Goal: Task Accomplishment & Management: Use online tool/utility

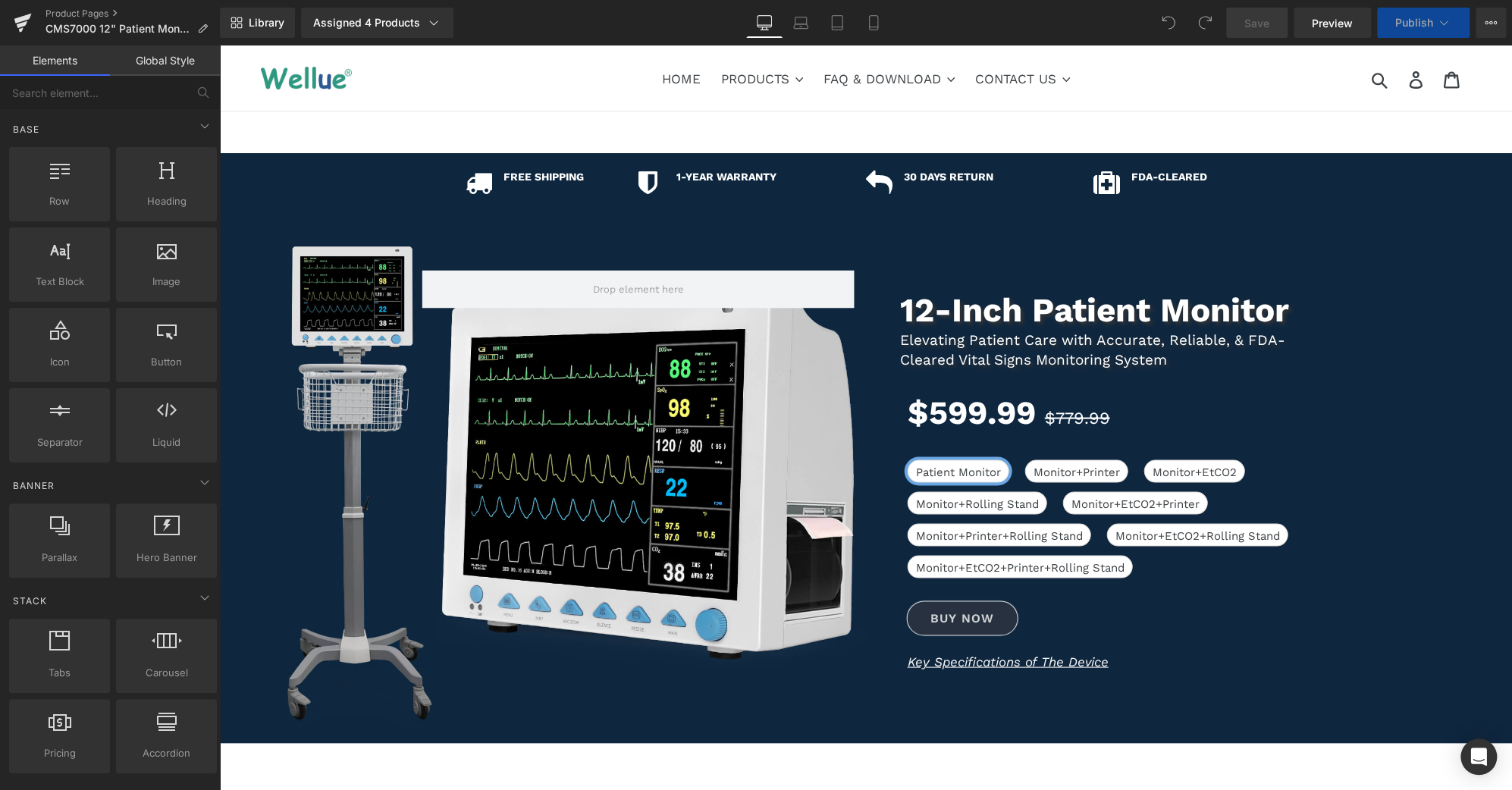
drag, startPoint x: 1507, startPoint y: 216, endPoint x: 1689, endPoint y: 86, distance: 223.7
click at [1487, 29] on button "View Live Page View with current Template Save Template to Library Schedule Pub…" at bounding box center [1491, 23] width 31 height 31
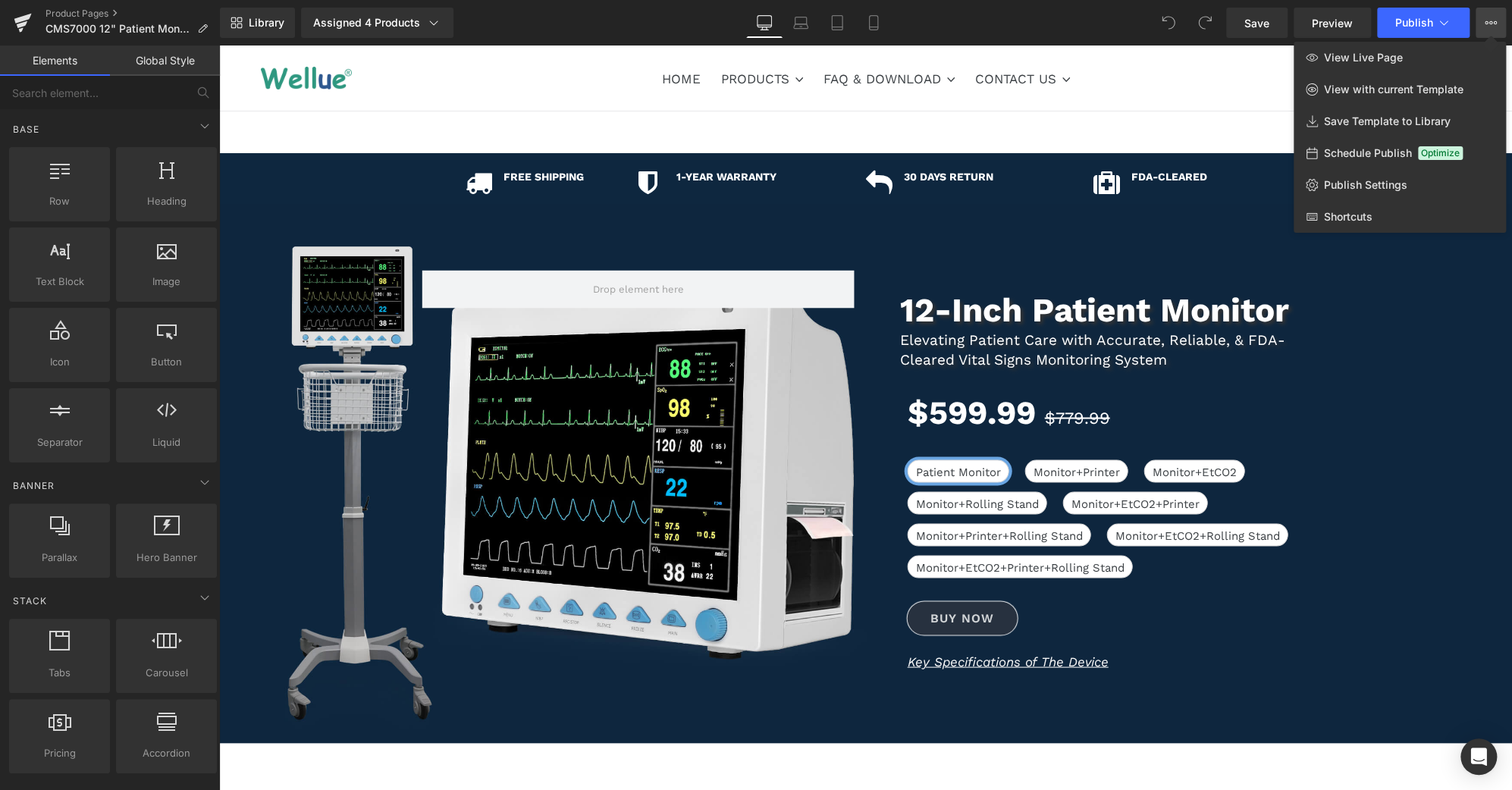
click at [1215, 137] on div at bounding box center [866, 418] width 1293 height 744
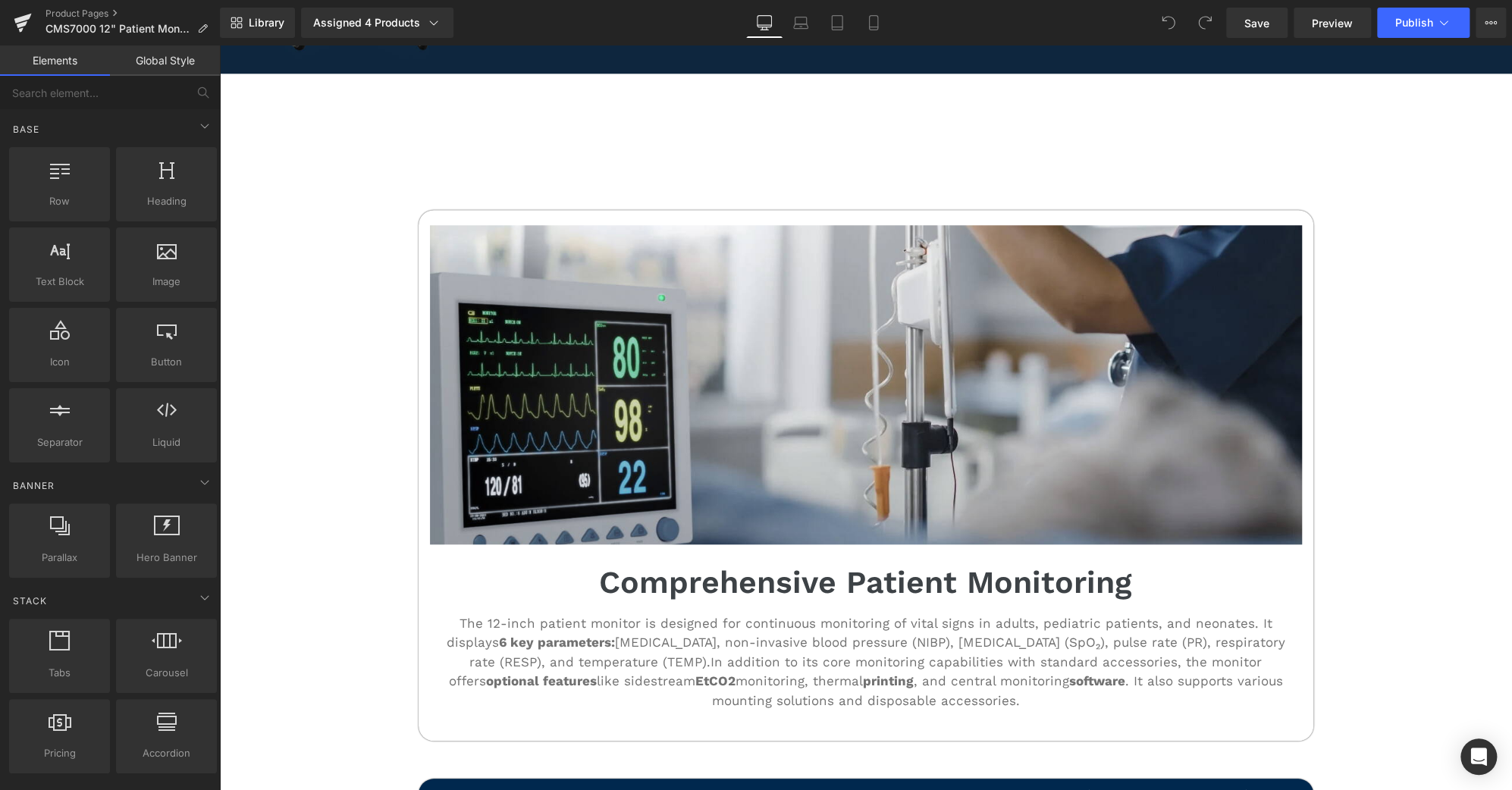
scroll to position [670, 0]
click at [1486, 22] on icon at bounding box center [1491, 23] width 12 height 12
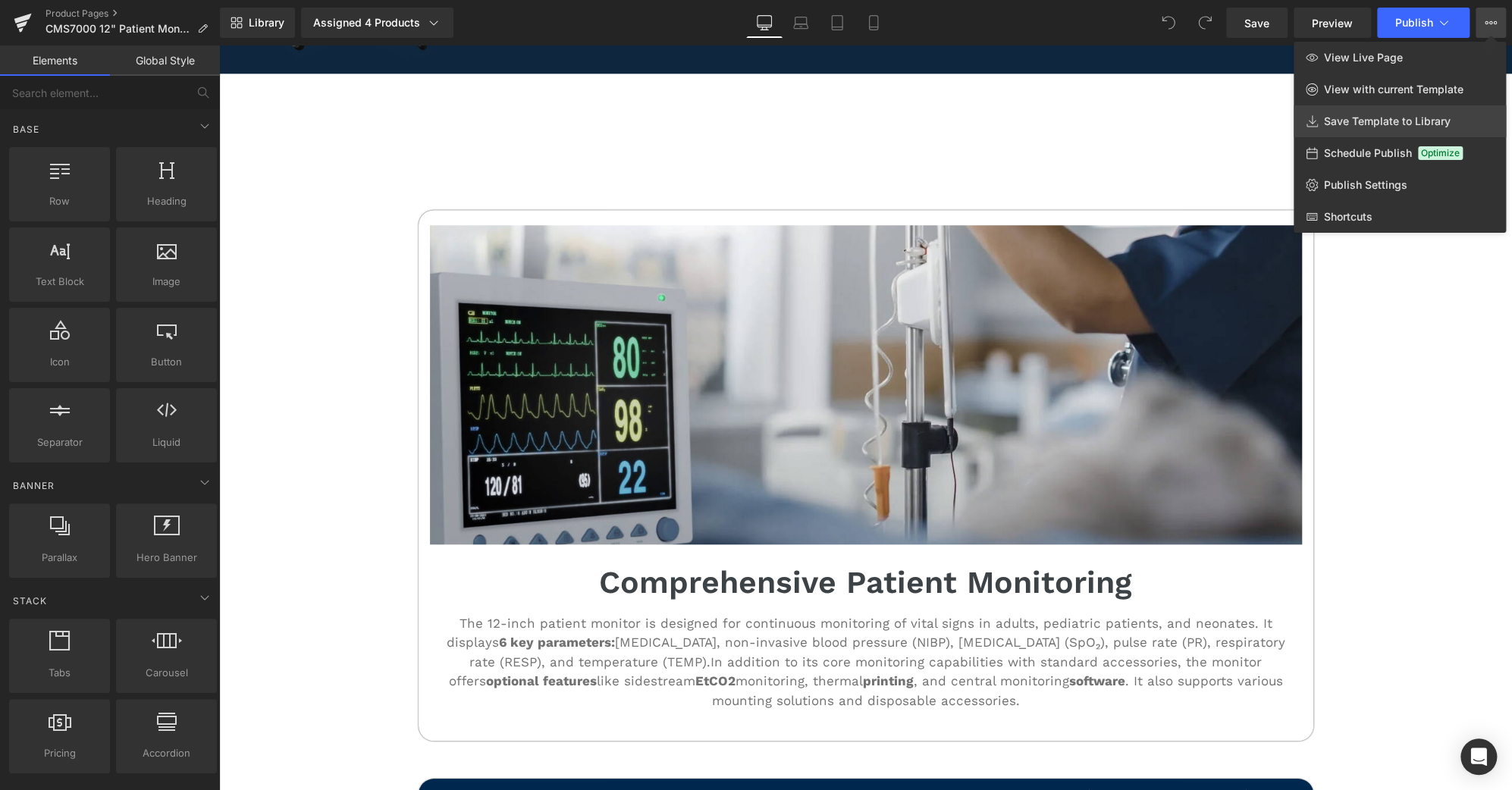
click at [1458, 120] on link "Save Template to Library" at bounding box center [1400, 121] width 212 height 32
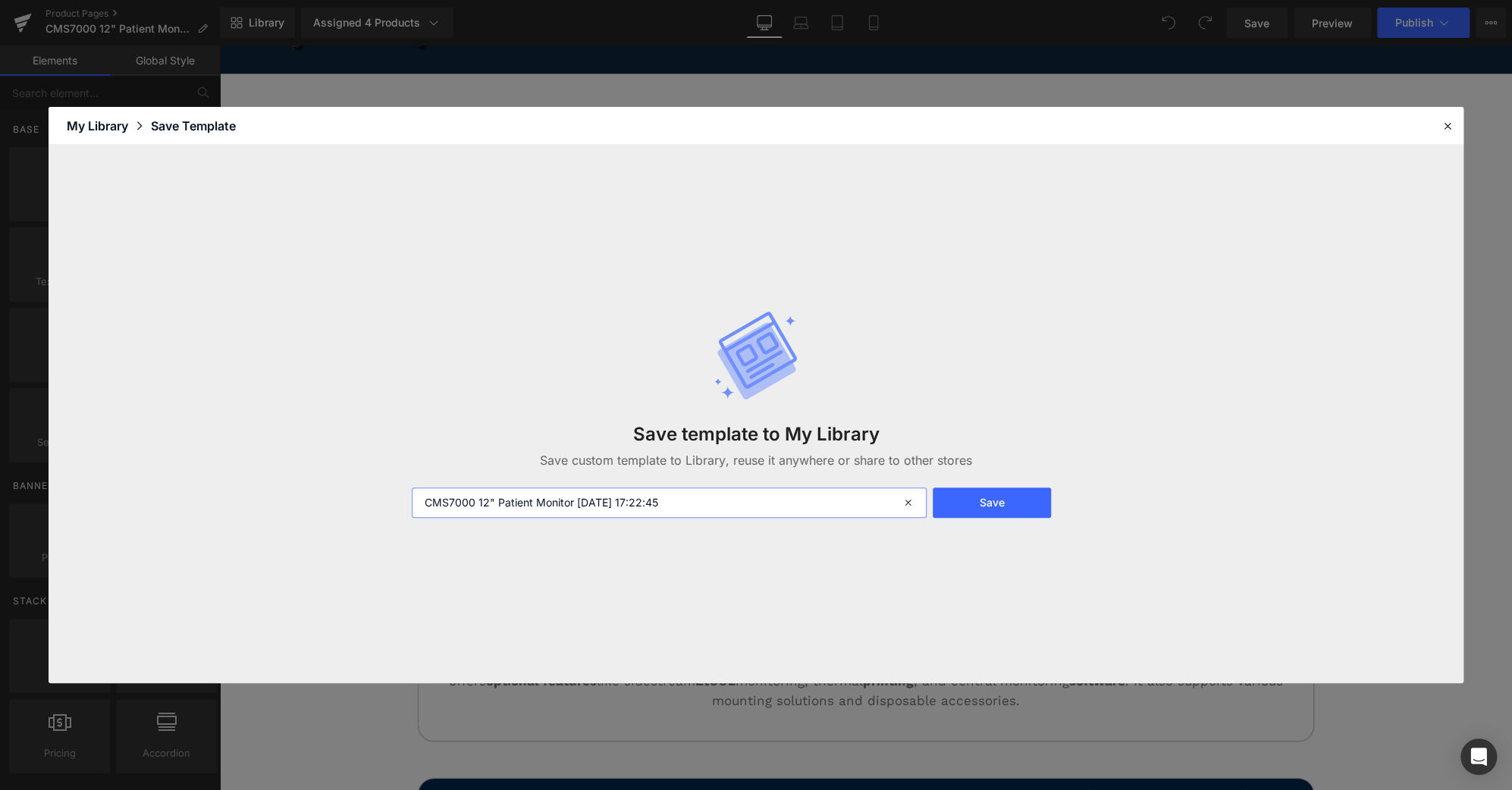
click at [744, 499] on input "CMS7000 12" Patient Monitor [DATE] 17:22:45" at bounding box center [669, 502] width 515 height 31
type input "CMS7000 12" Patient Monitor [DATE] 17:22:45-BEFORE FDA CLEARED"
click at [989, 511] on button "Save" at bounding box center [991, 502] width 118 height 31
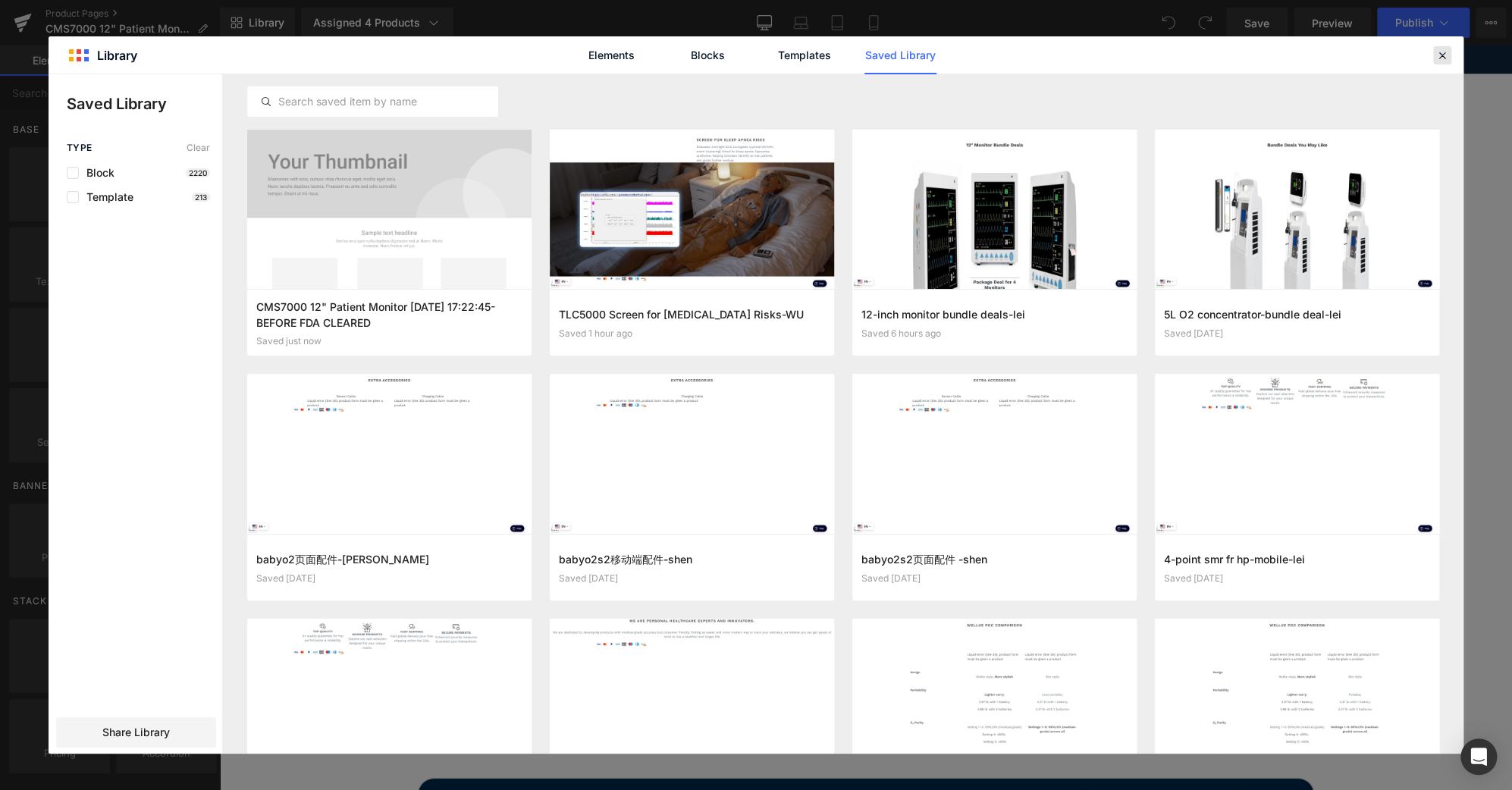
click at [1442, 61] on icon at bounding box center [1443, 55] width 14 height 14
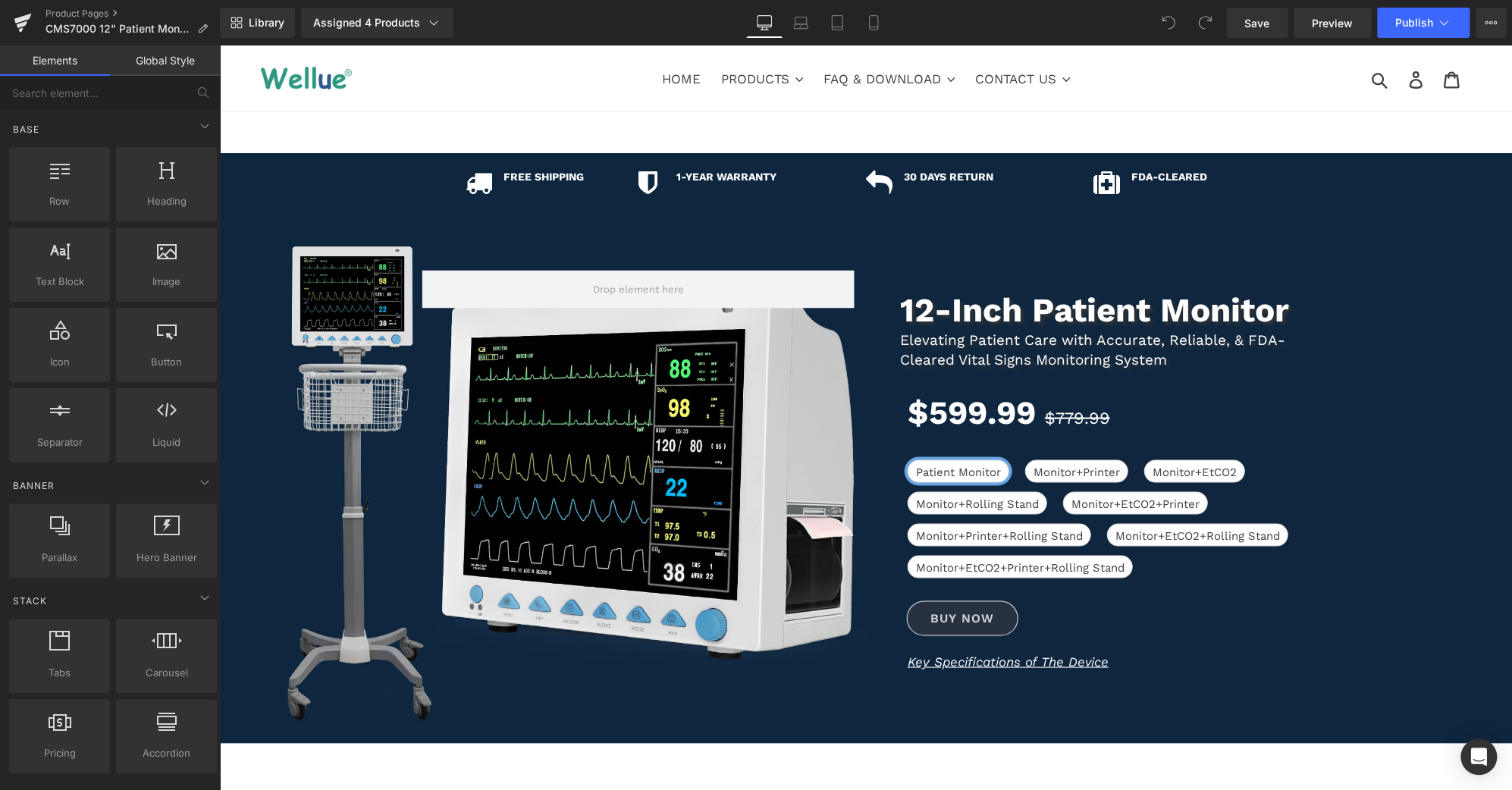
scroll to position [0, 0]
click at [884, 26] on link "Mobile" at bounding box center [873, 23] width 36 height 31
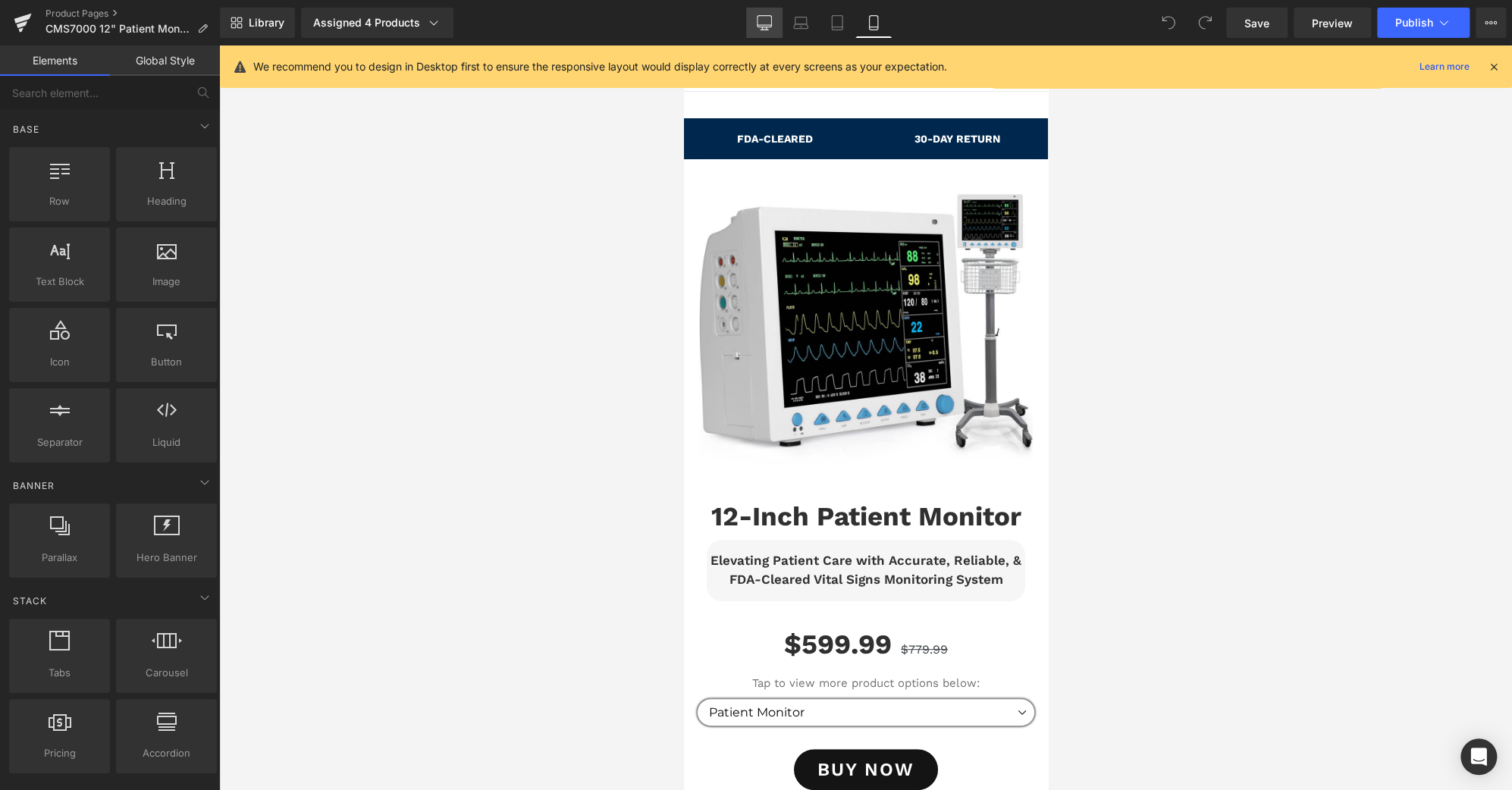
click at [769, 22] on icon at bounding box center [764, 22] width 15 height 15
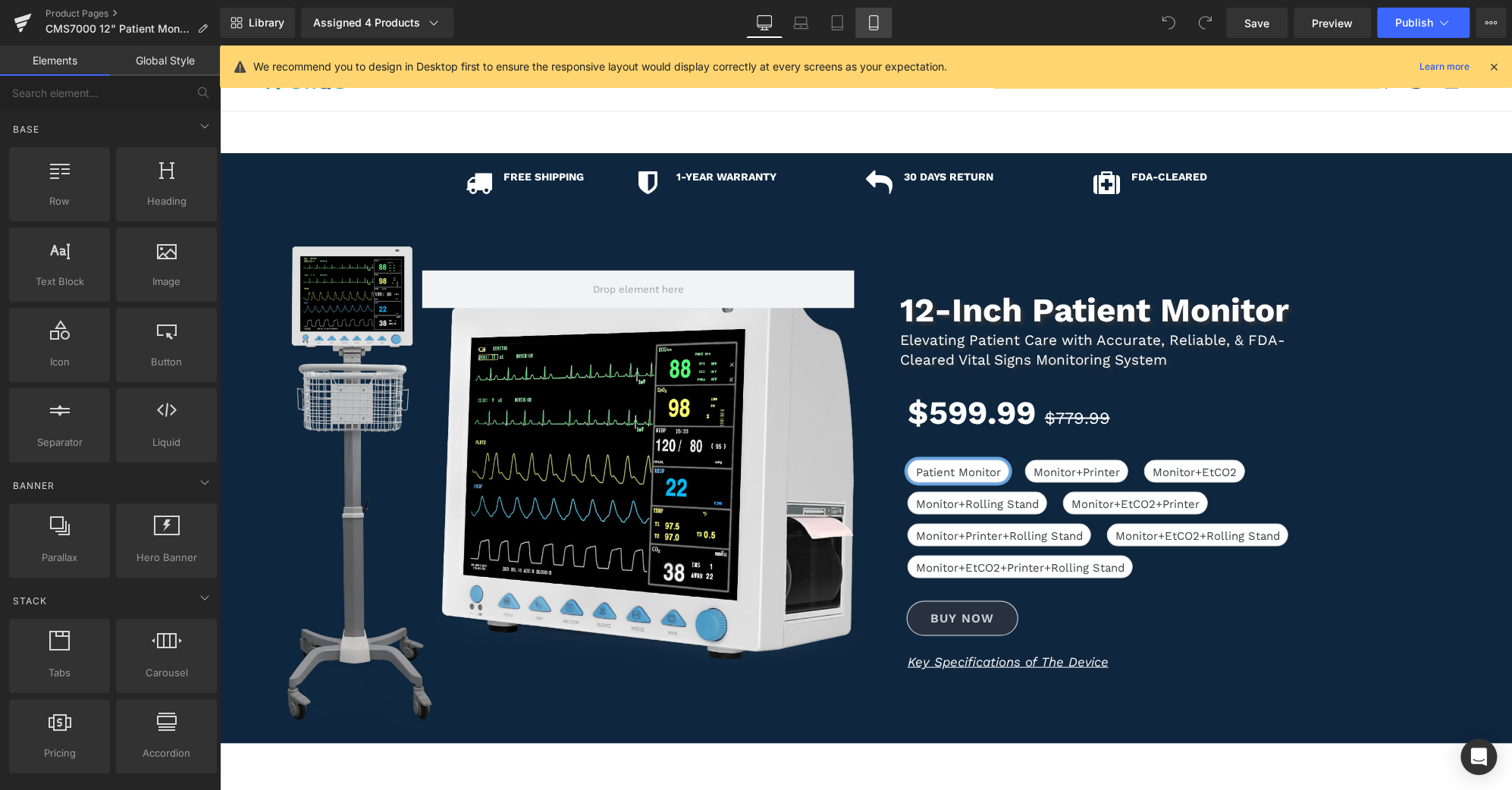
click at [866, 24] on icon at bounding box center [873, 22] width 15 height 15
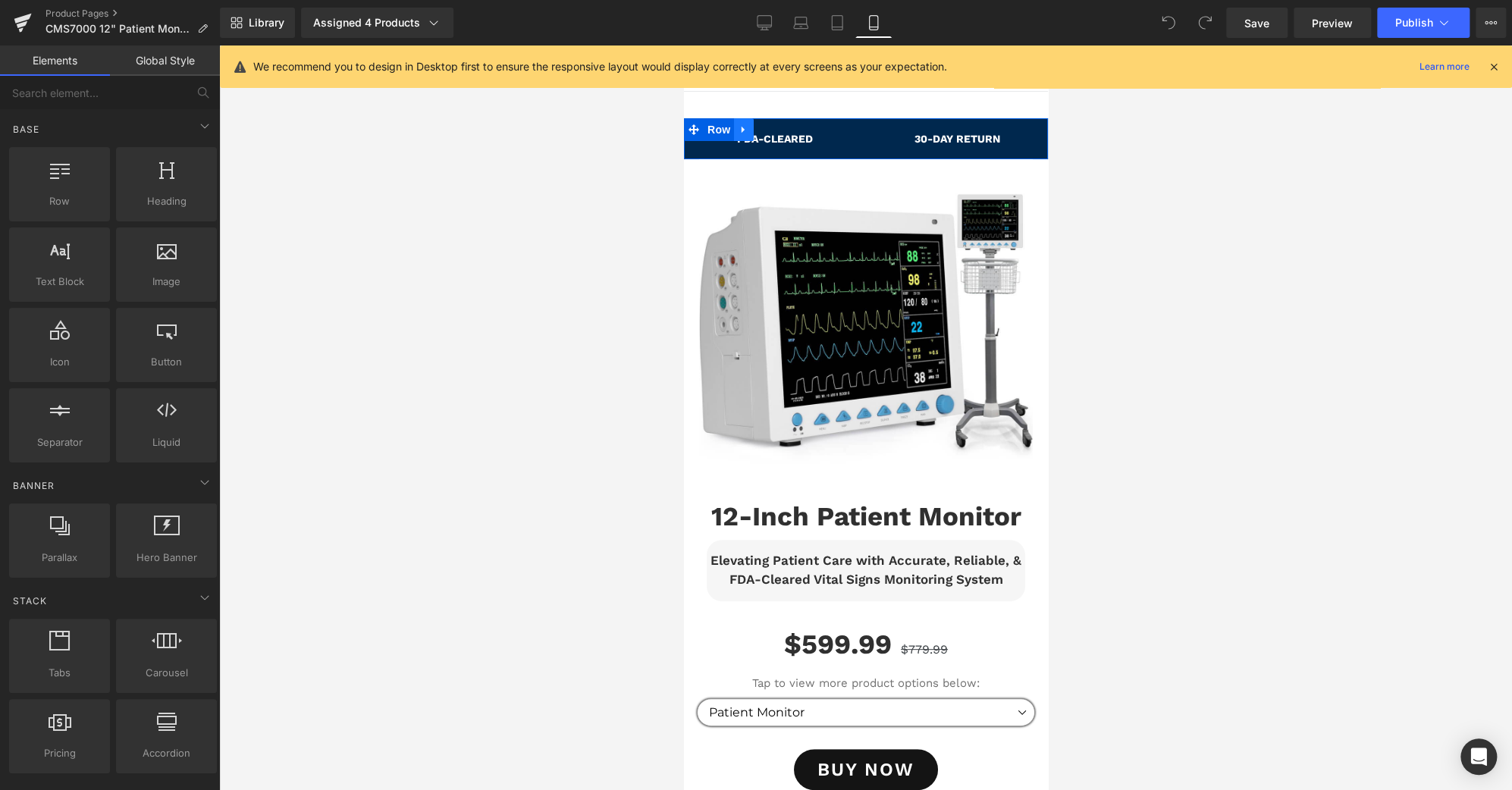
click at [748, 132] on icon at bounding box center [743, 129] width 11 height 11
click at [785, 131] on icon at bounding box center [782, 129] width 11 height 11
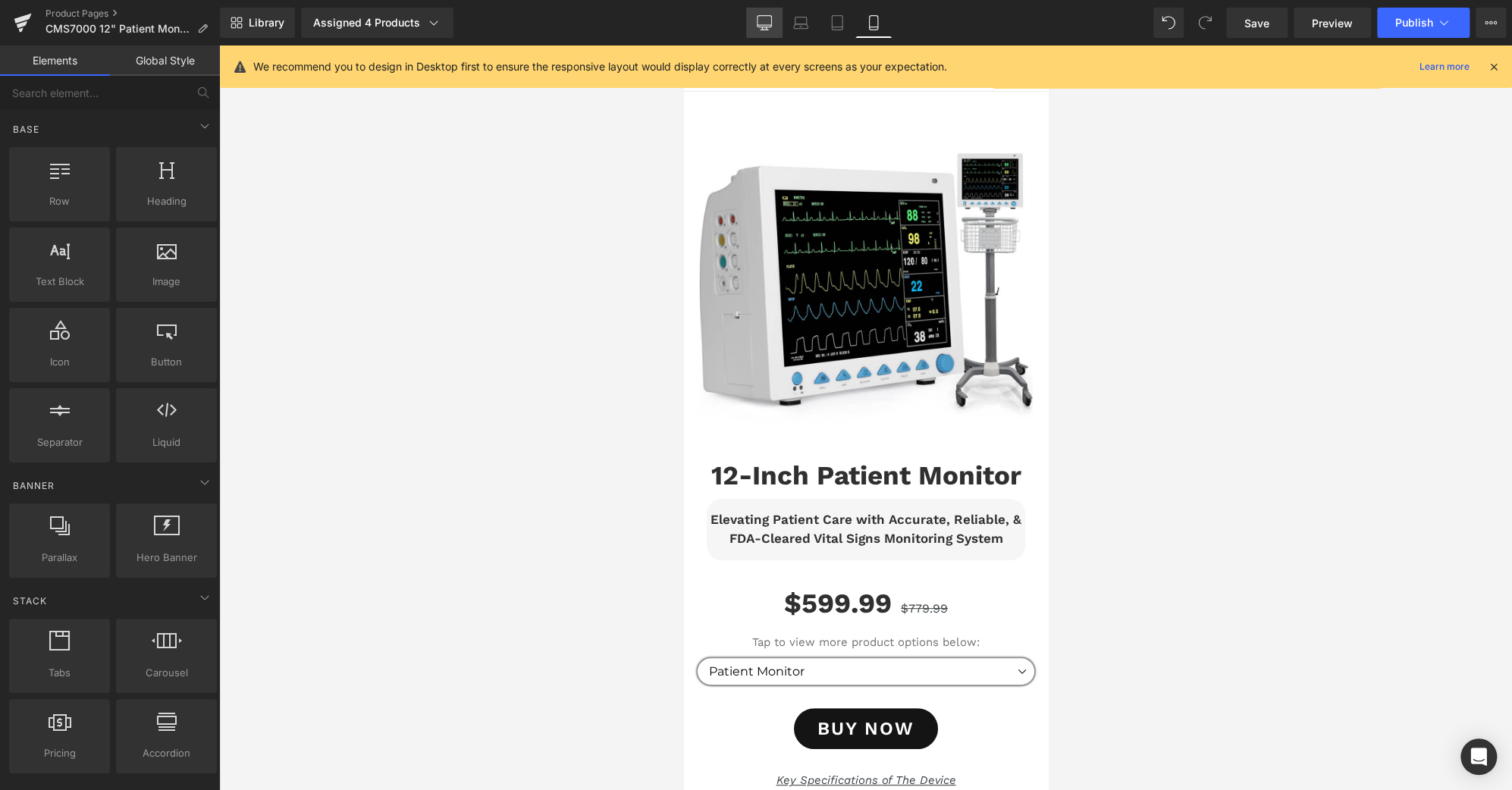
click at [777, 24] on link "Desktop" at bounding box center [764, 23] width 36 height 31
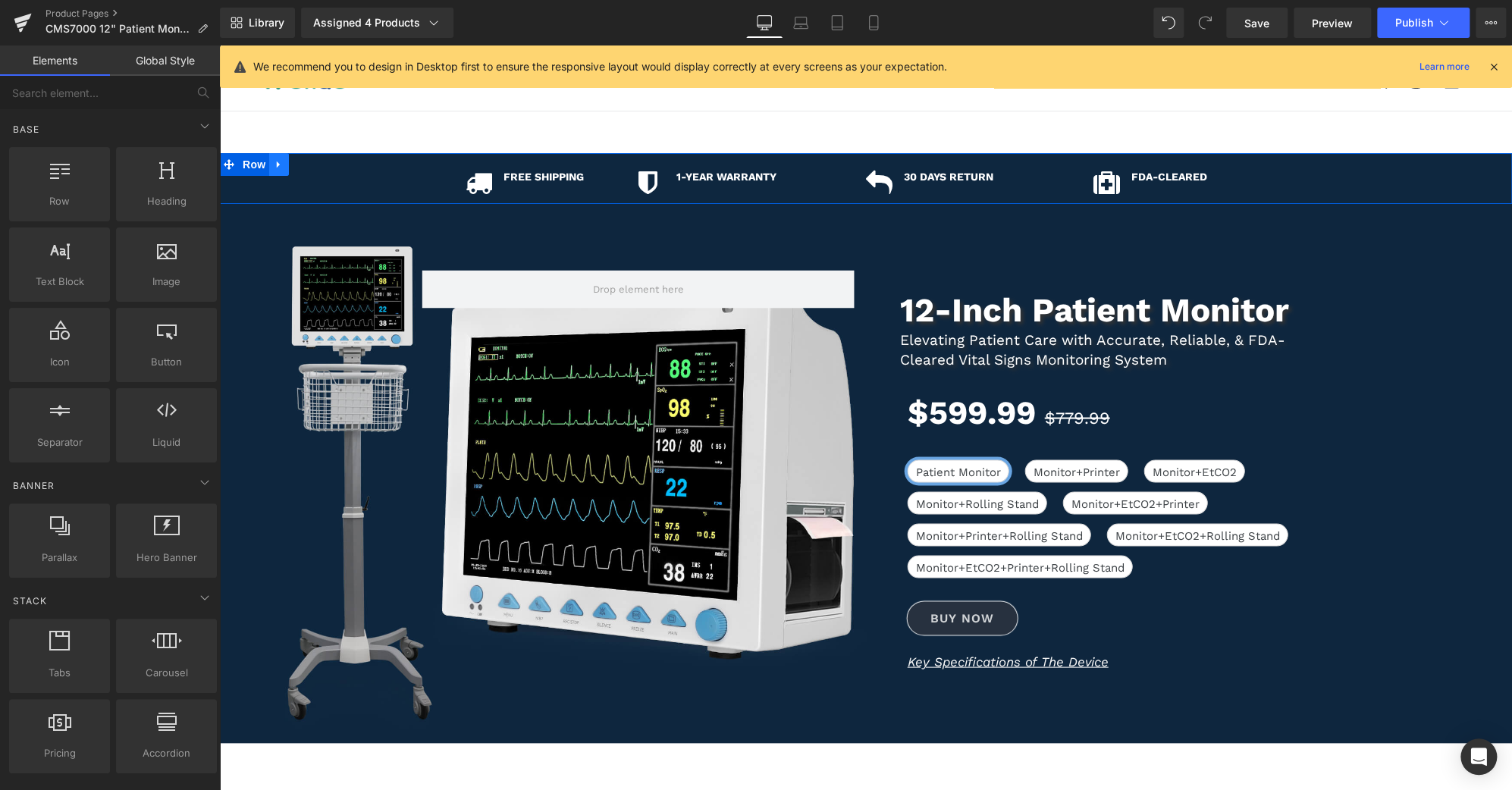
click at [278, 165] on icon at bounding box center [279, 164] width 11 height 11
click at [314, 169] on icon at bounding box center [319, 164] width 11 height 11
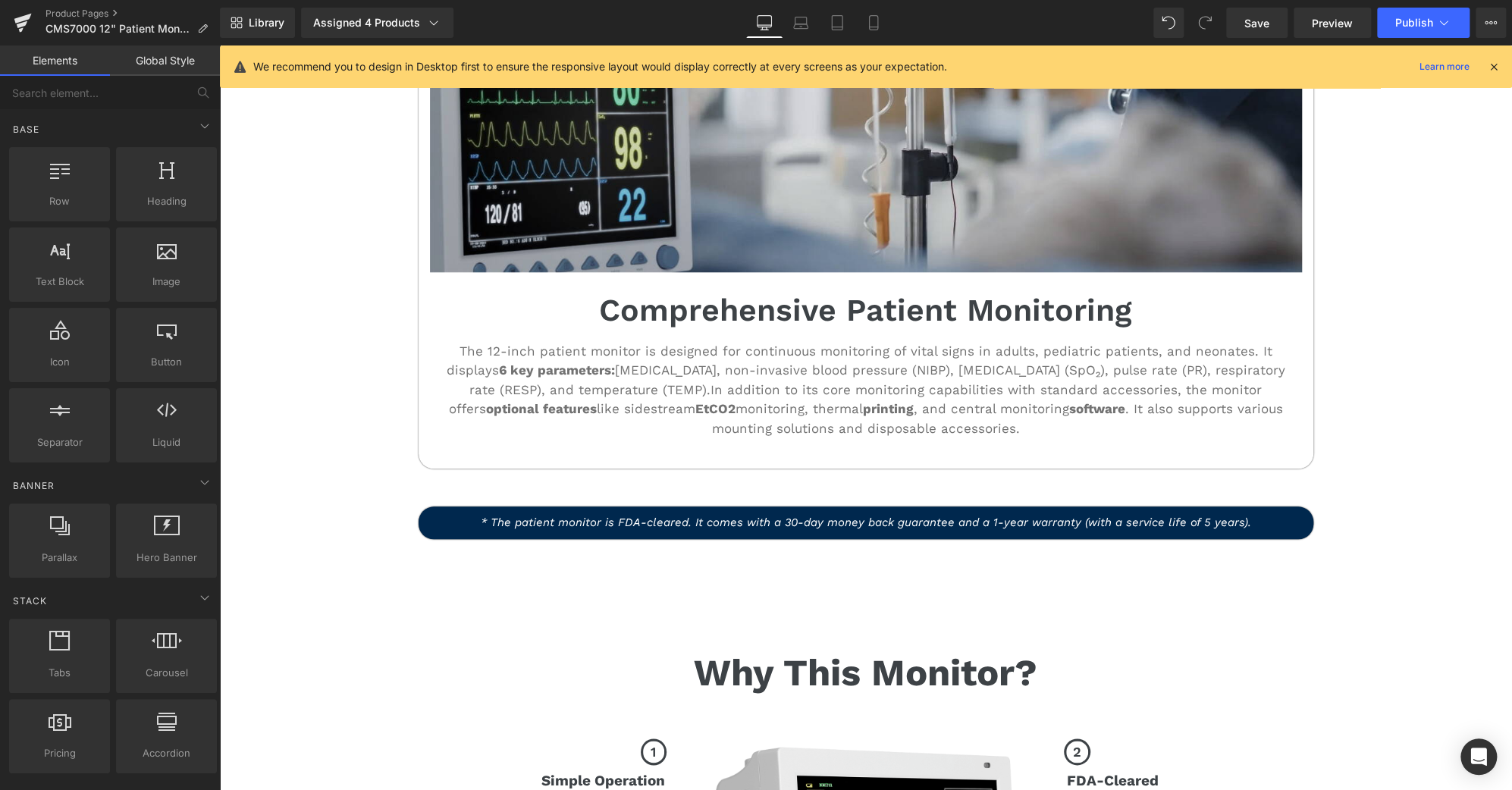
scroll to position [893, 0]
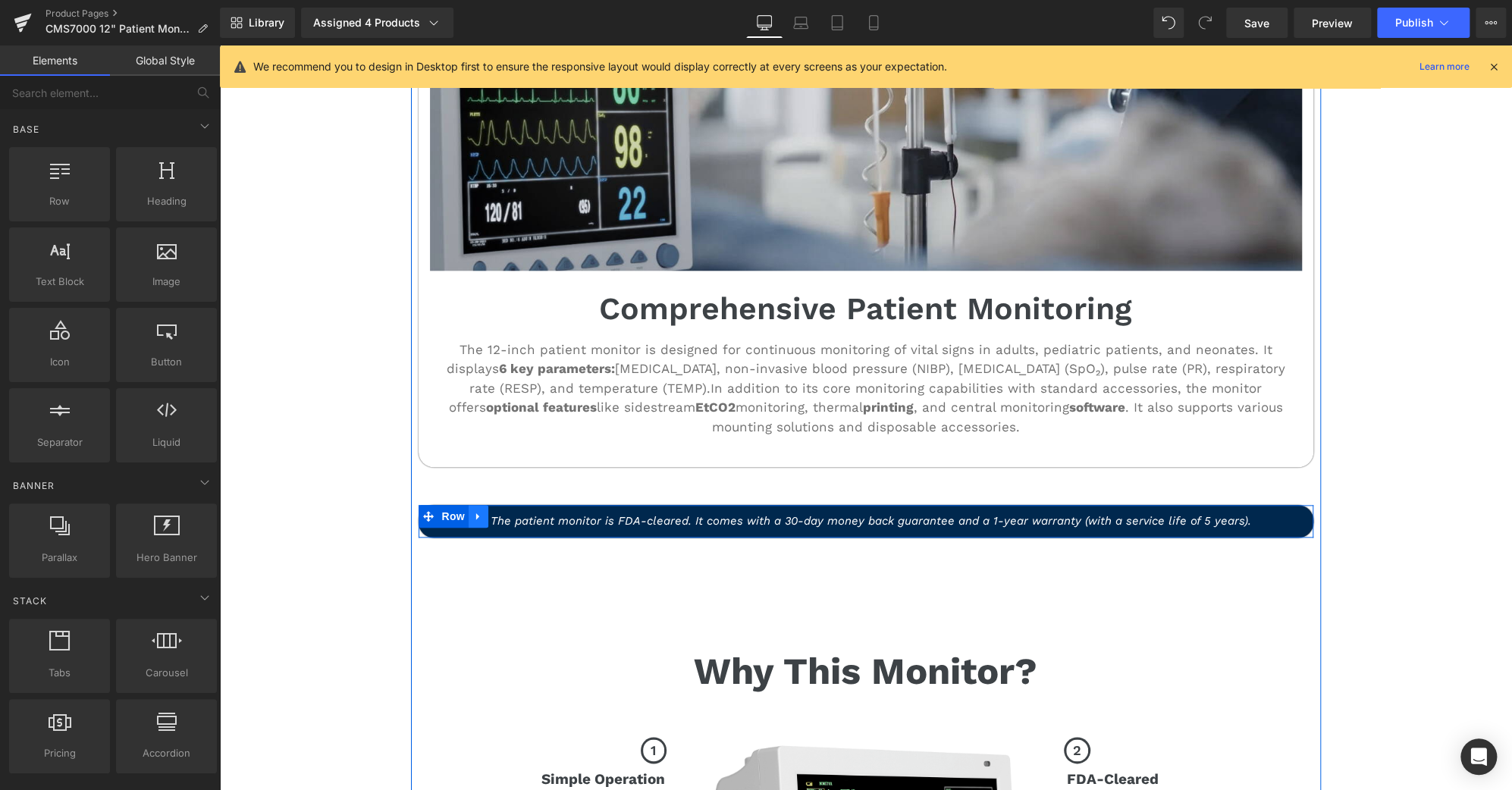
click at [476, 514] on icon at bounding box center [479, 516] width 11 height 11
click at [513, 514] on icon at bounding box center [518, 516] width 11 height 11
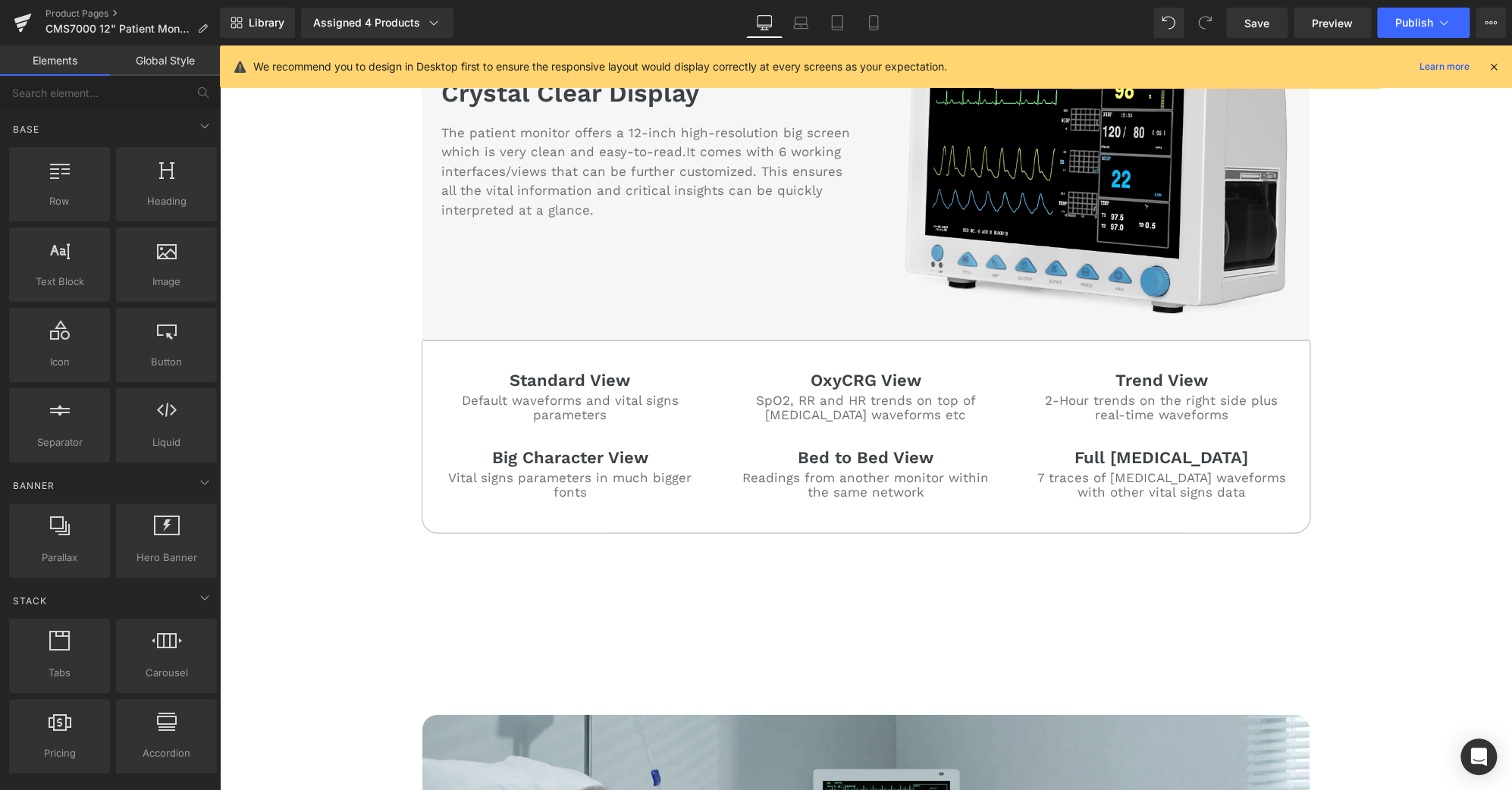
scroll to position [2121, 0]
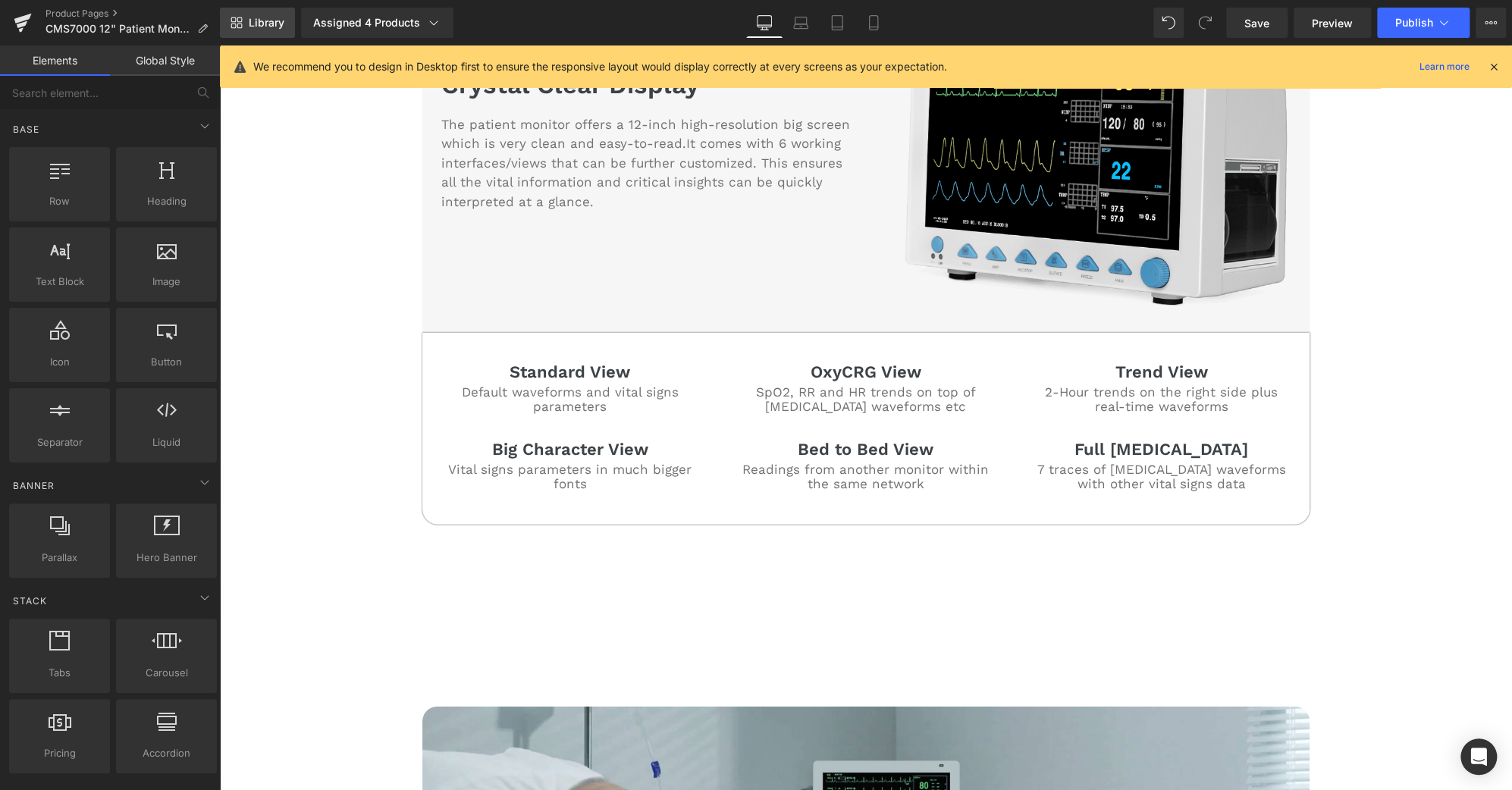
click at [254, 19] on span "Library" at bounding box center [266, 23] width 36 height 14
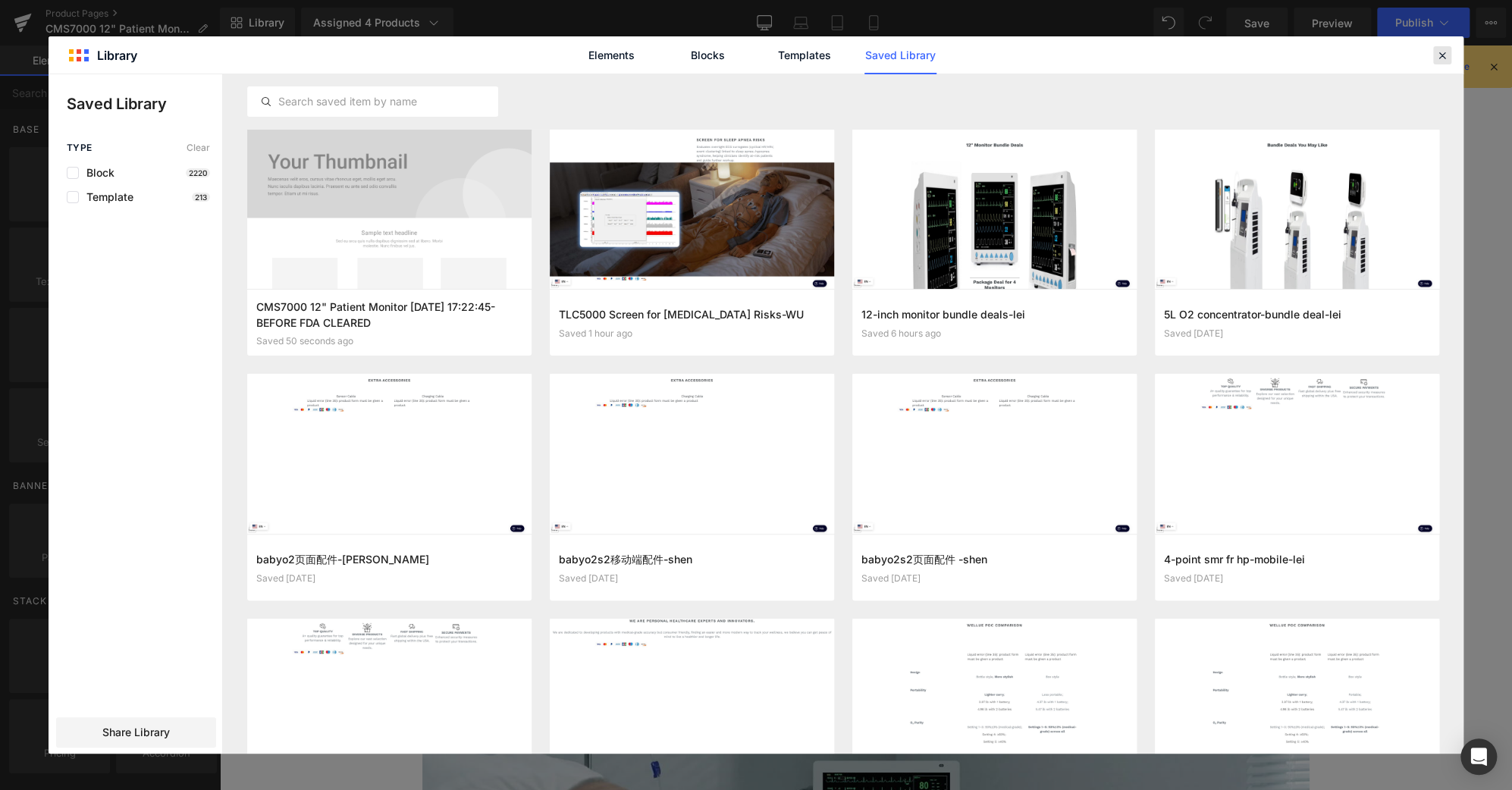
click at [1437, 47] on div at bounding box center [1442, 55] width 18 height 18
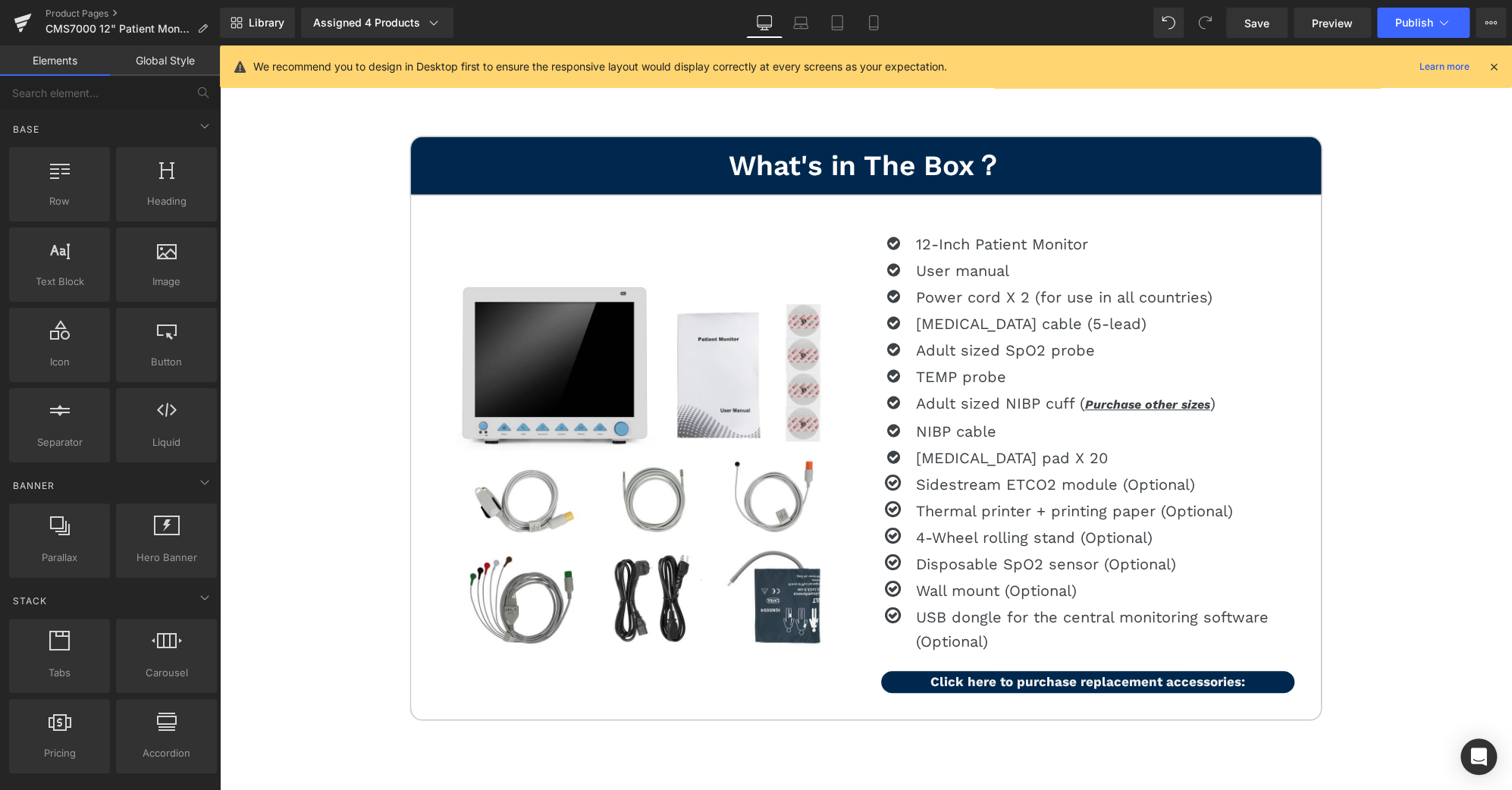
scroll to position [0, 0]
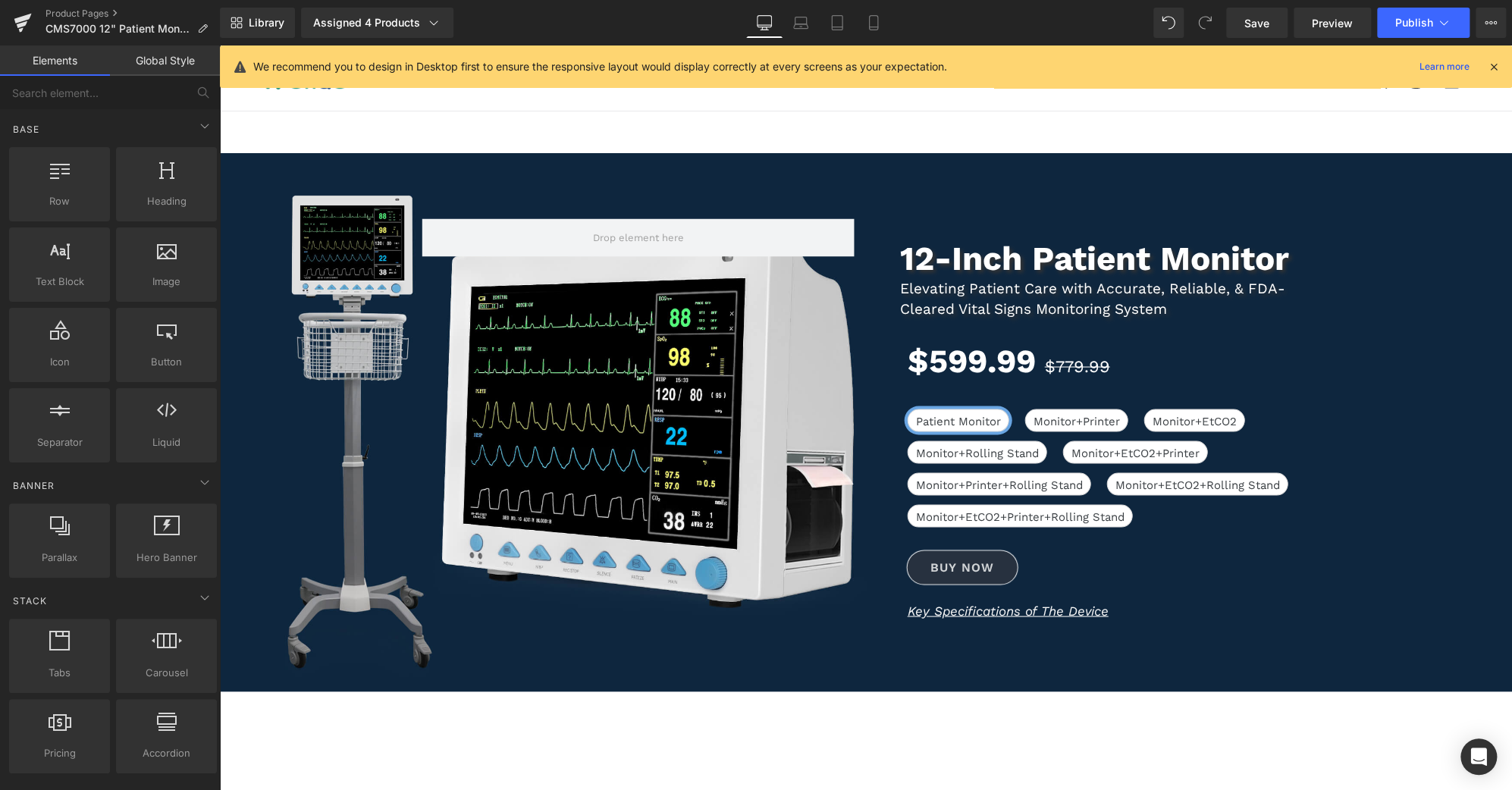
drag, startPoint x: 1504, startPoint y: 543, endPoint x: 1709, endPoint y: 111, distance: 478.2
click at [1232, 281] on h3 "Elevating Patient Care with Accurate, Reliable, & FDA-Cleared Vital Signs Monit…" at bounding box center [1105, 299] width 409 height 40
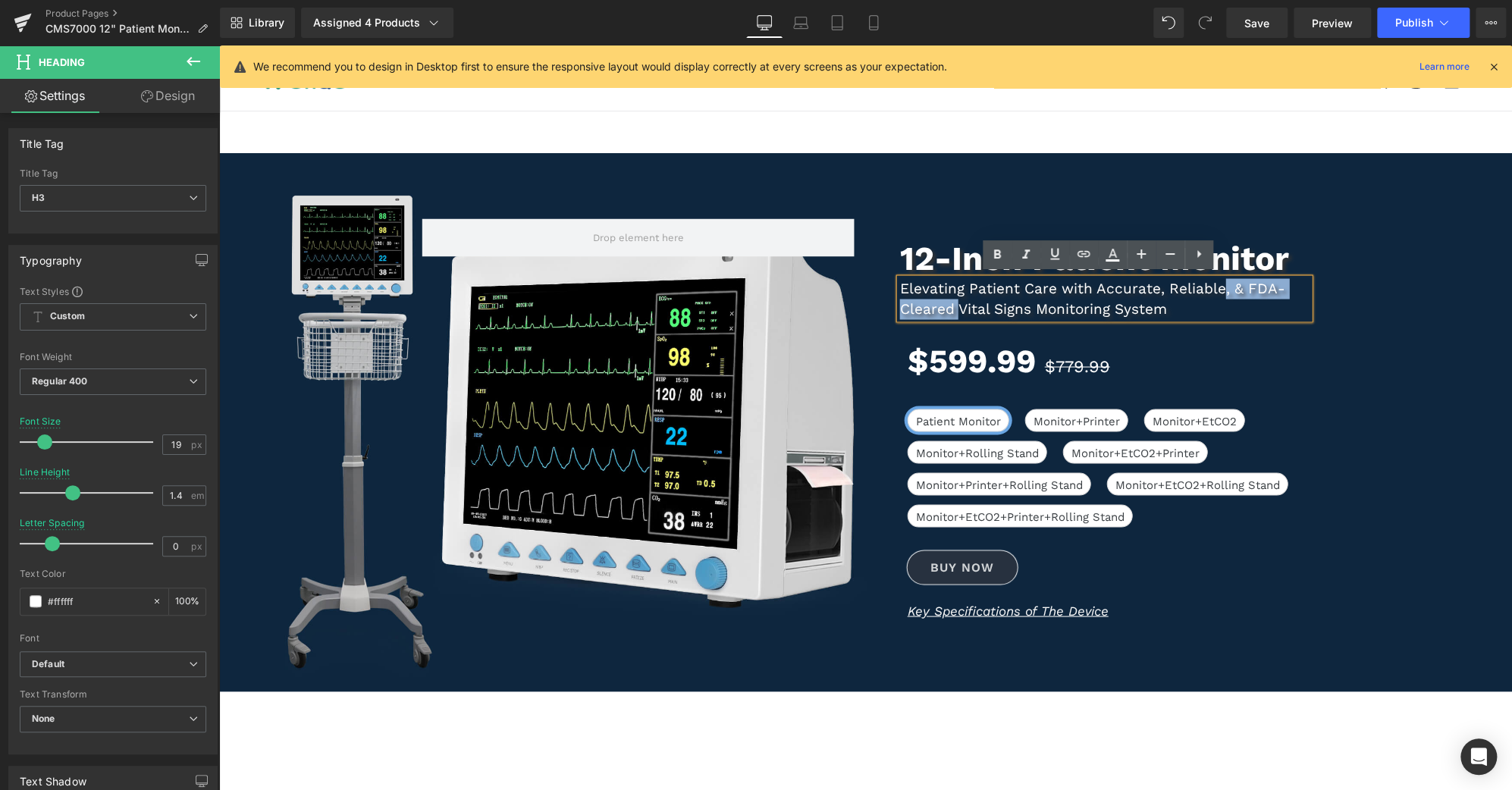
drag, startPoint x: 949, startPoint y: 309, endPoint x: 1216, endPoint y: 286, distance: 268.0
click at [1216, 286] on h3 "Elevating Patient Care with Accurate, Reliable, & FDA-Cleared Vital Signs Monit…" at bounding box center [1105, 299] width 409 height 40
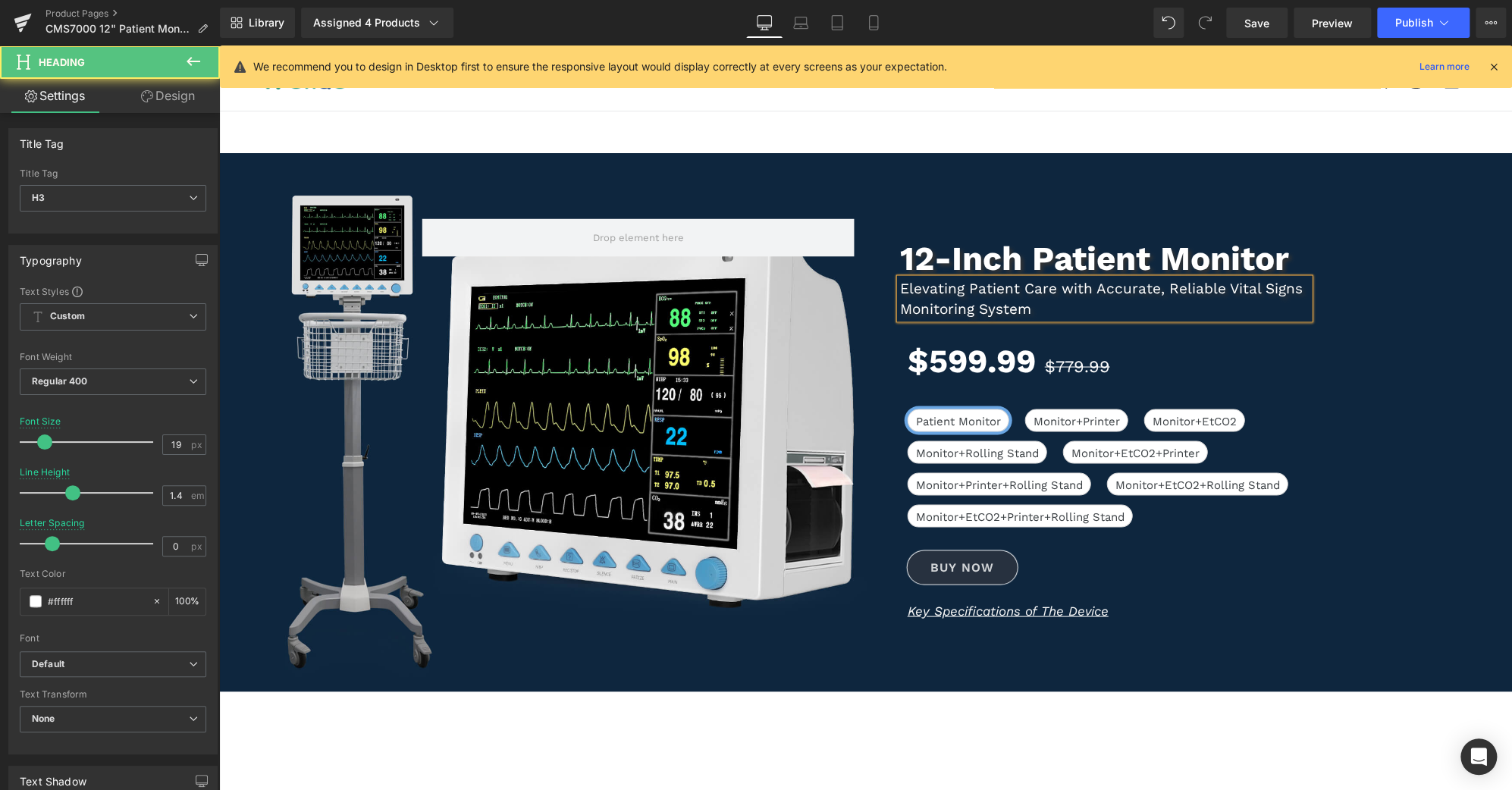
click at [1162, 284] on h3 "Elevating Patient Care with Accurate, Reliable Vital Signs Monitoring System" at bounding box center [1105, 299] width 409 height 40
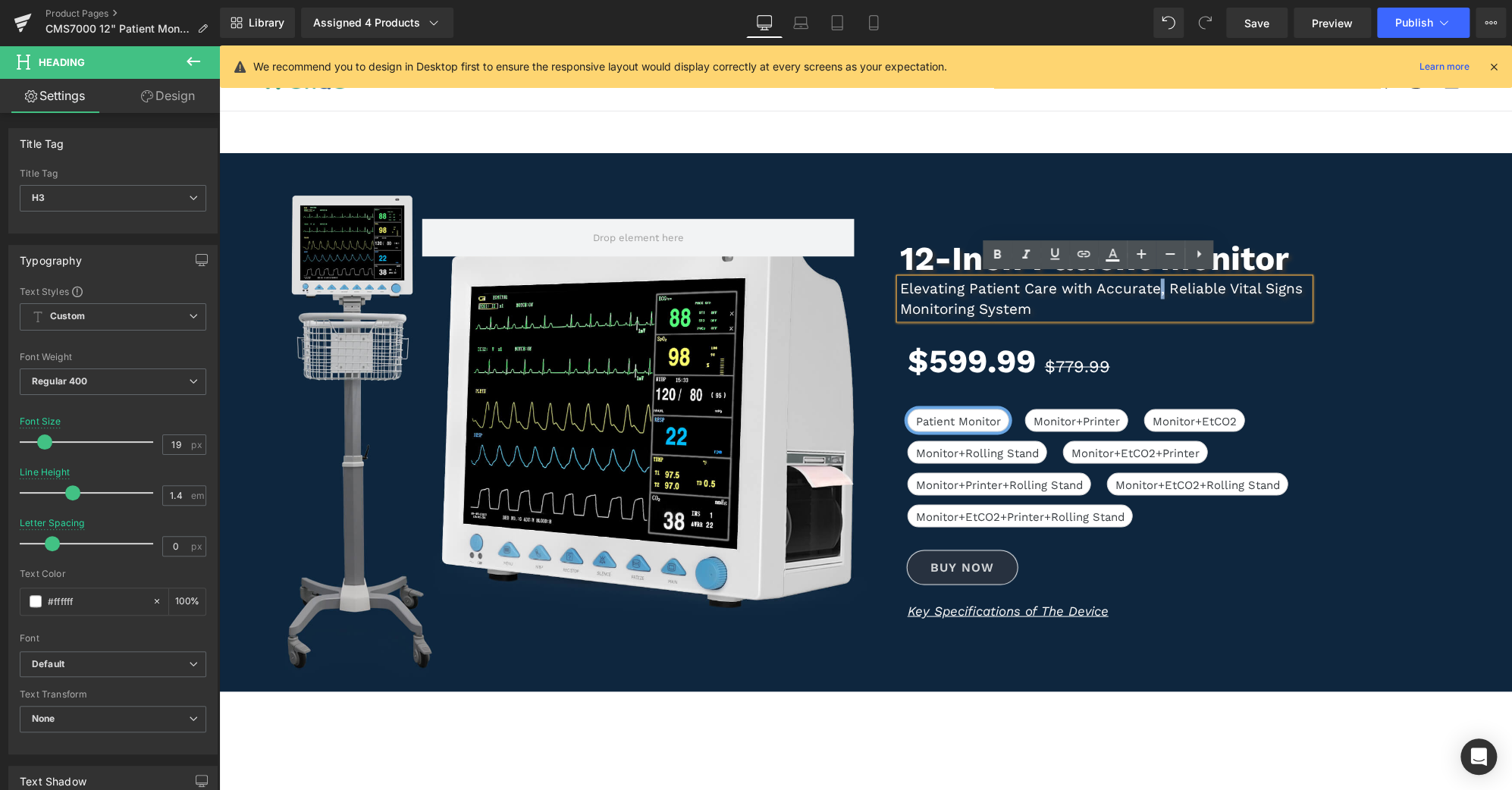
click at [1155, 287] on h3 "Elevating Patient Care with Accurate, Reliable Vital Signs Monitoring System" at bounding box center [1105, 299] width 409 height 40
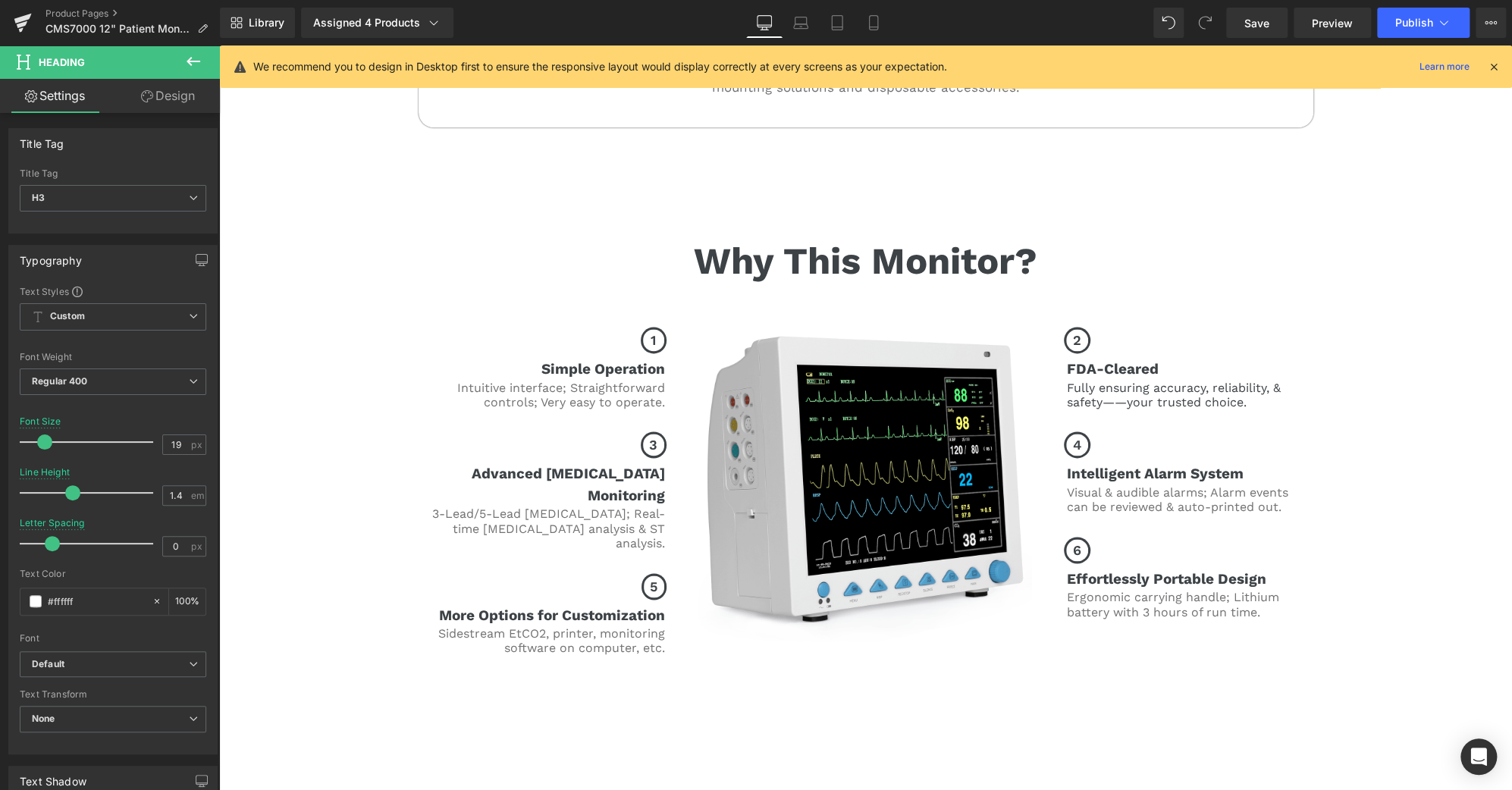
scroll to position [1227, 0]
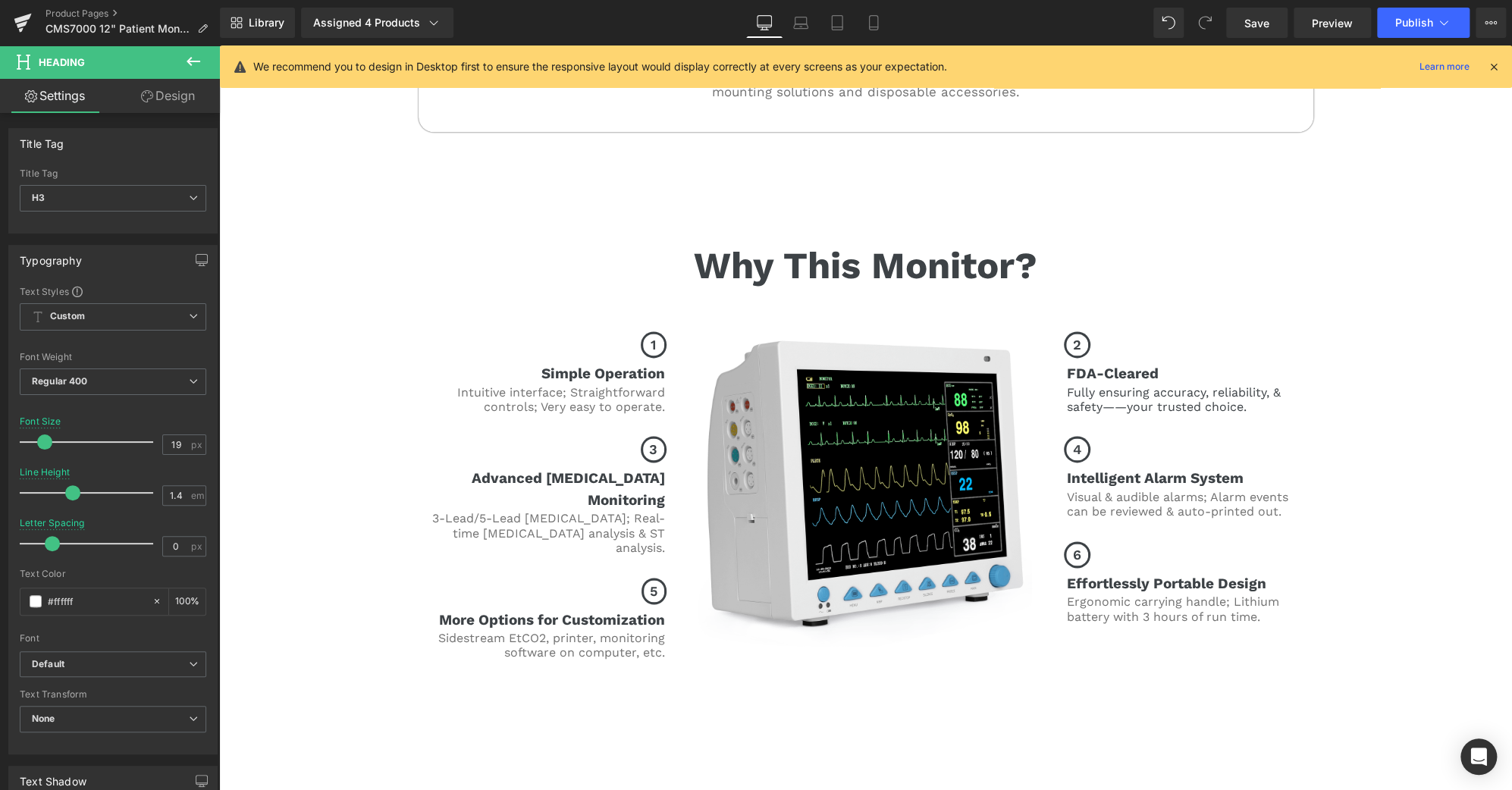
click at [1201, 398] on div "Fully ensuring accuracy, reliability, & safety——your trusted choice. Text Block" at bounding box center [1187, 399] width 242 height 29
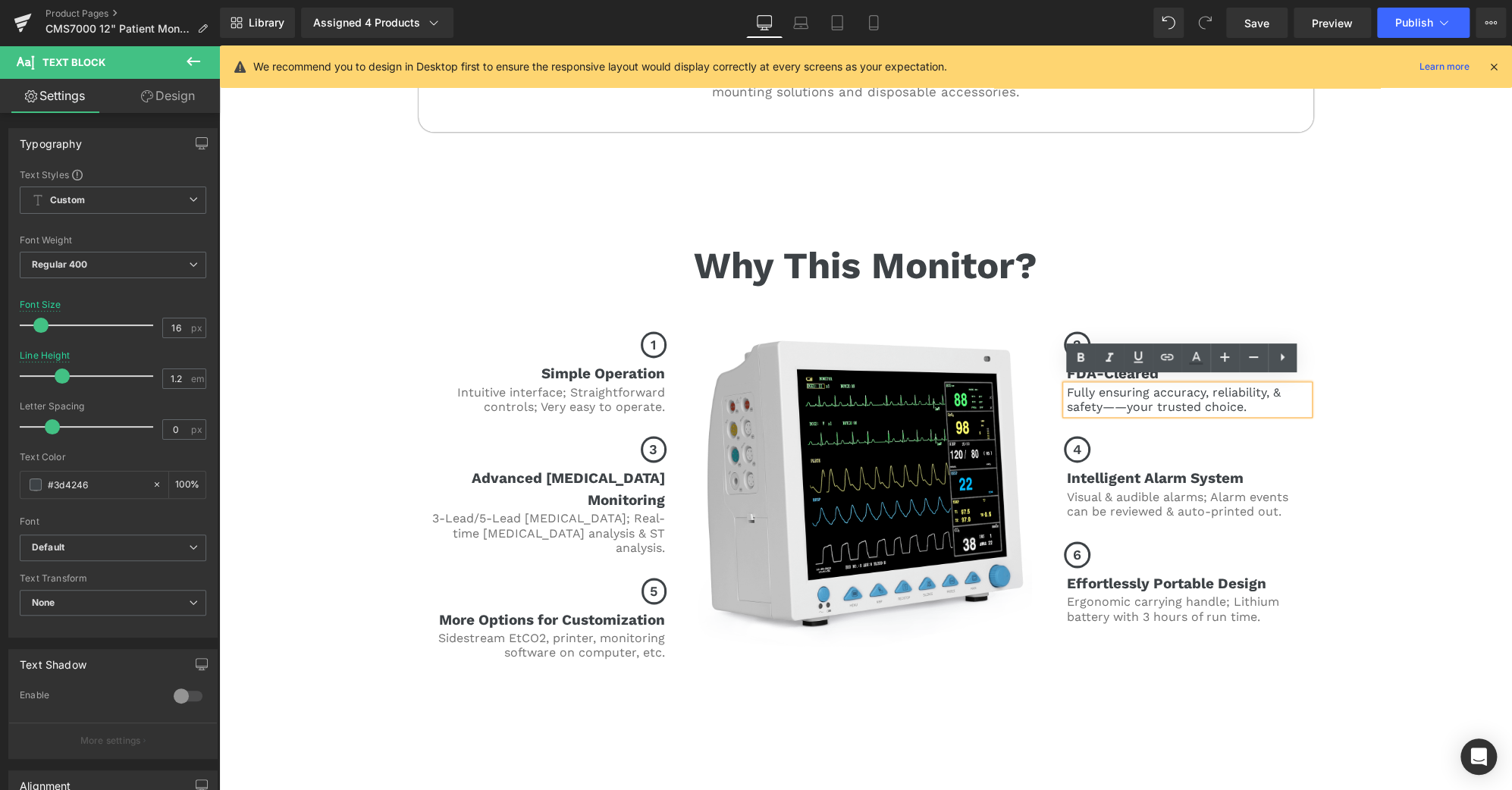
click at [1345, 380] on div "Why This Monitor? Heading Row 1 Button Simple Operation Heading Intuitive inter…" at bounding box center [866, 444] width 1293 height 459
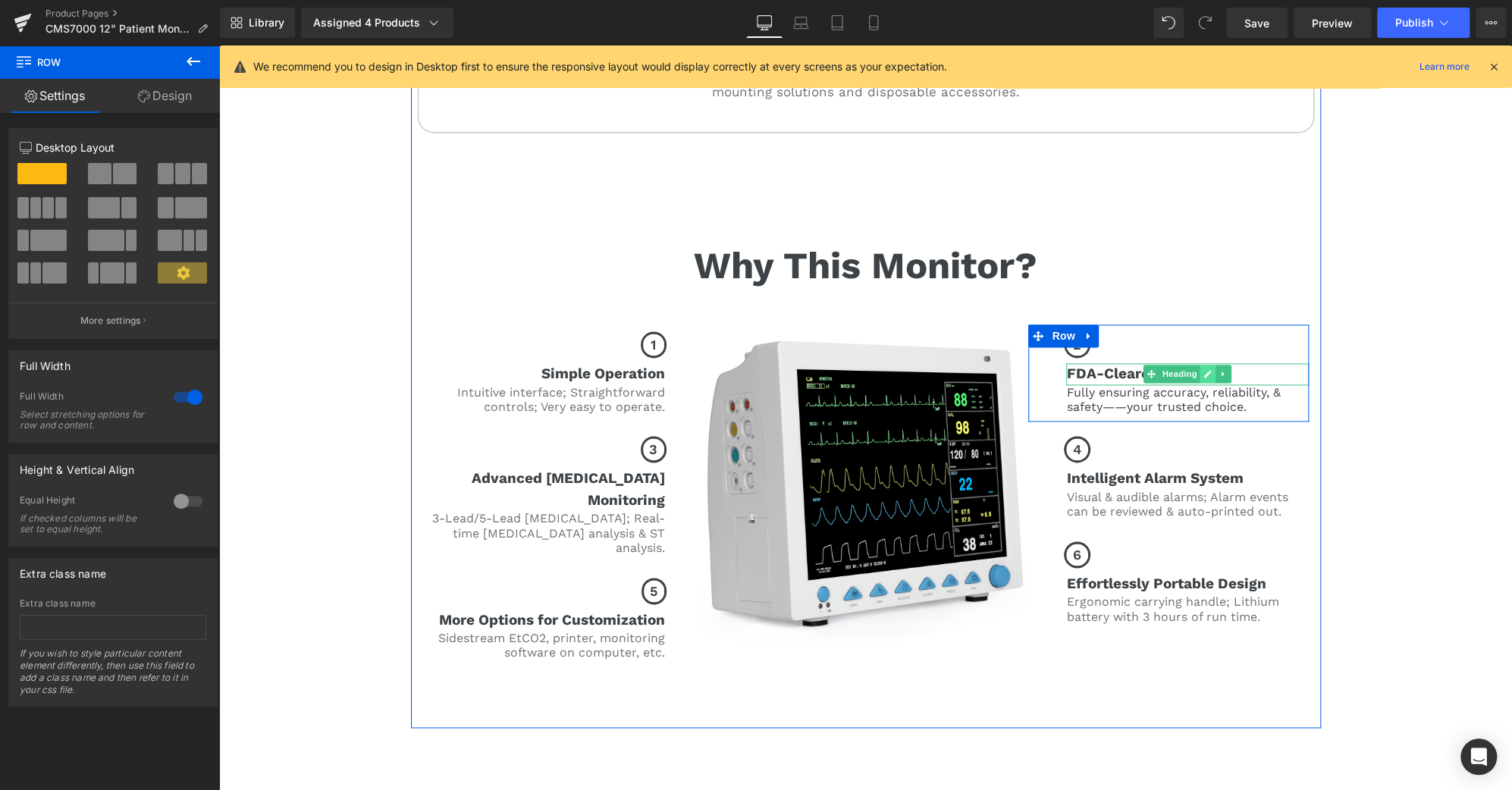
click at [1204, 370] on icon at bounding box center [1208, 374] width 9 height 9
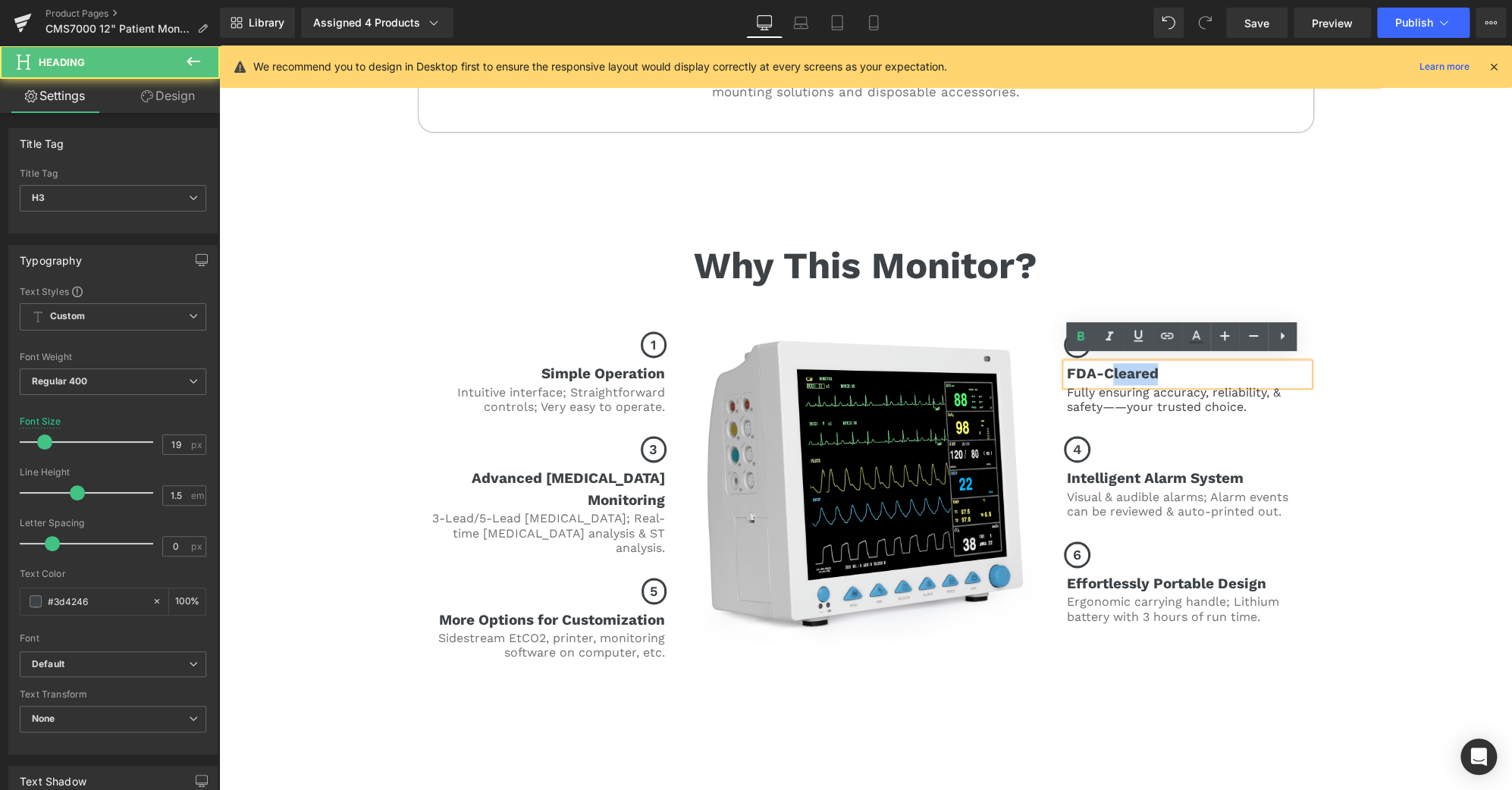
scroll to position [1228, 0]
drag, startPoint x: 1151, startPoint y: 364, endPoint x: 1063, endPoint y: 367, distance: 88.1
click at [1066, 367] on h3 "FDA-Cleared" at bounding box center [1187, 373] width 242 height 22
copy b "FDA-Cleared"
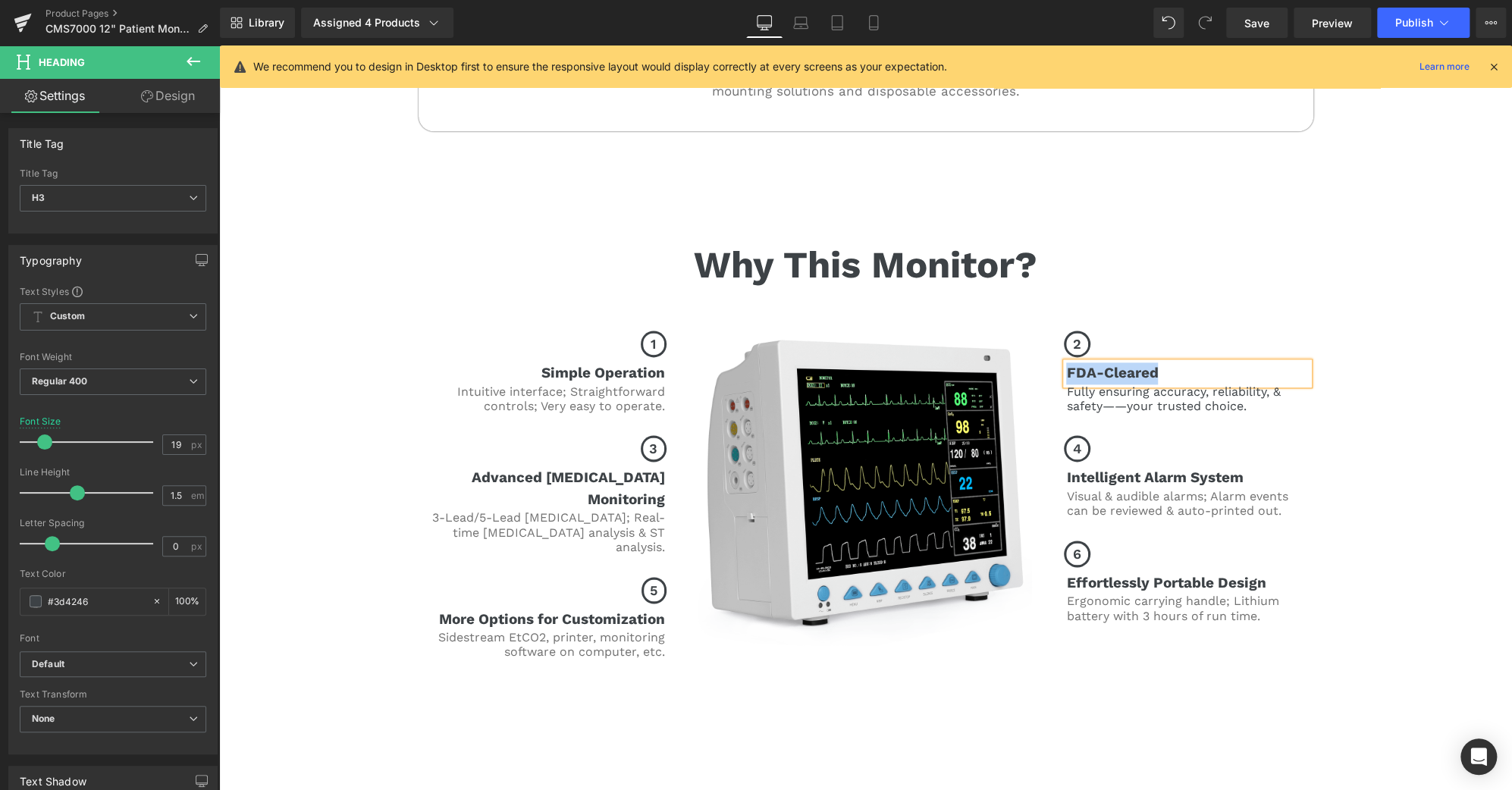
paste div
click at [1378, 521] on div "Why This Monitor? Heading Row 1 Button Simple Operation Heading Intuitive inter…" at bounding box center [866, 443] width 1293 height 459
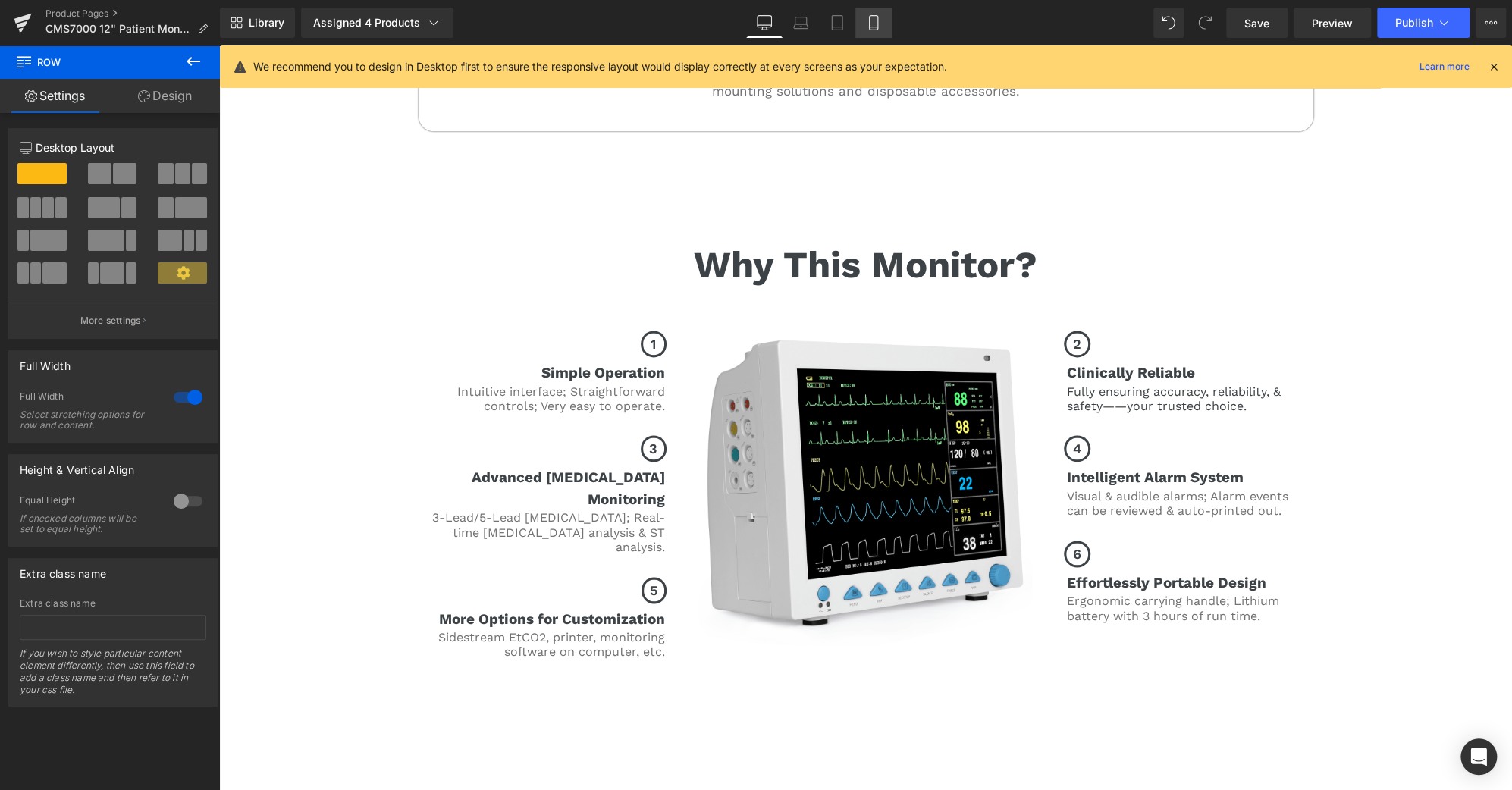
click at [870, 19] on icon at bounding box center [873, 22] width 15 height 15
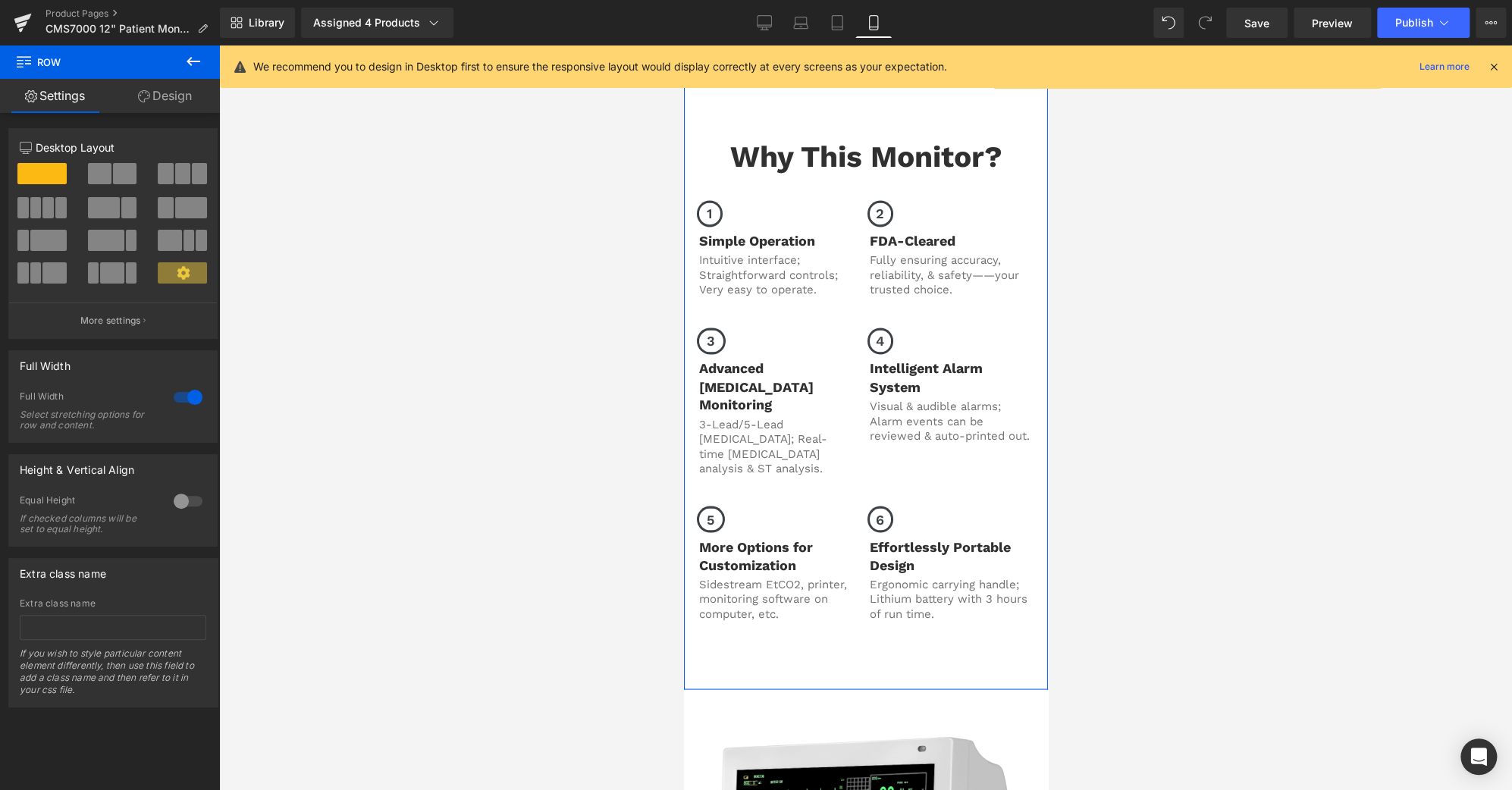
scroll to position [1562, 0]
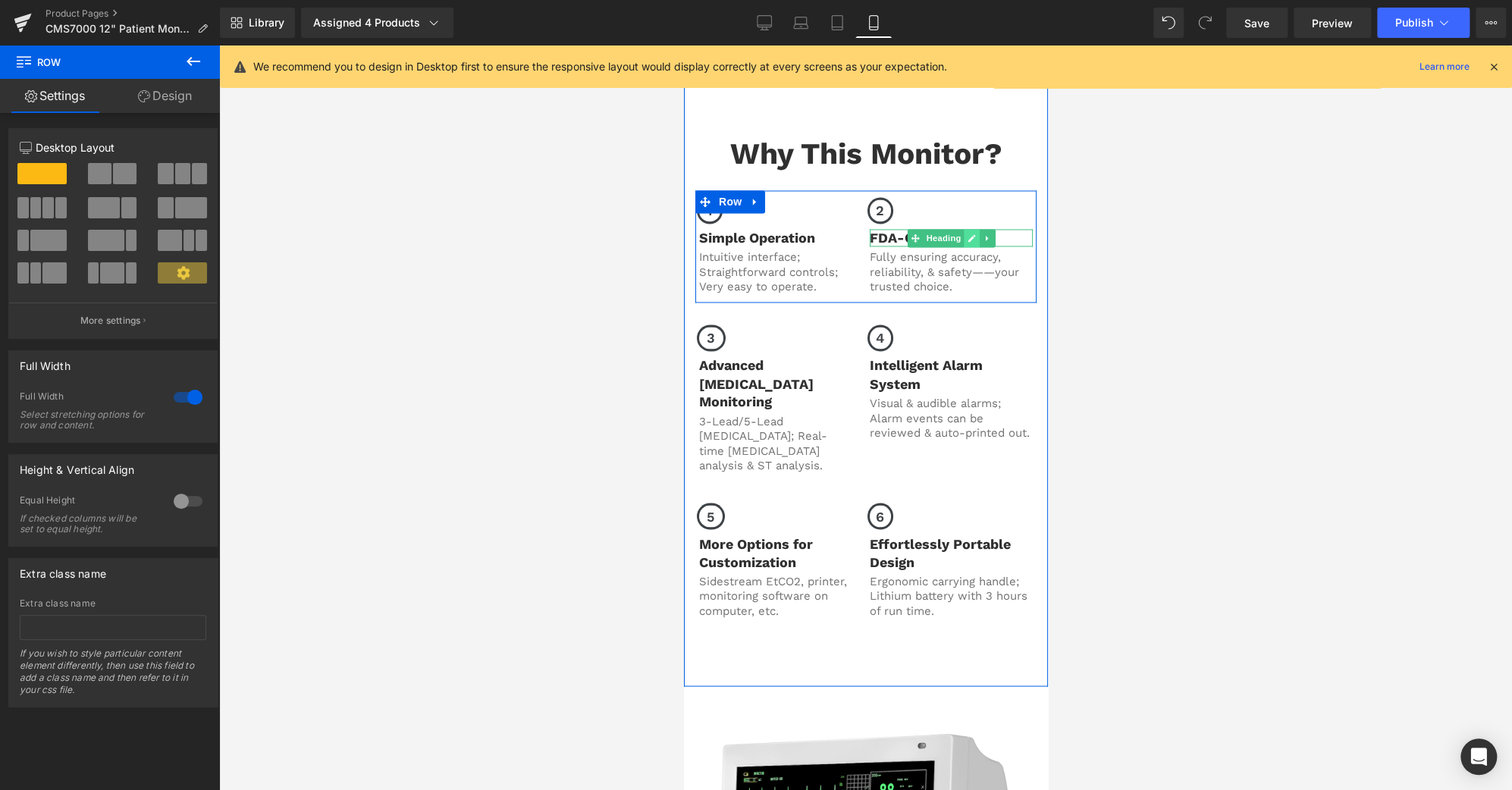
click at [968, 234] on icon at bounding box center [971, 238] width 8 height 8
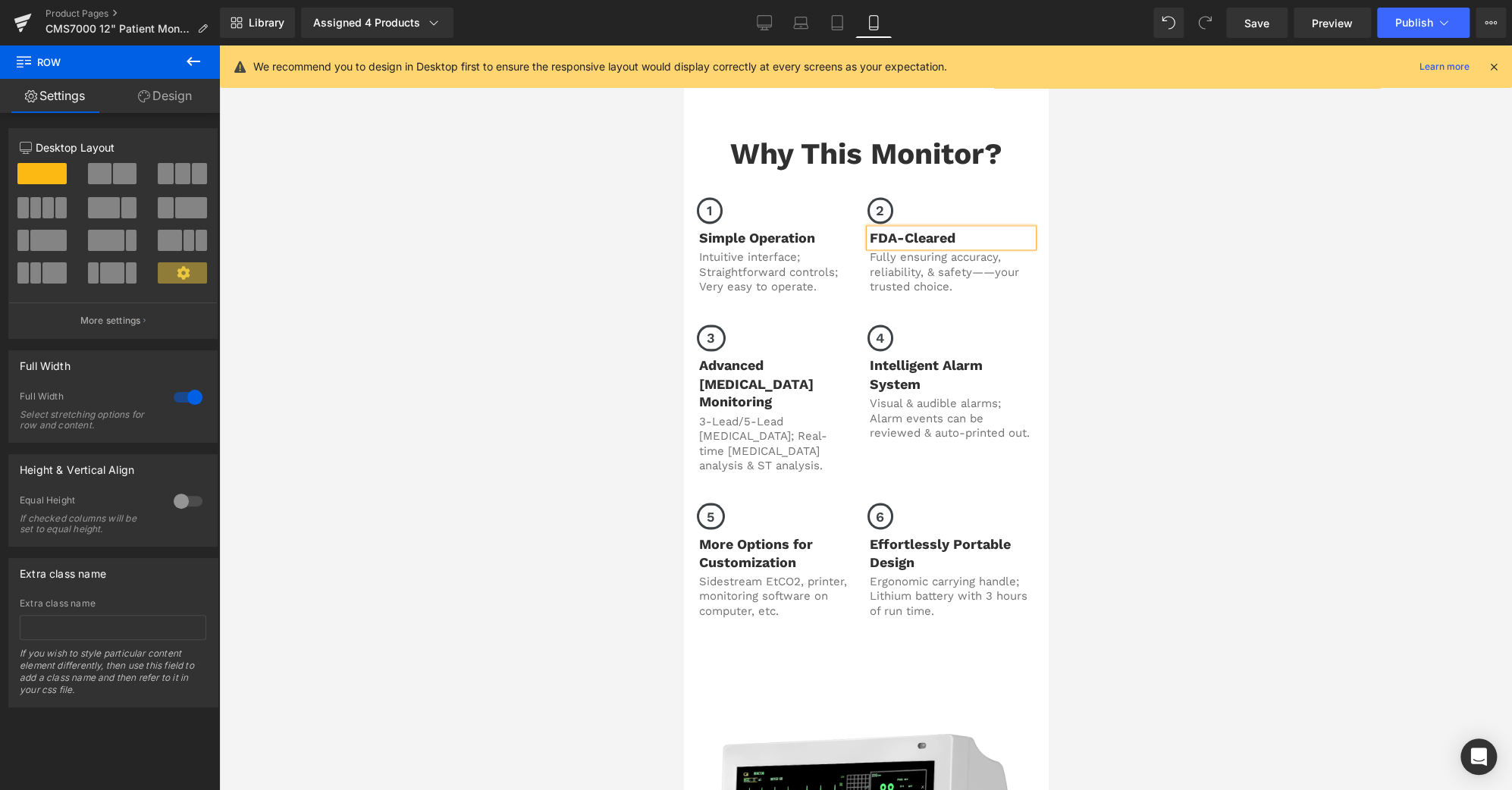
click at [964, 229] on h3 "FDA-Cleared" at bounding box center [951, 238] width 163 height 18
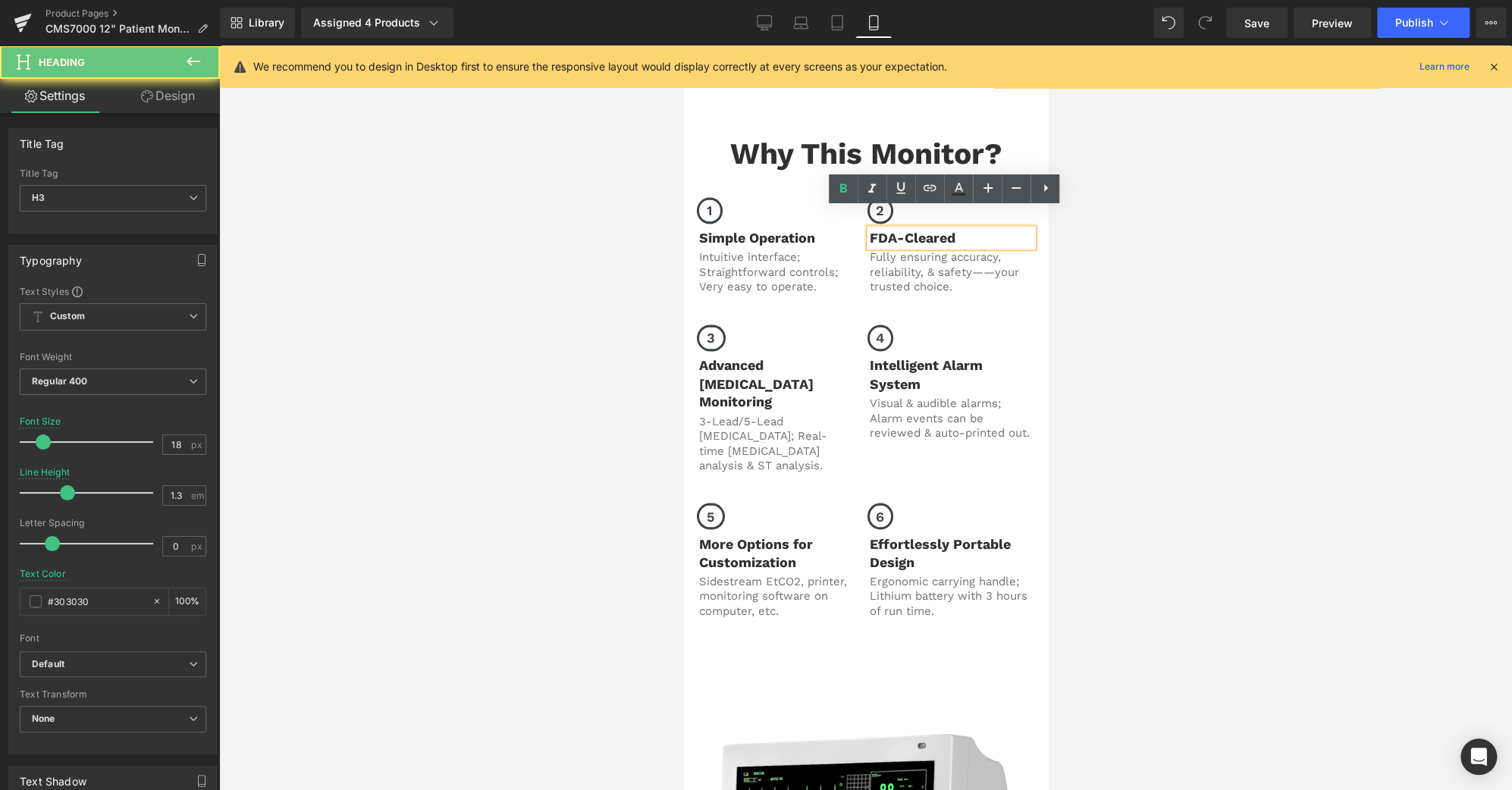
click at [964, 229] on h3 "FDA-Cleared" at bounding box center [951, 238] width 163 height 18
paste div
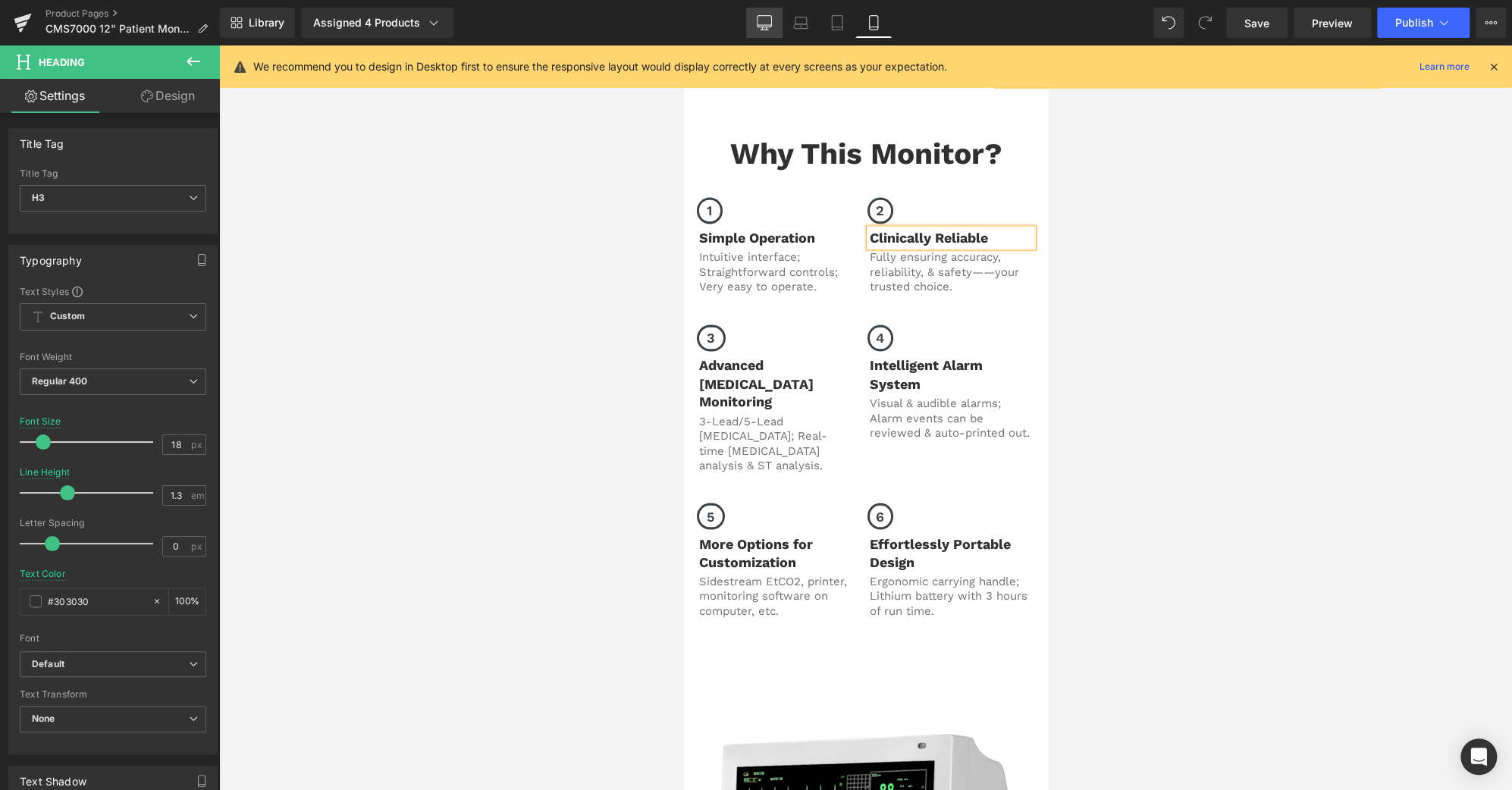
click at [759, 22] on icon at bounding box center [765, 21] width 14 height 11
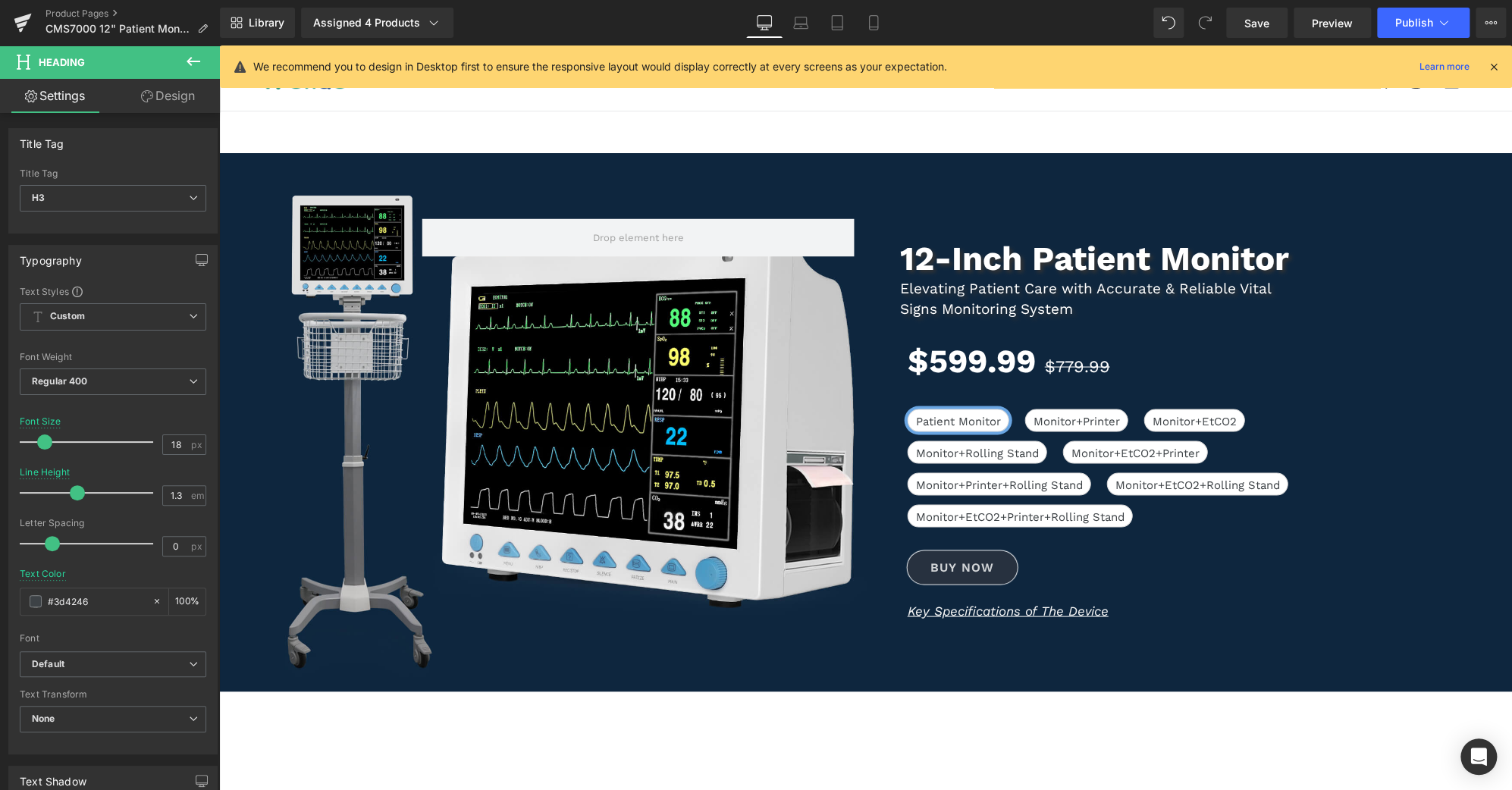
scroll to position [0, 0]
click at [870, 29] on icon at bounding box center [873, 22] width 15 height 15
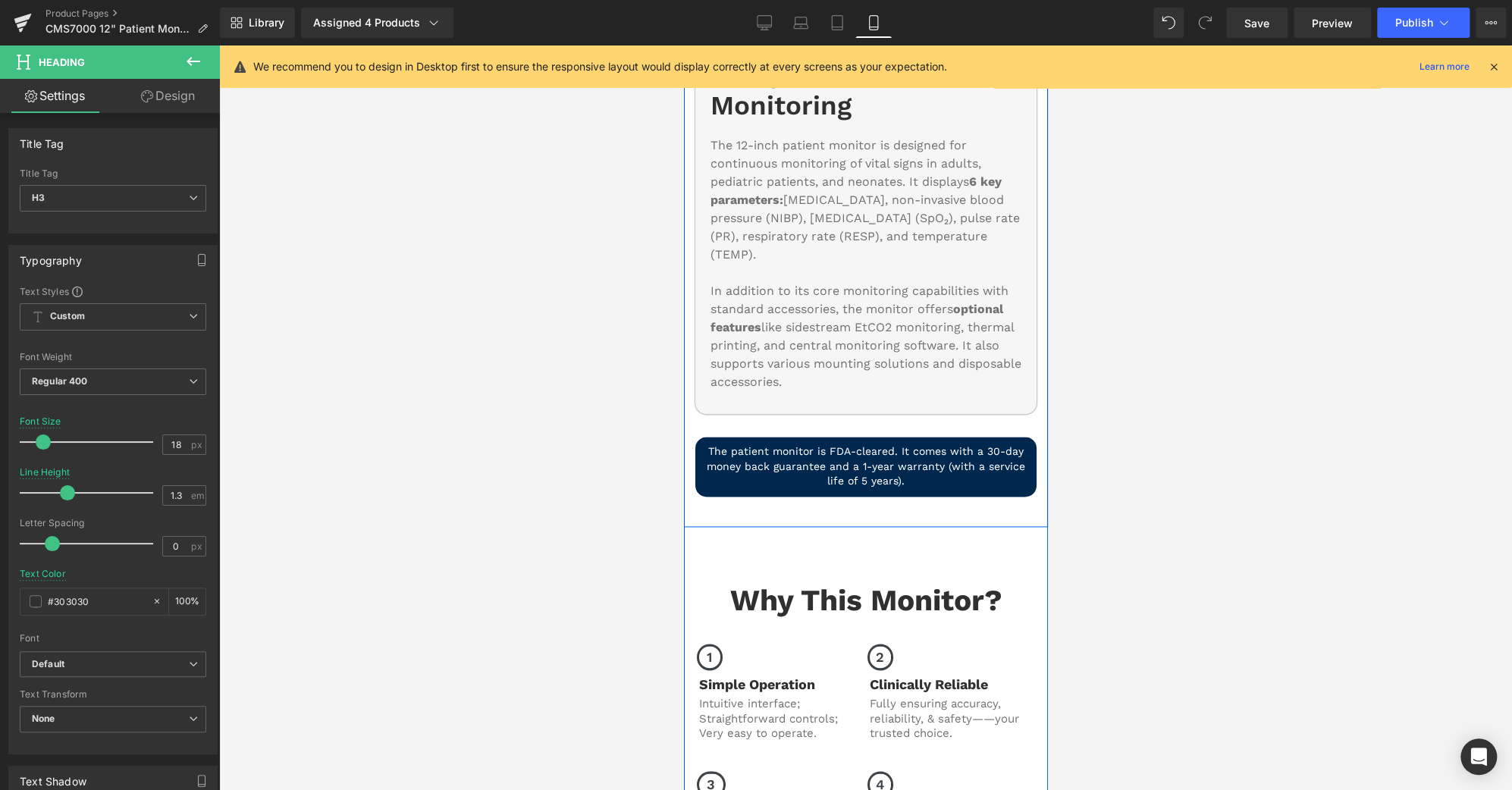
scroll to position [1116, 0]
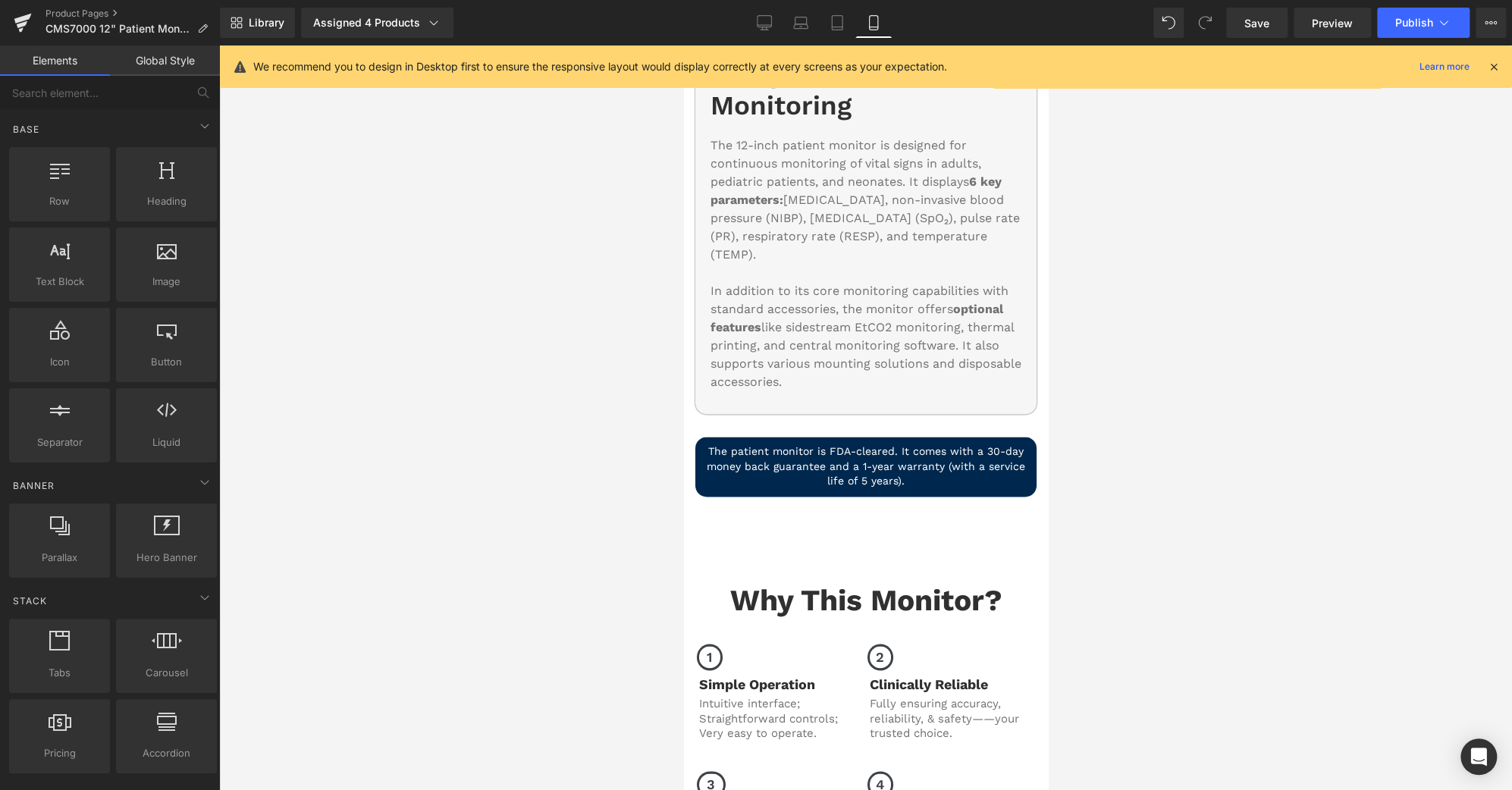
click at [1131, 215] on div at bounding box center [866, 418] width 1293 height 744
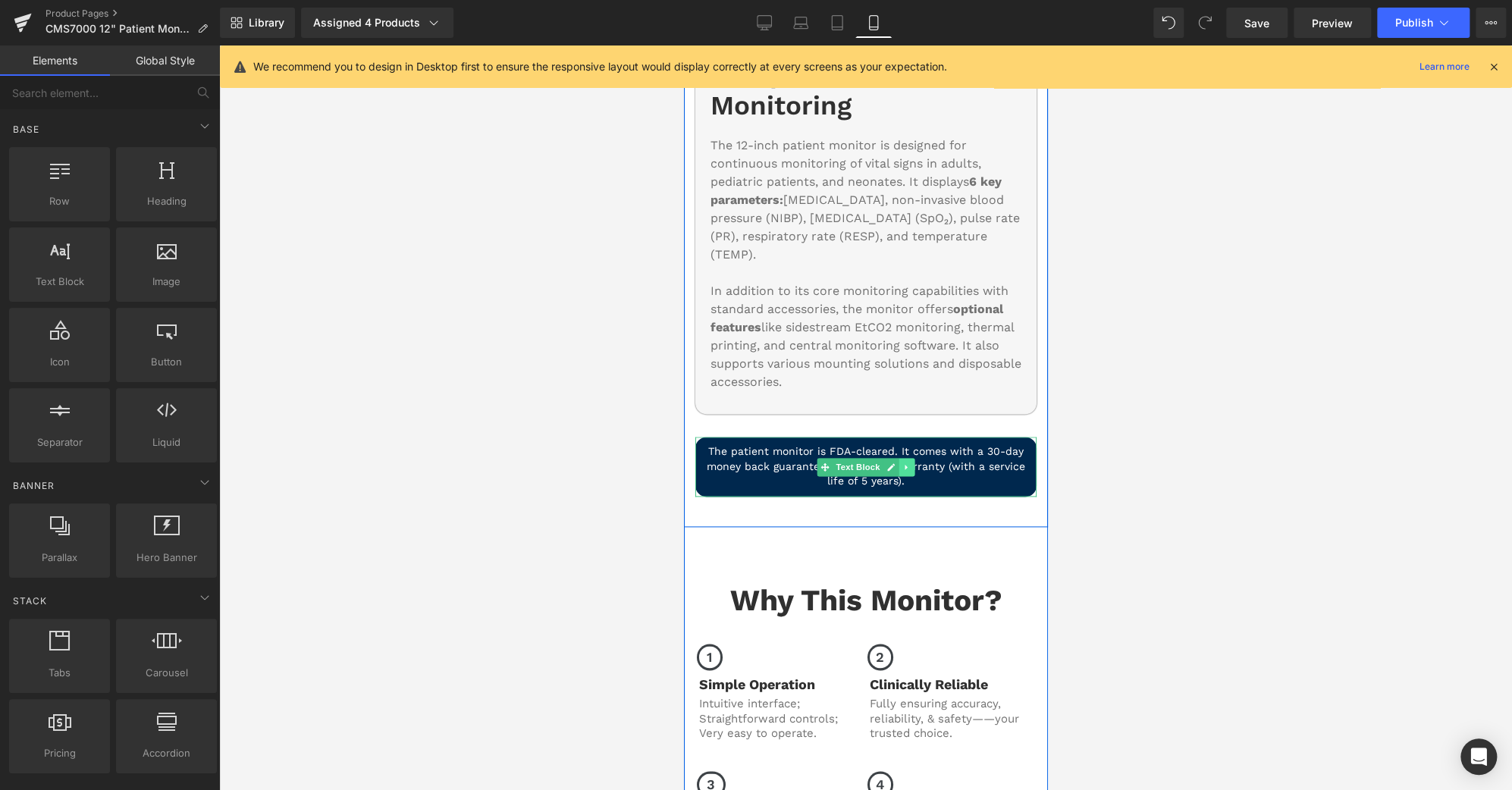
click at [902, 463] on icon at bounding box center [906, 467] width 9 height 9
click at [910, 463] on icon at bounding box center [914, 467] width 9 height 9
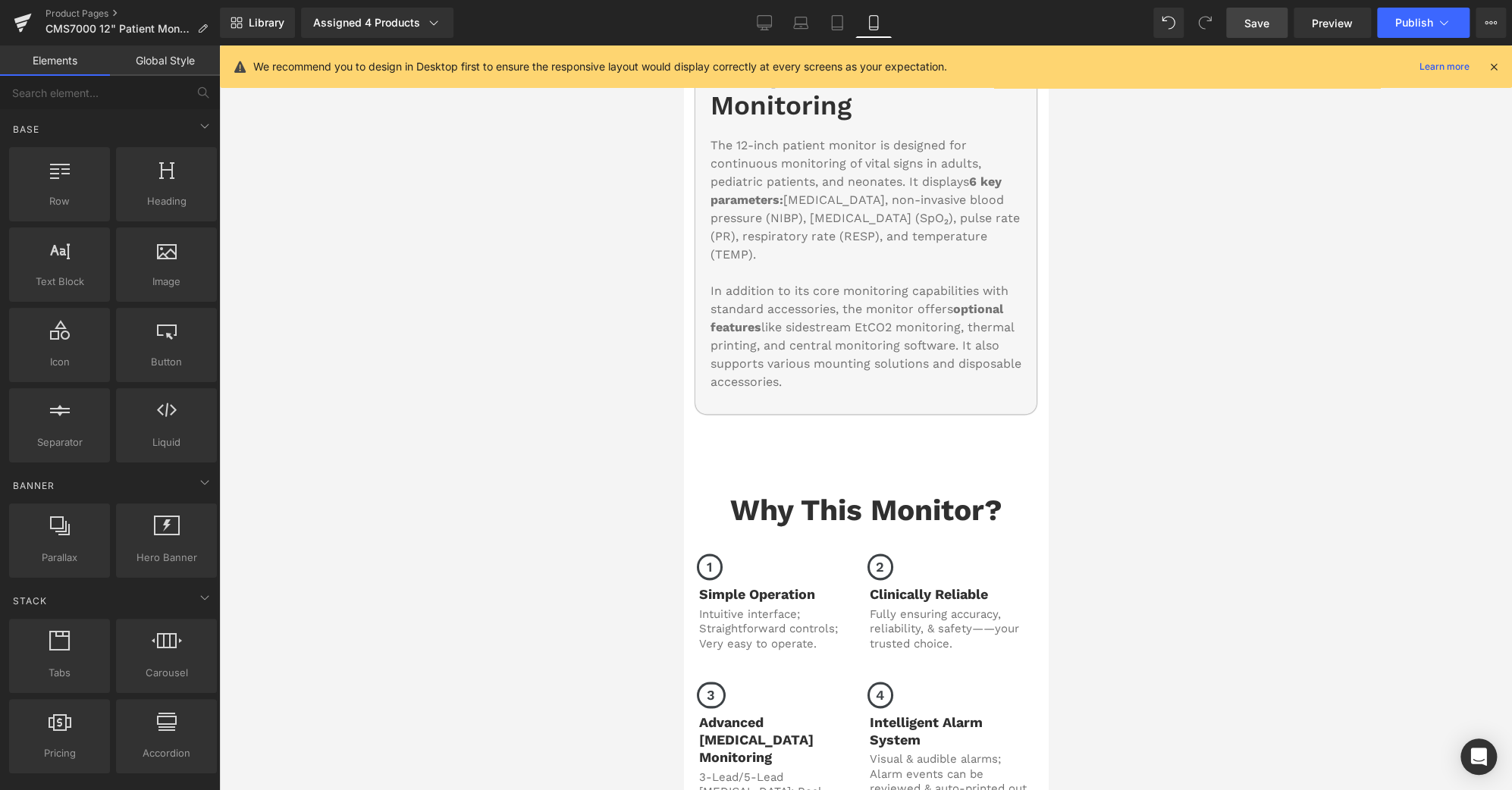
scroll to position [120, 0]
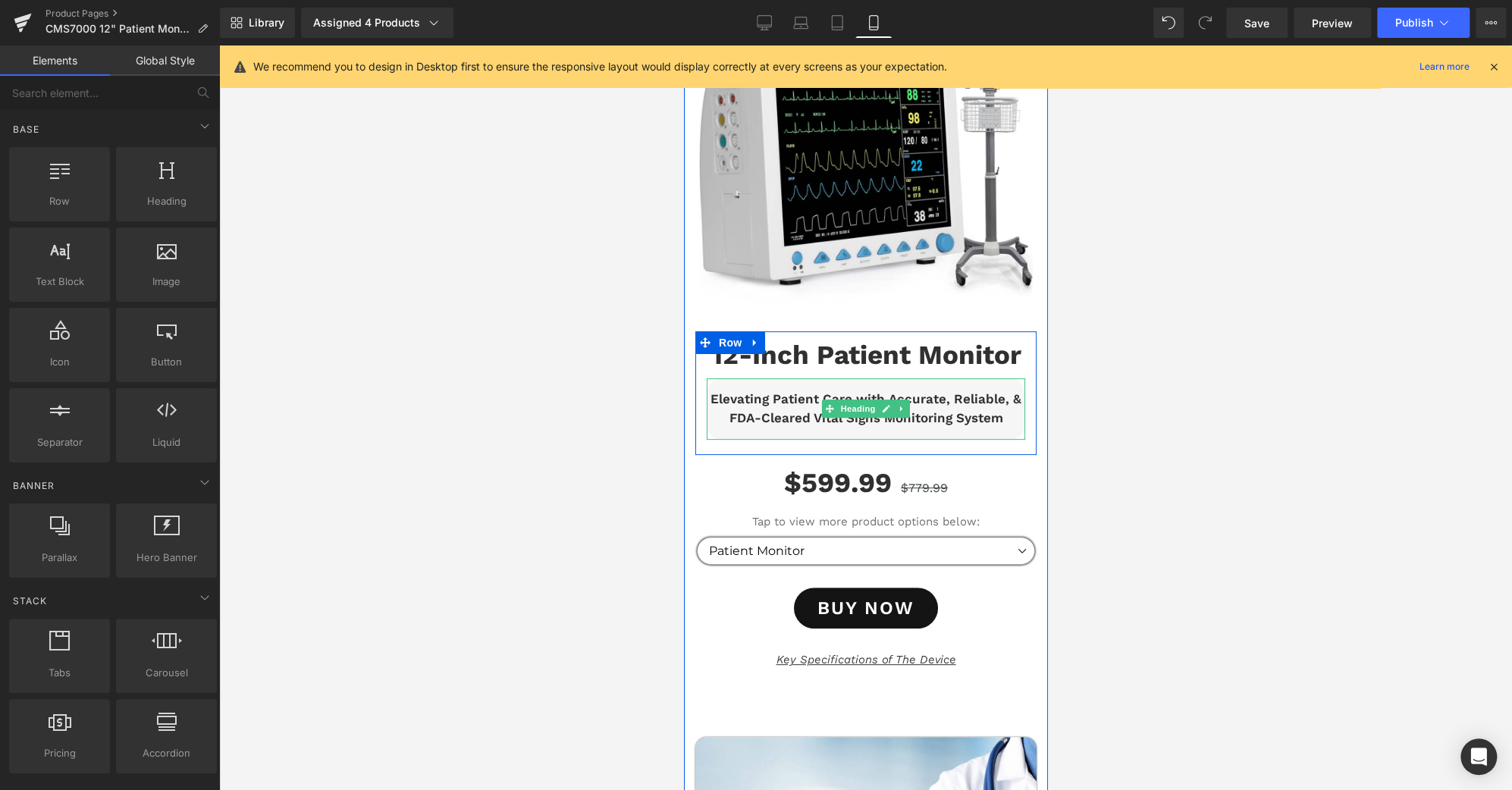
click at [1000, 400] on h3 "Elevating Patient Care with Accurate, Reliable, & FDA-Cleared Vital Signs Monit…" at bounding box center [865, 409] width 311 height 39
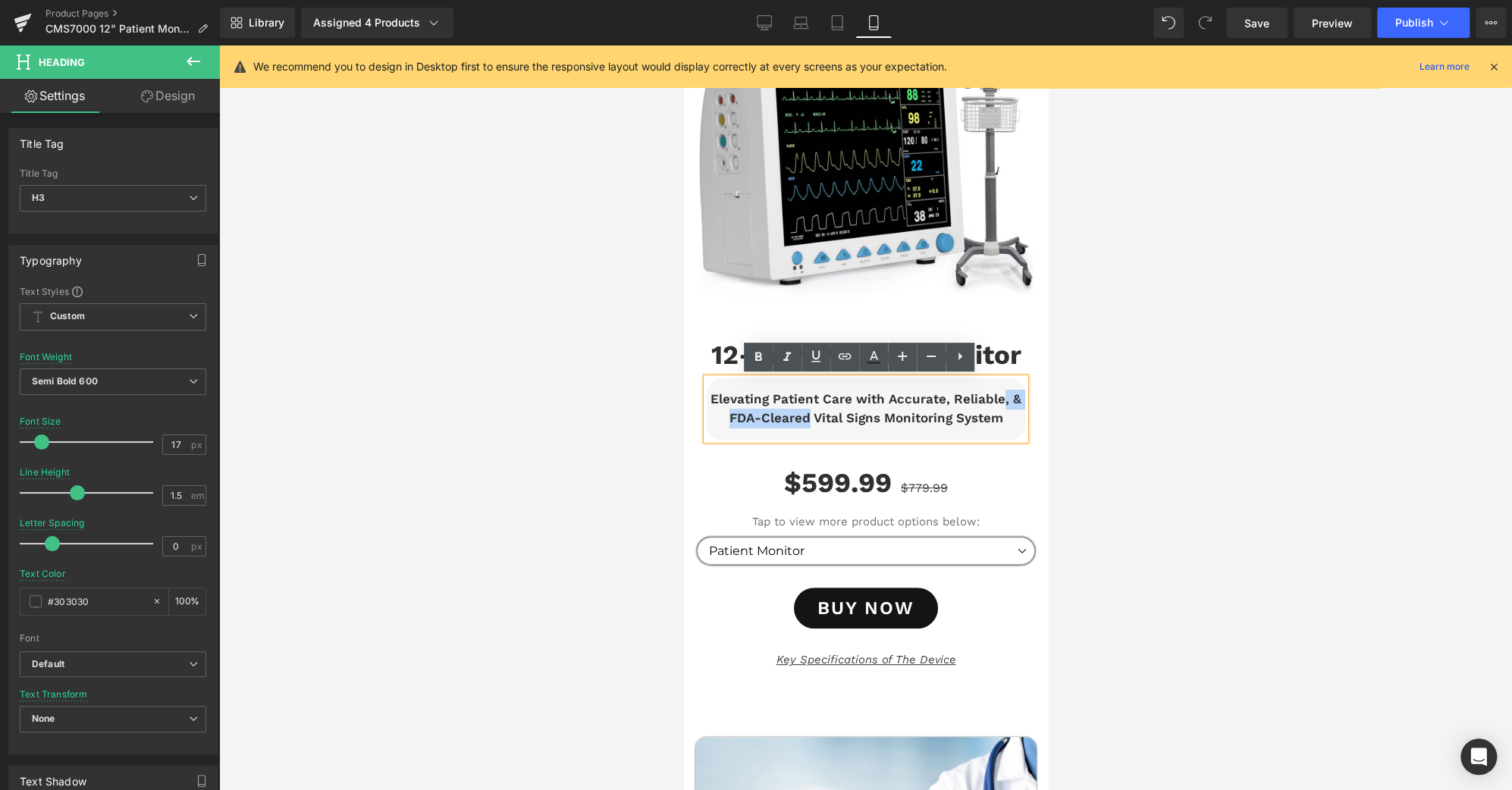
drag, startPoint x: 803, startPoint y: 418, endPoint x: 996, endPoint y: 395, distance: 194.4
click at [996, 395] on h3 "Elevating Patient Care with Accurate, Reliable, & FDA-Cleared Vital Signs Monit…" at bounding box center [865, 409] width 311 height 39
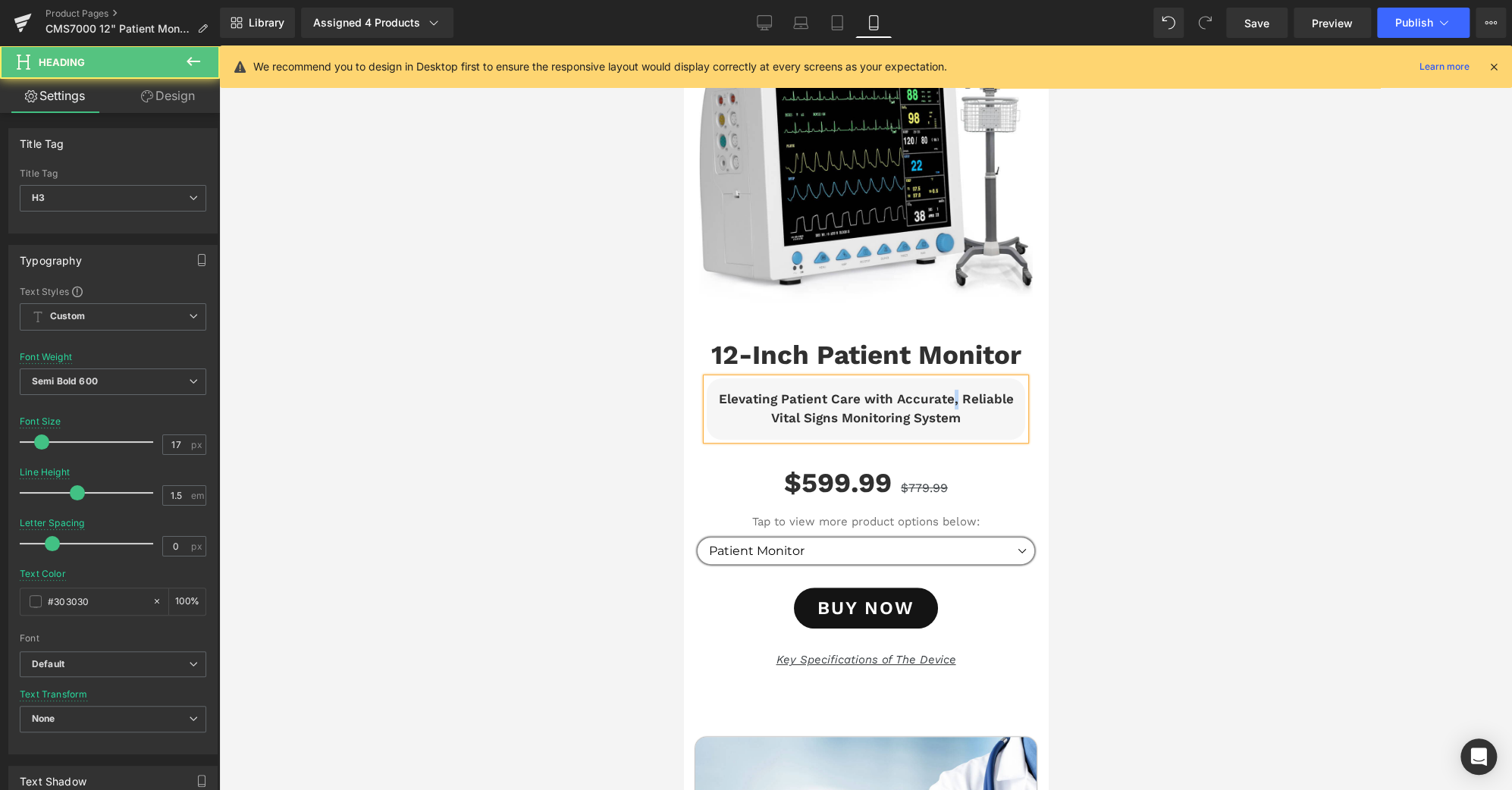
click at [947, 400] on h3 "Elevating Patient Care with Accurate, Reliable Vital Signs Monitoring System" at bounding box center [865, 409] width 311 height 39
drag, startPoint x: 770, startPoint y: 25, endPoint x: 1141, endPoint y: 153, distance: 392.5
click at [770, 25] on icon at bounding box center [765, 25] width 14 height 0
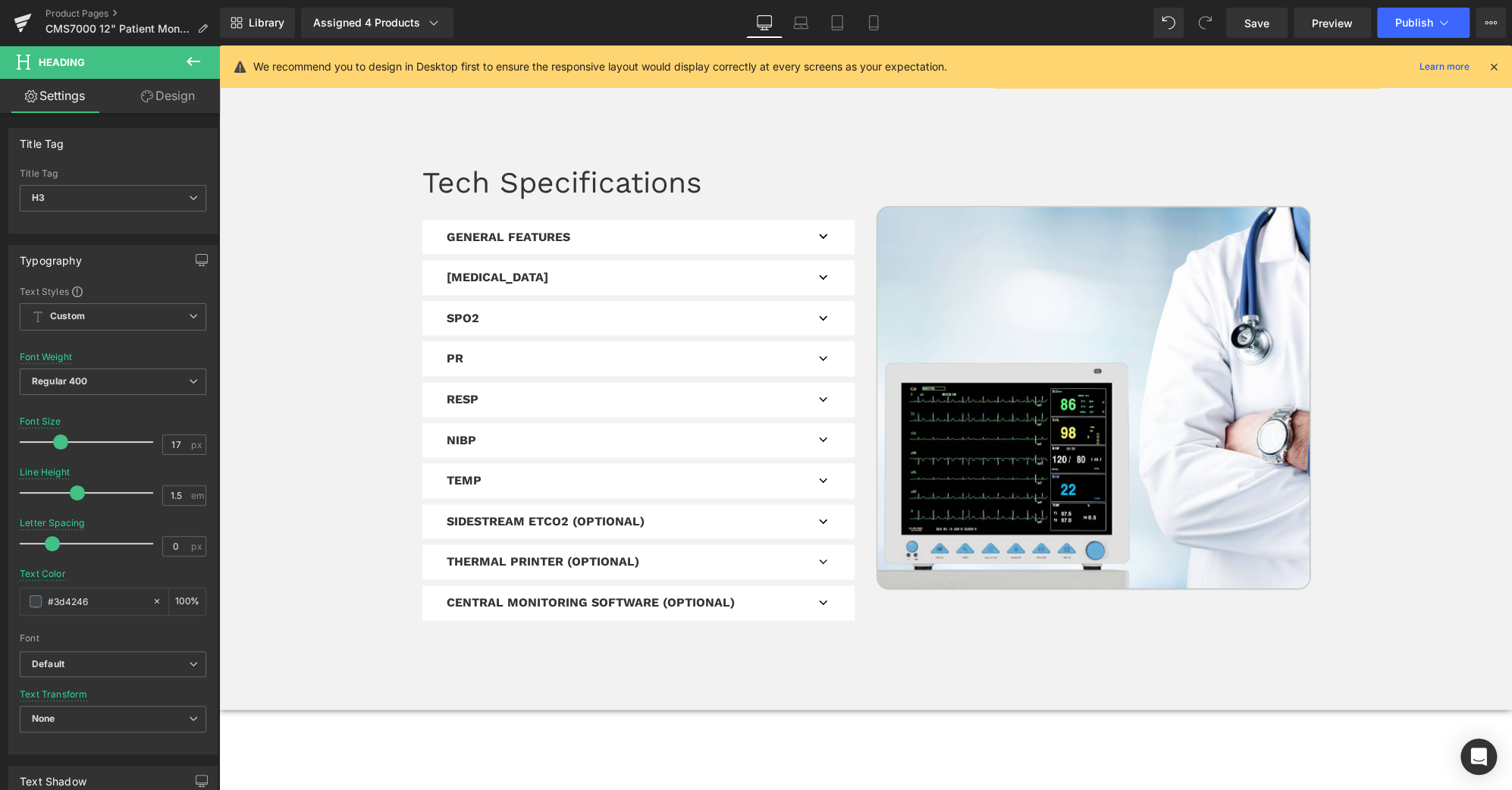
scroll to position [8750, 0]
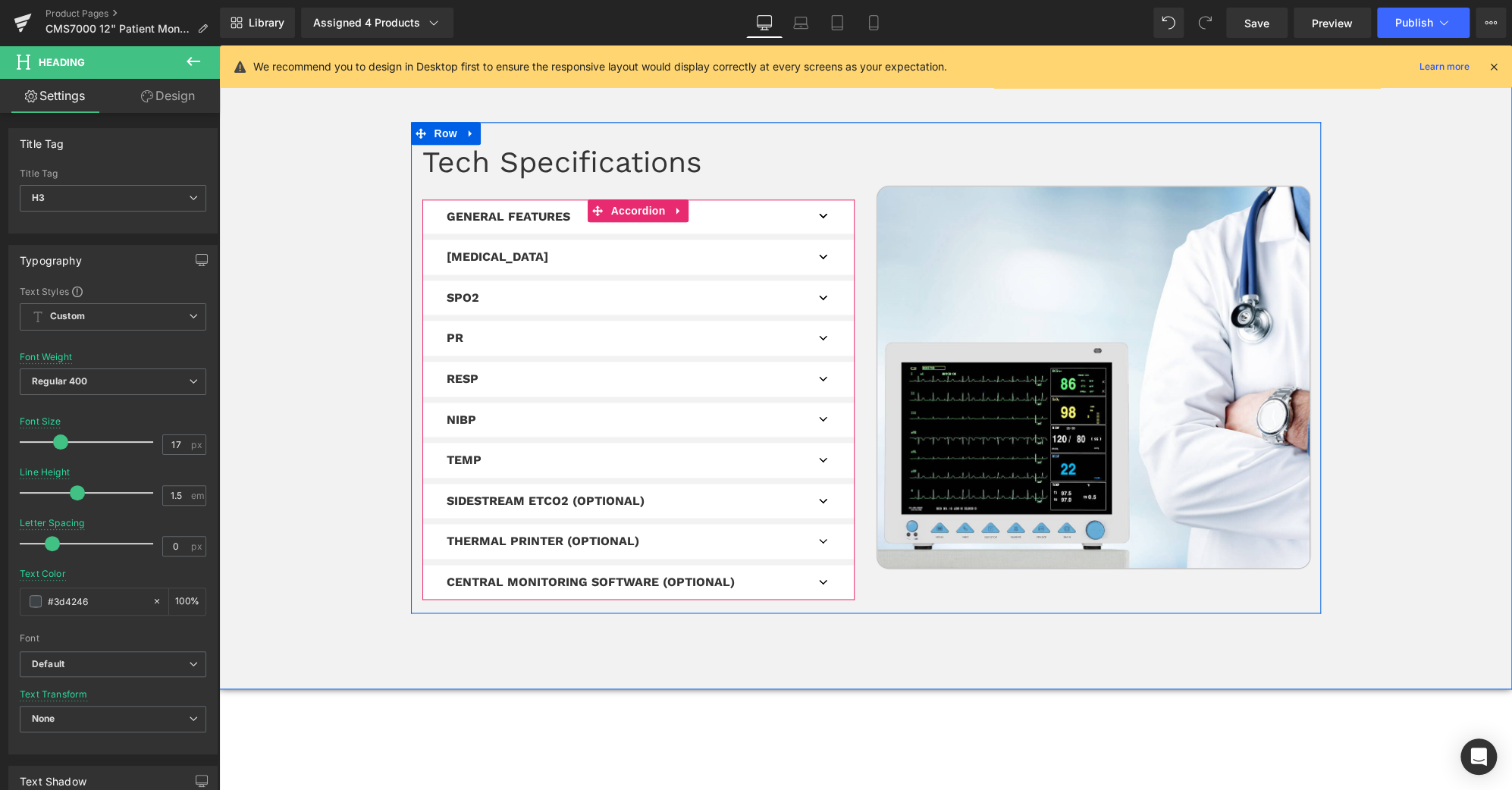
click at [821, 199] on button "button" at bounding box center [824, 217] width 31 height 35
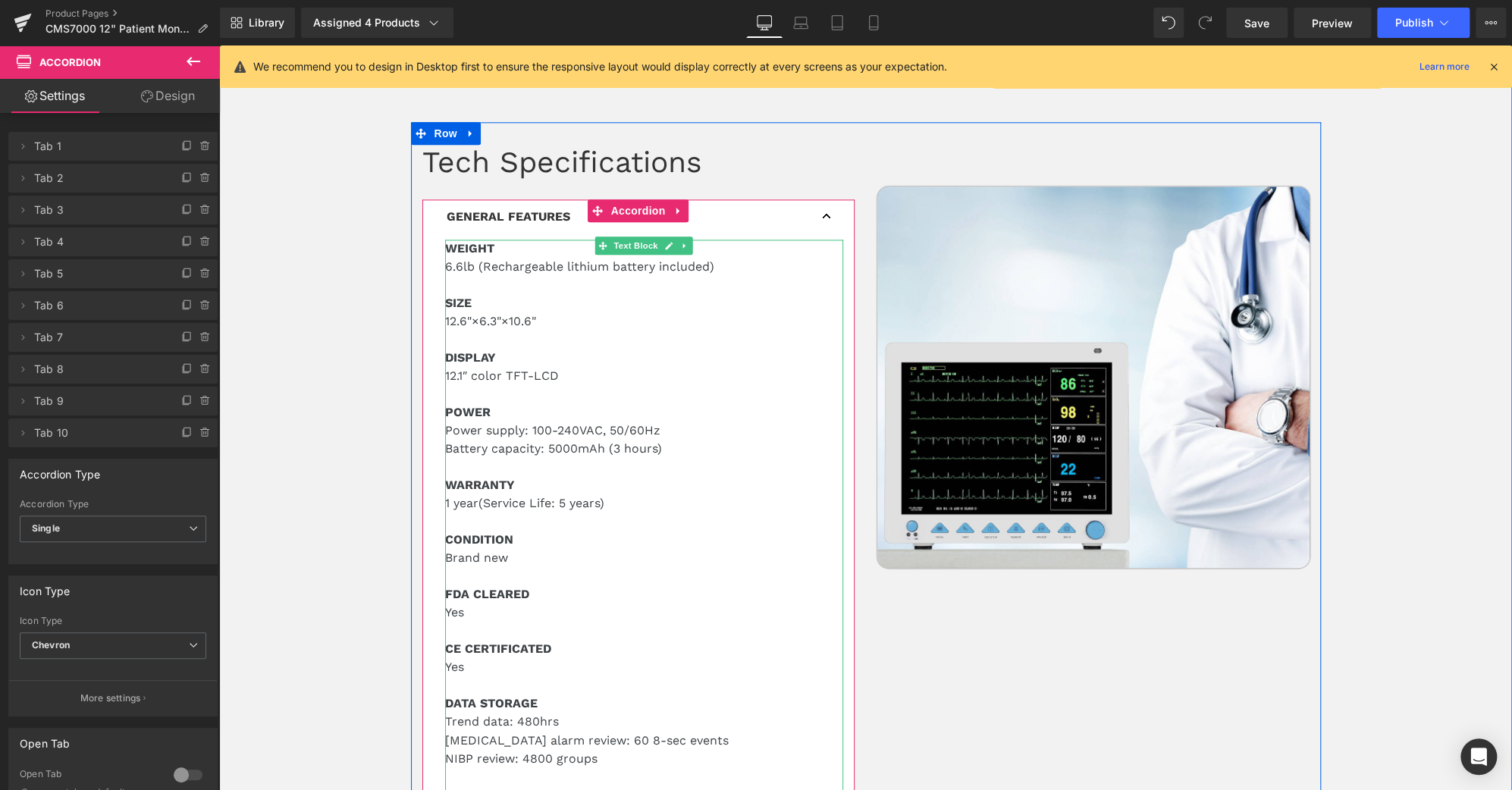
click at [526, 585] on p "FDA CLEARED" at bounding box center [644, 594] width 398 height 18
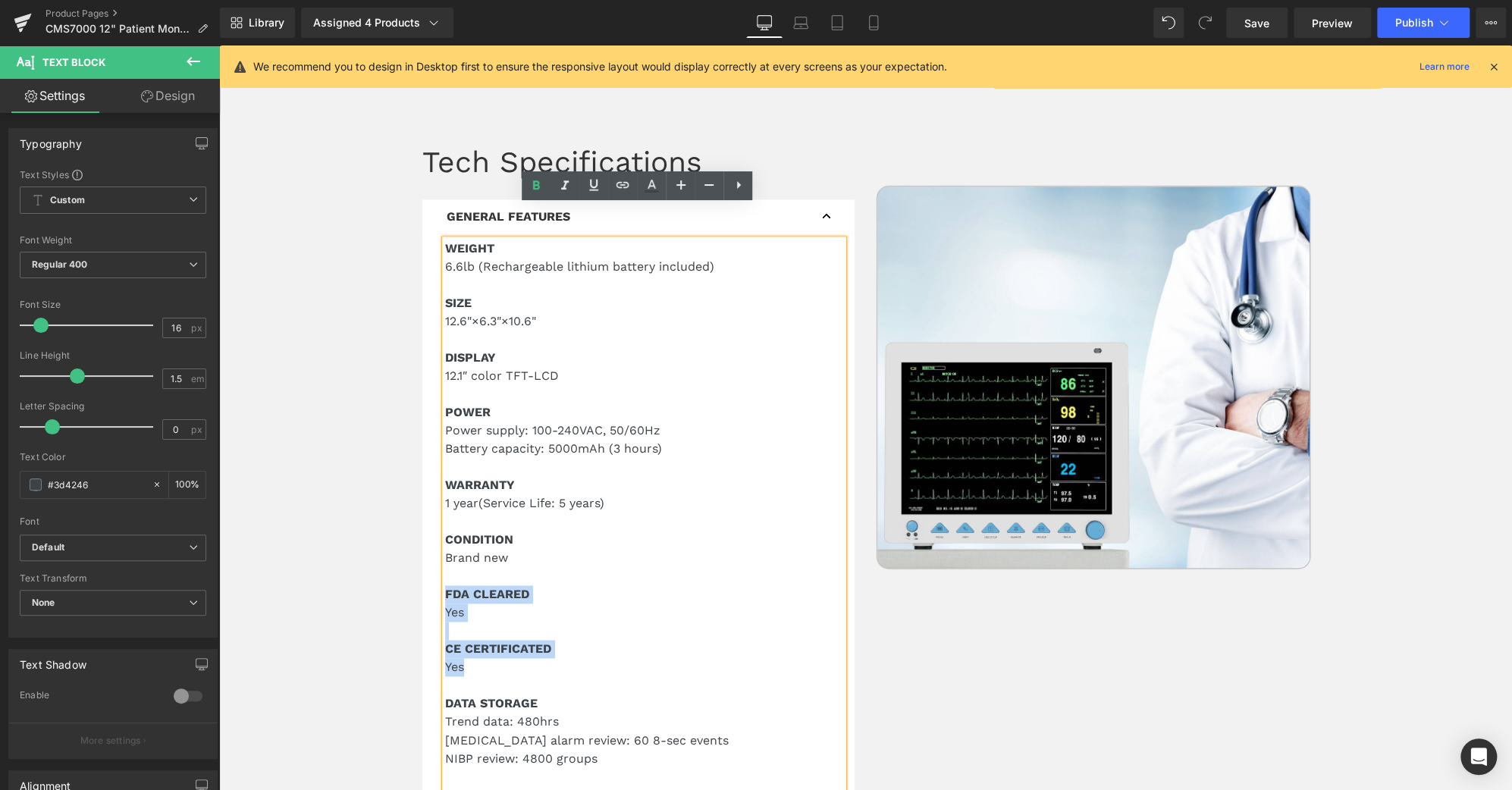
drag, startPoint x: 486, startPoint y: 637, endPoint x: 439, endPoint y: 562, distance: 88.5
click at [445, 562] on div "WEIGHT 6.6lb (Rechargeable lithium battery included) SIZE 12.6"×6.3"×10.6" DISP…" at bounding box center [644, 613] width 398 height 746
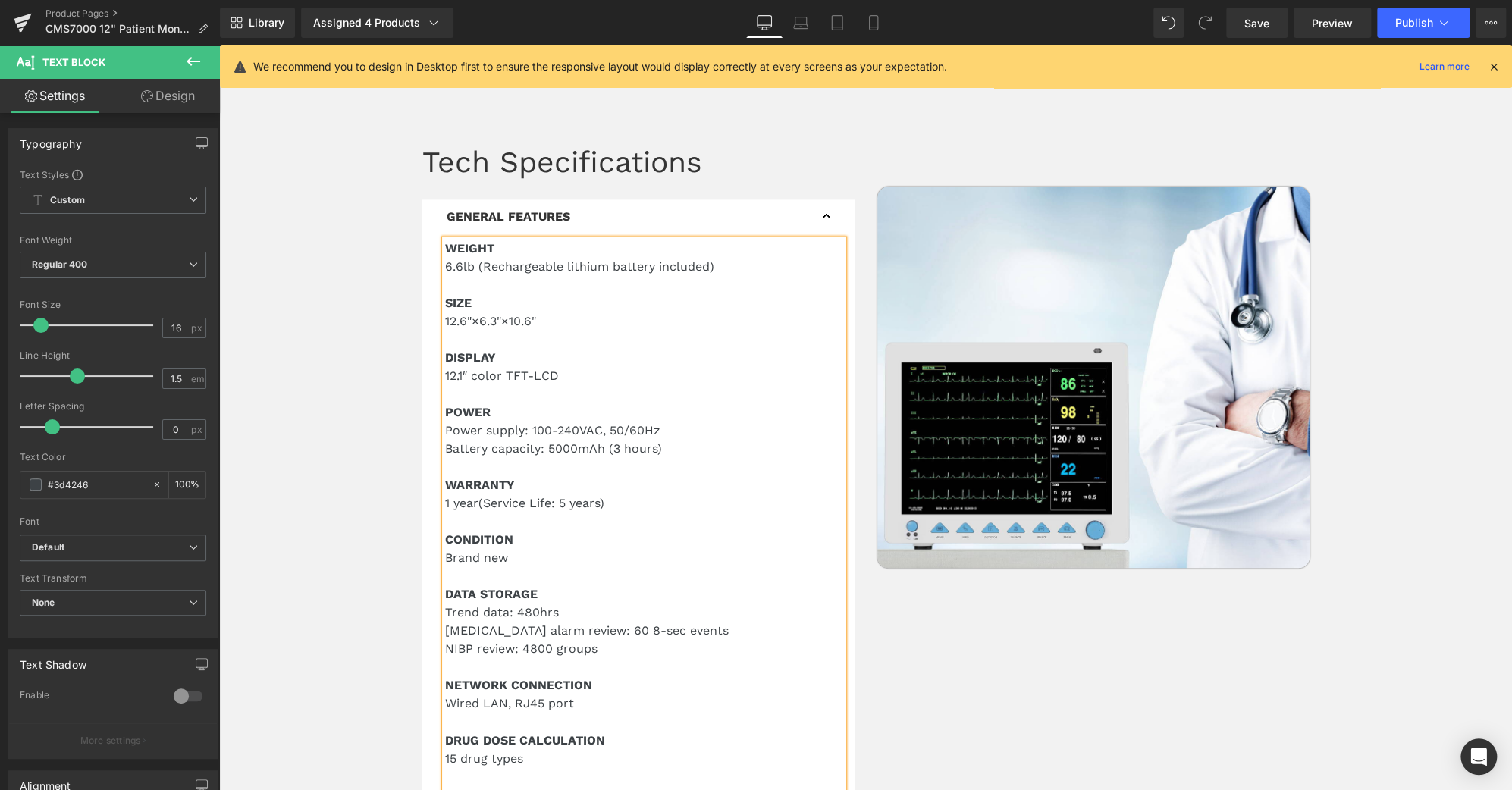
click at [1260, 664] on div "Tech Specifications Text Block GENERAL FEATURES Text Block WEIGHT 6.6lb (Rechar…" at bounding box center [866, 698] width 910 height 1152
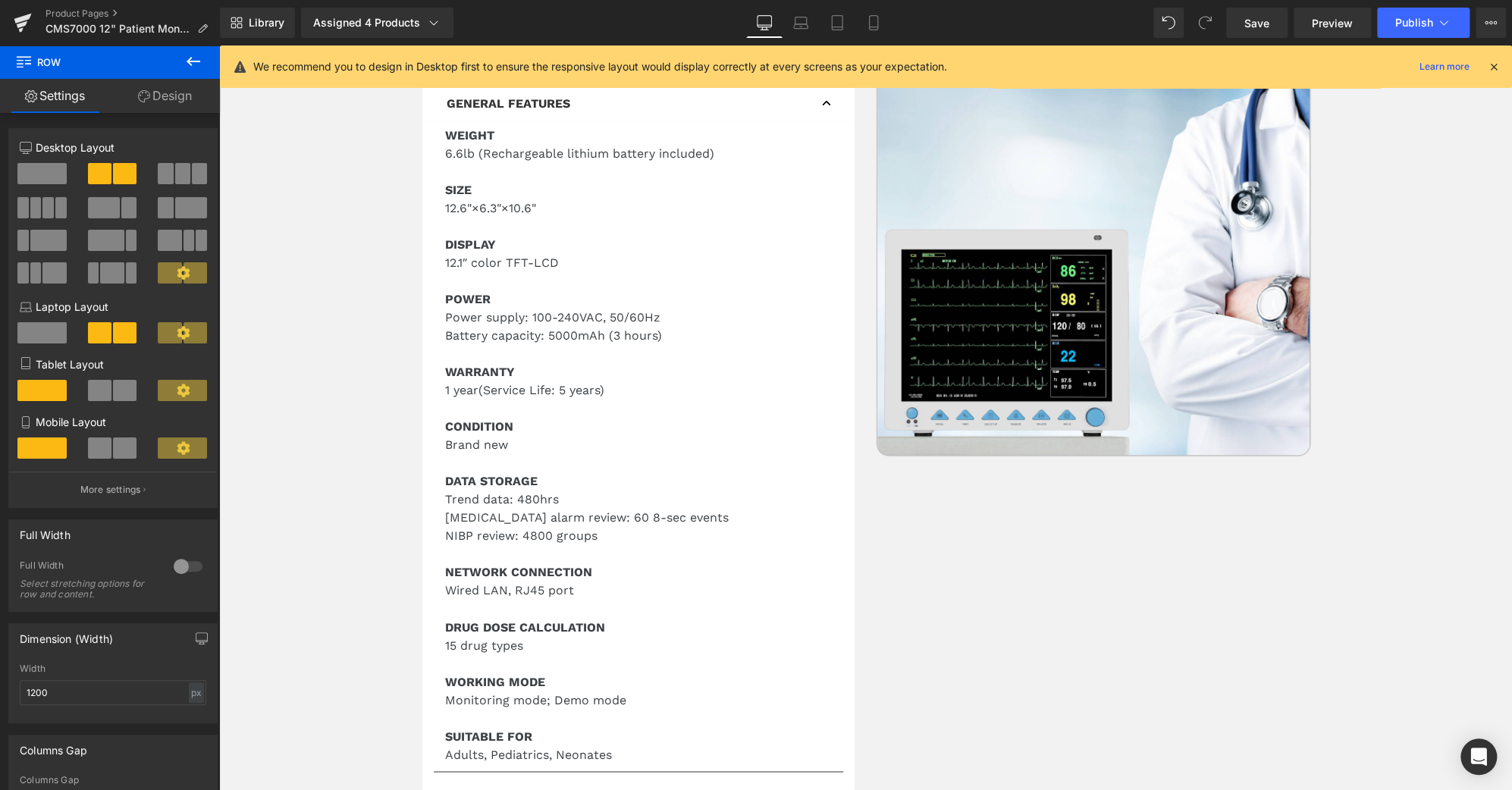
scroll to position [8861, 0]
click at [870, 21] on icon at bounding box center [873, 22] width 15 height 15
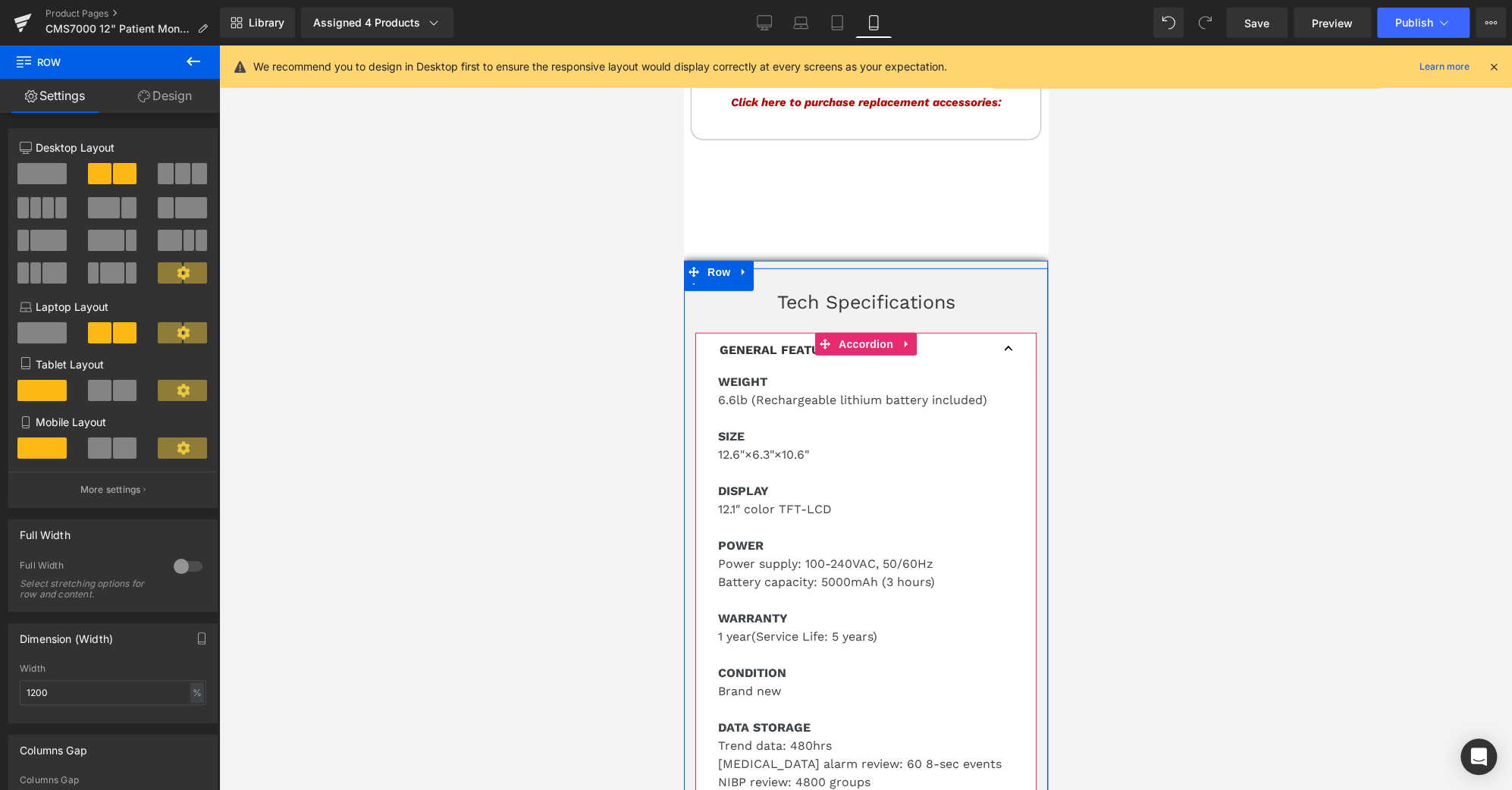
scroll to position [10337, 0]
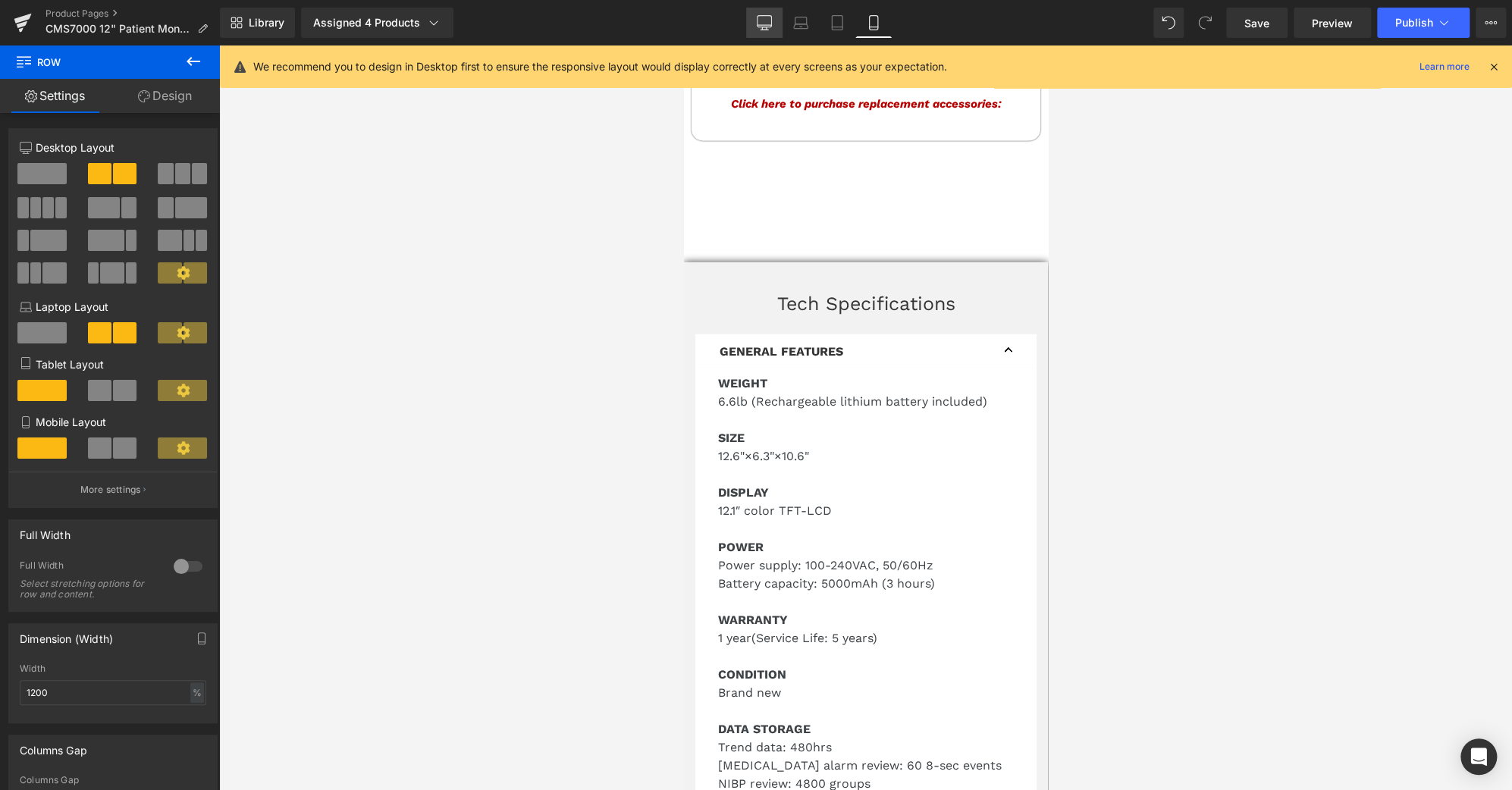
click at [781, 18] on link "Desktop" at bounding box center [764, 23] width 36 height 31
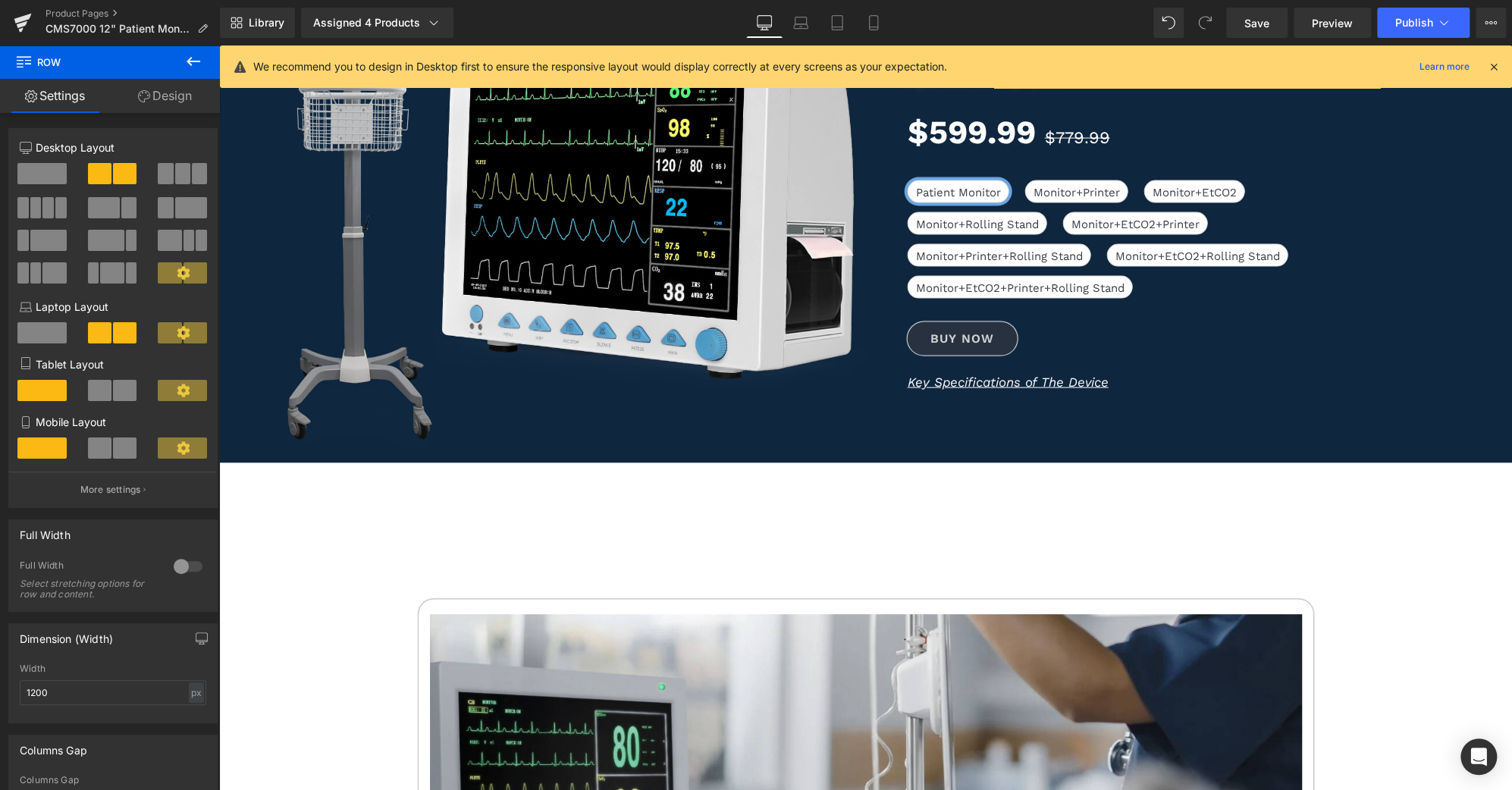
scroll to position [97, 0]
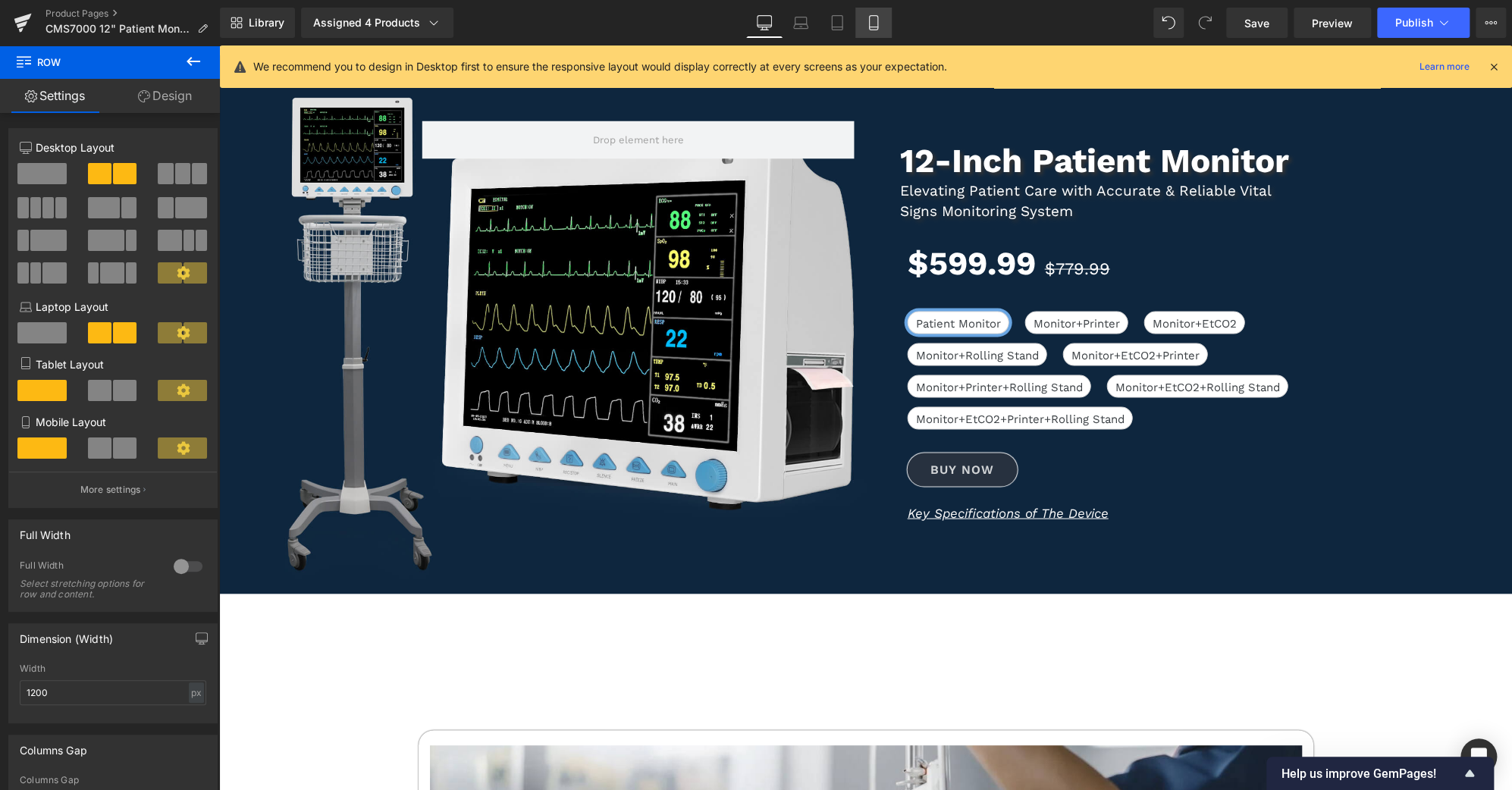
click at [880, 31] on link "Mobile" at bounding box center [873, 23] width 36 height 31
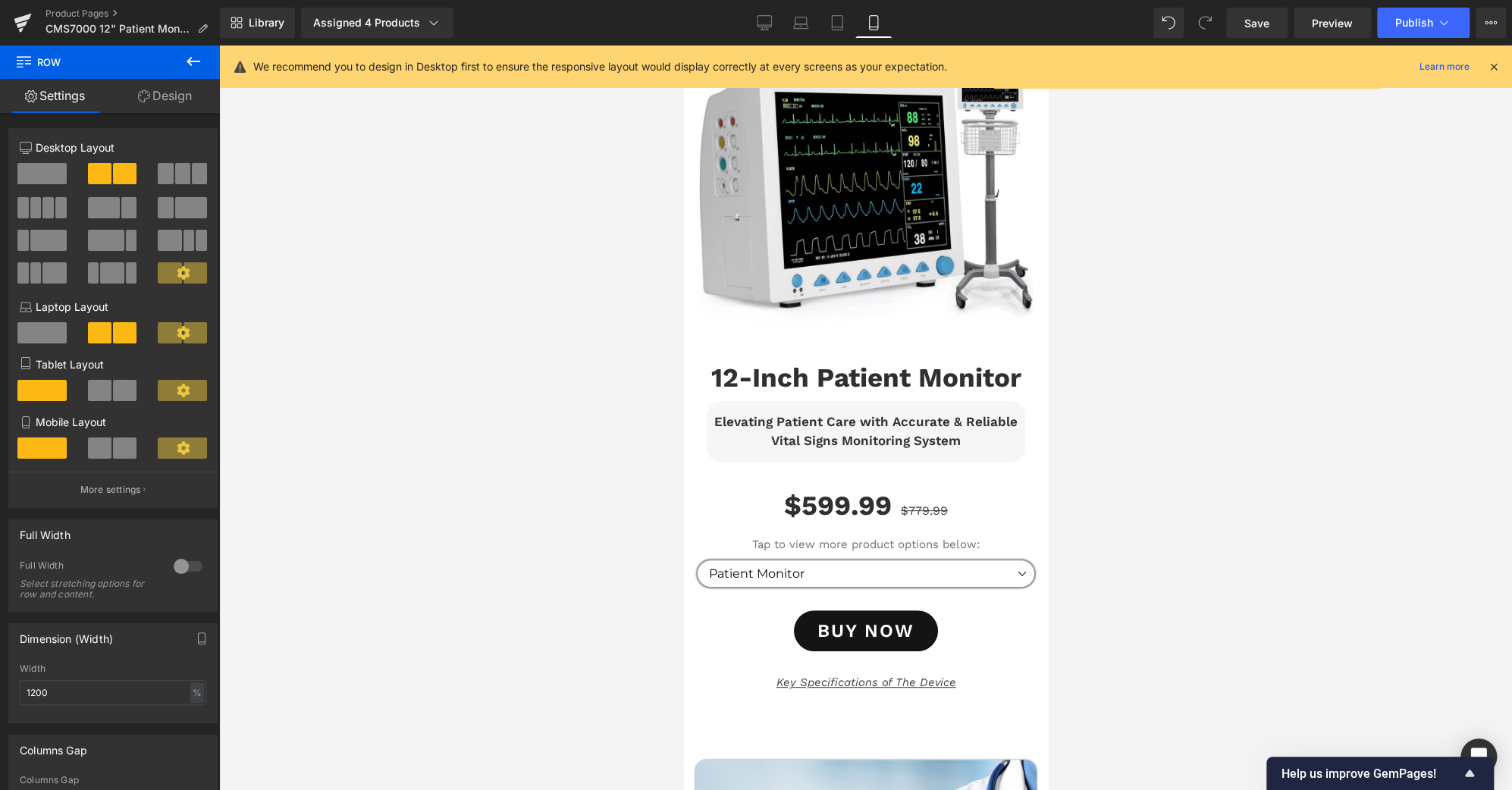
scroll to position [1669, 0]
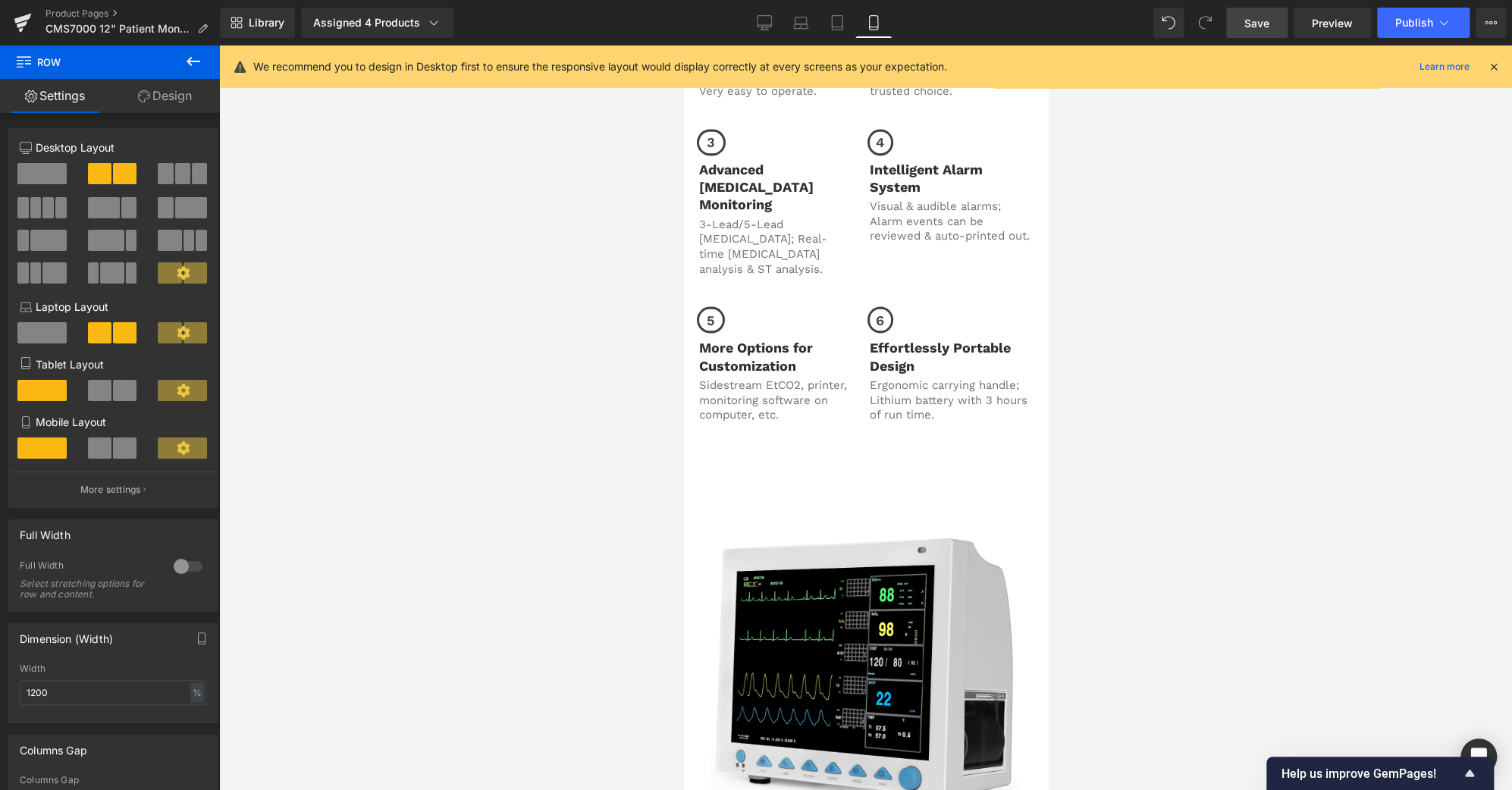
click at [1245, 30] on span "Save" at bounding box center [1256, 23] width 25 height 16
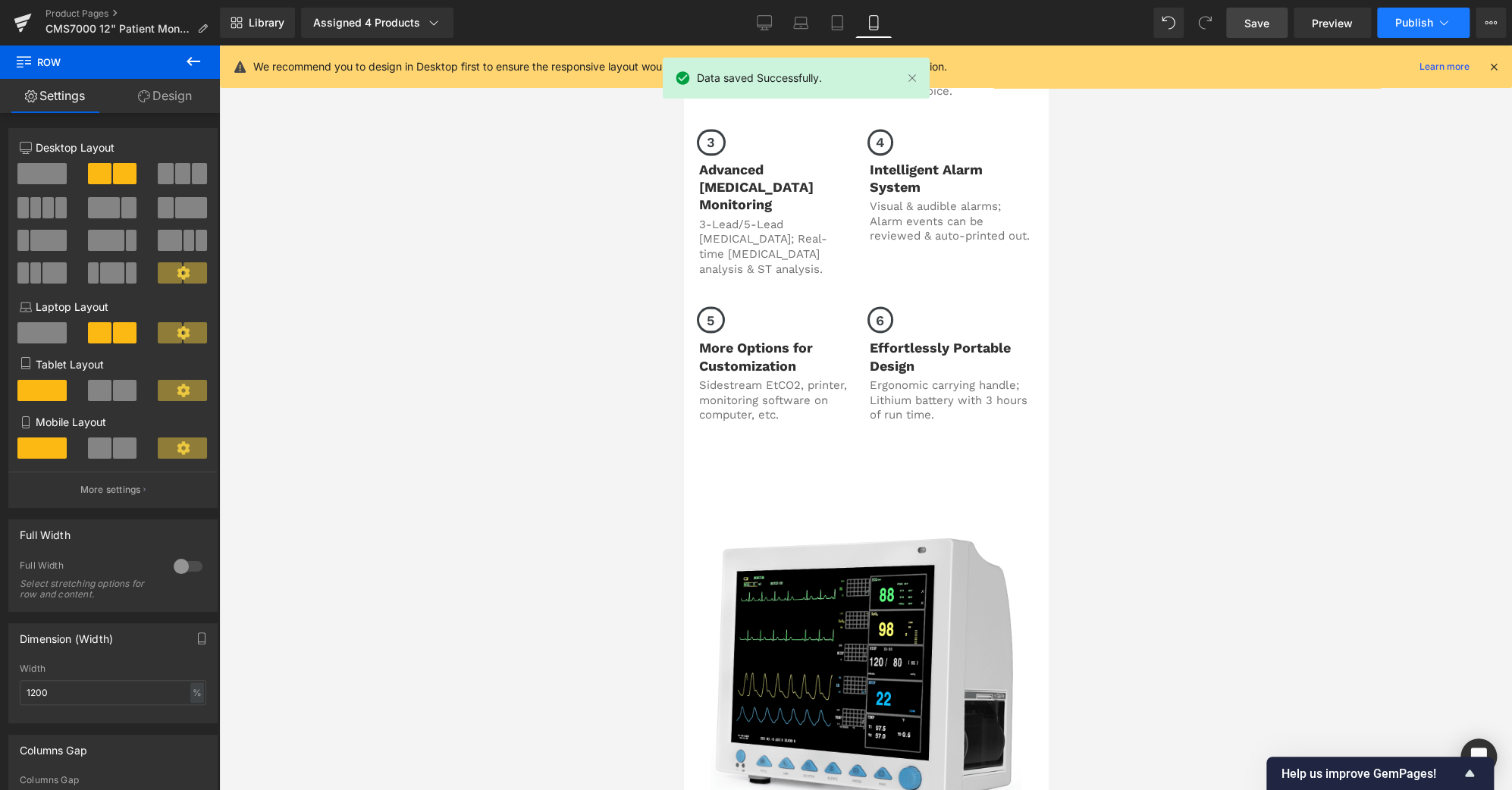
click at [1408, 14] on button "Publish" at bounding box center [1422, 23] width 92 height 31
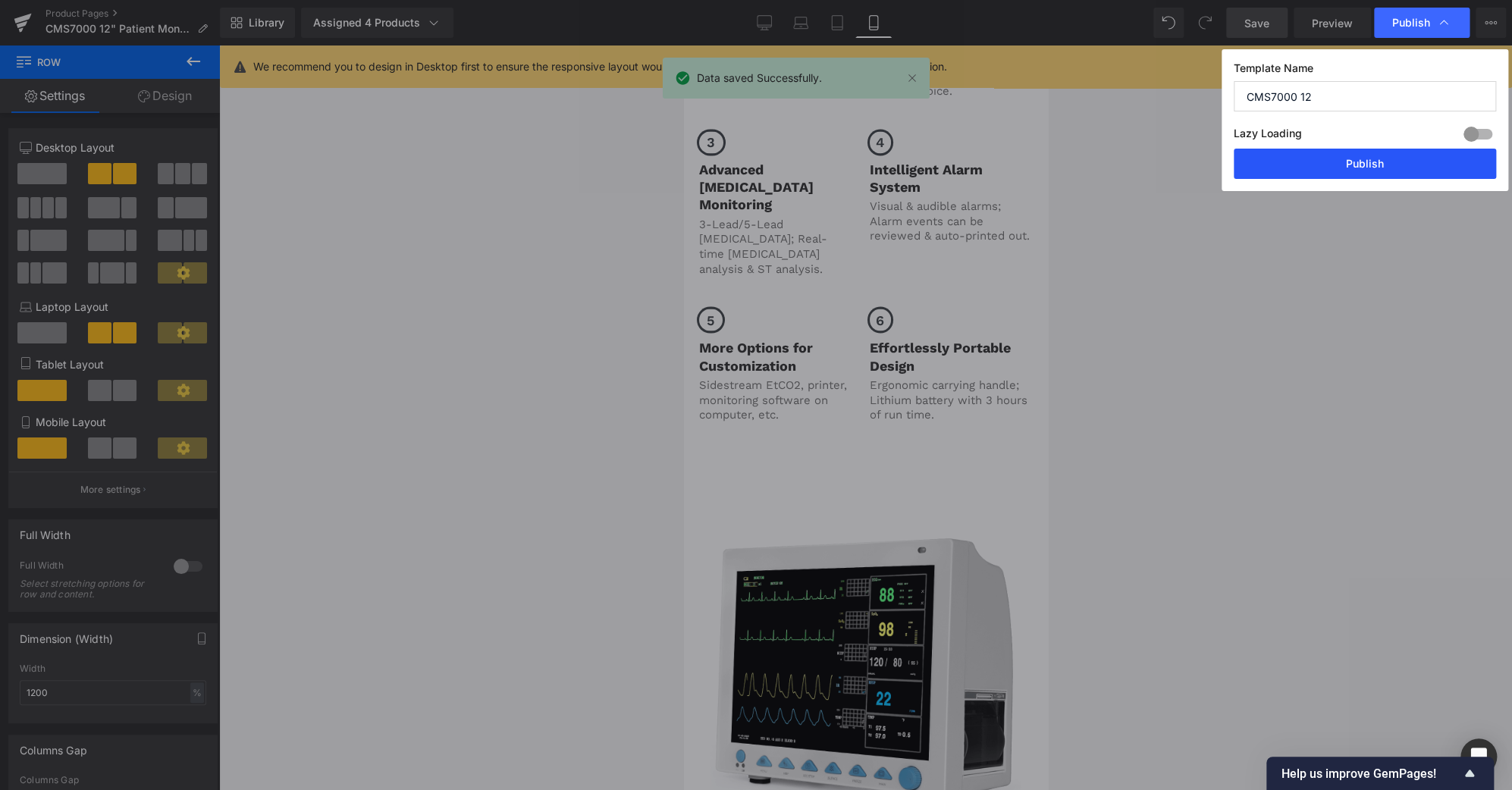
click at [1420, 158] on button "Publish" at bounding box center [1364, 163] width 263 height 31
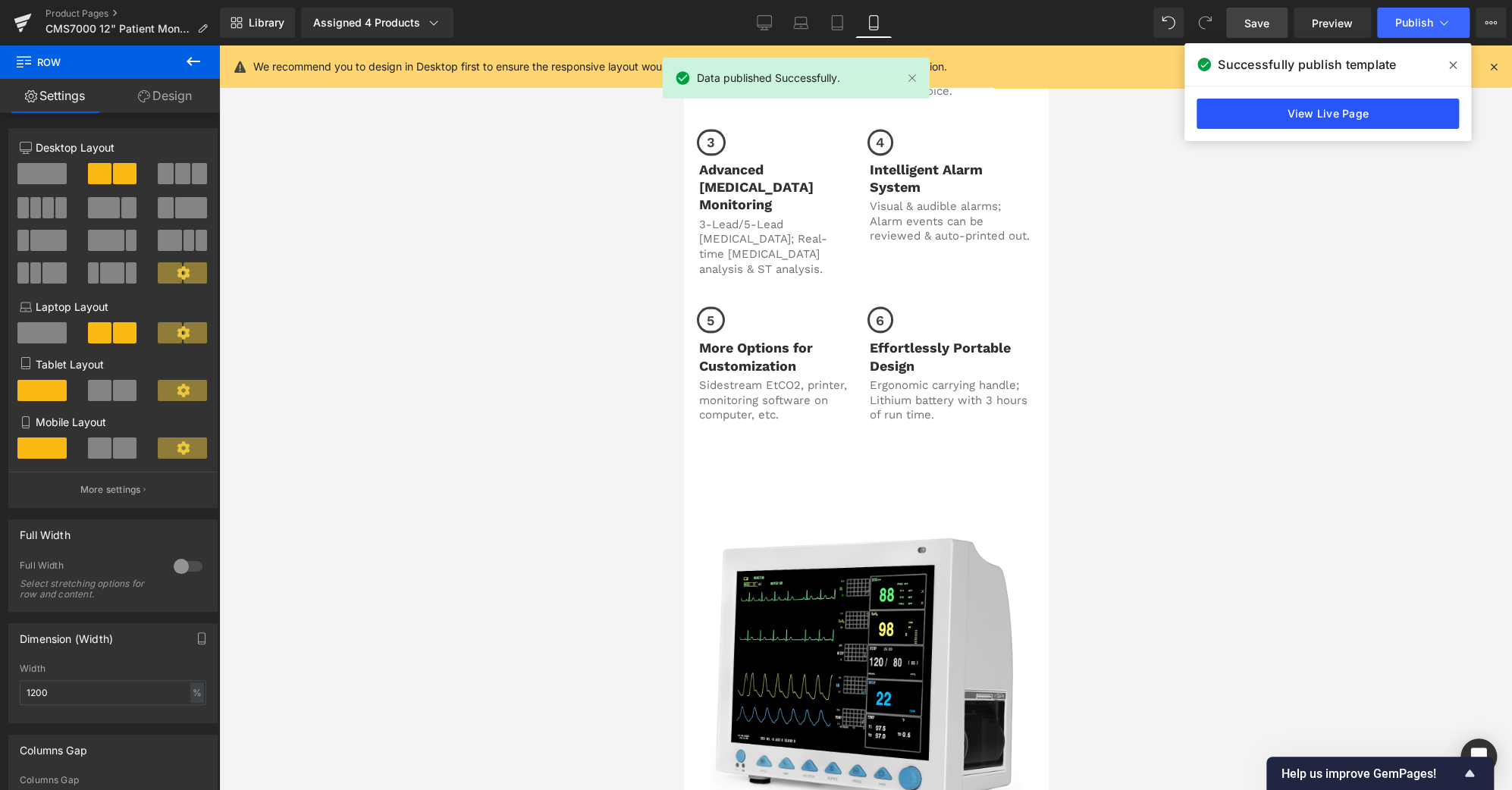
click at [1374, 110] on link "View Live Page" at bounding box center [1328, 113] width 263 height 31
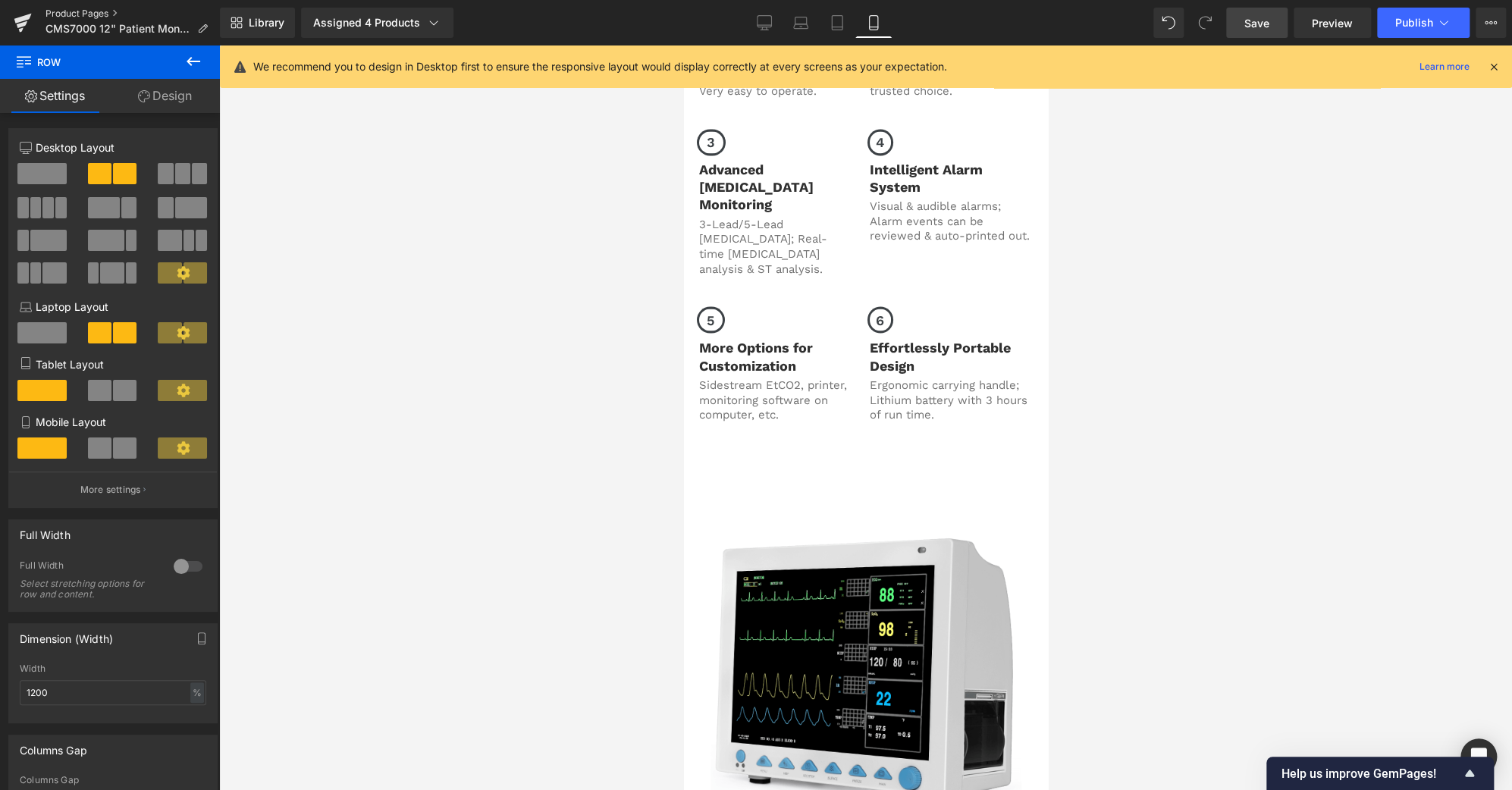
click at [86, 16] on link "Product Pages" at bounding box center [133, 14] width 175 height 12
